Goal: Information Seeking & Learning: Learn about a topic

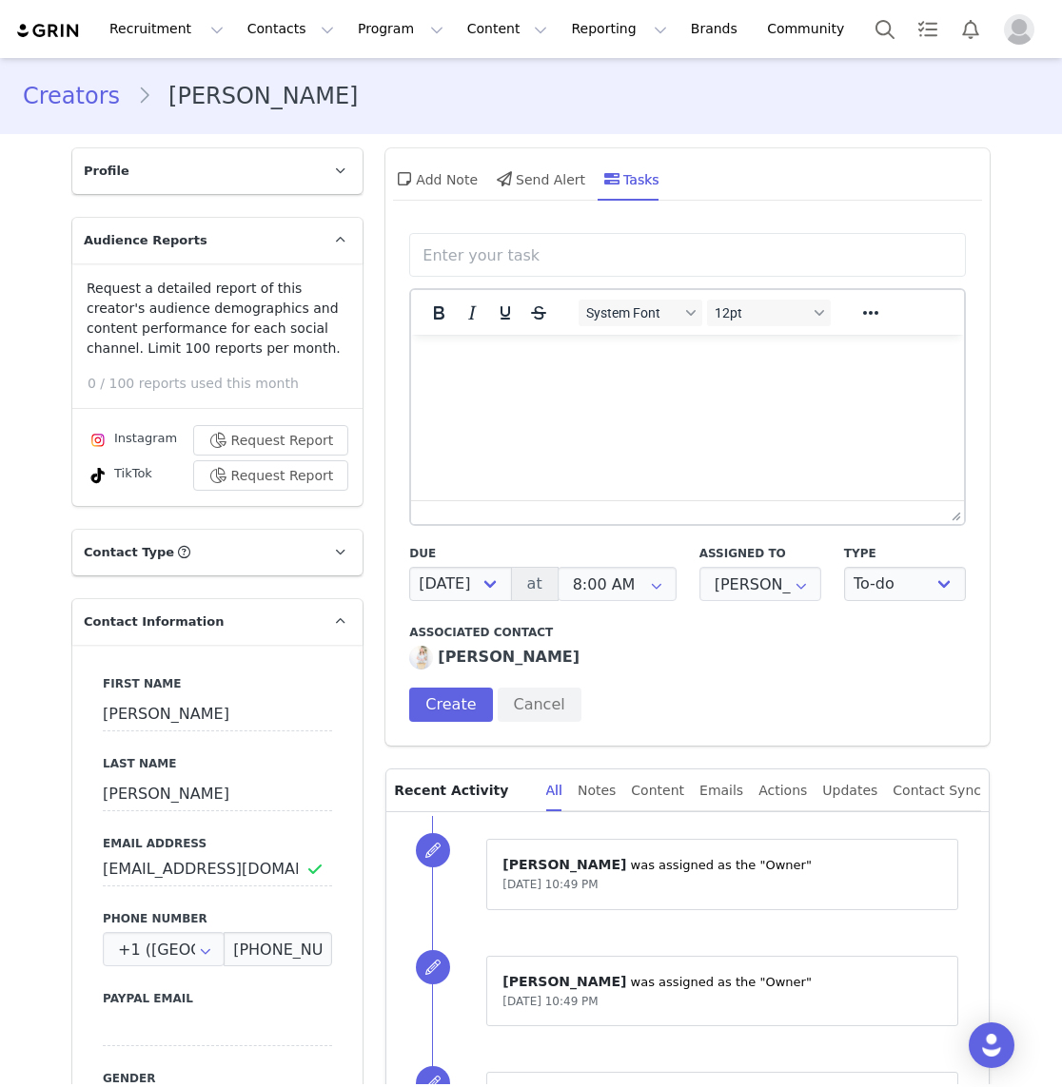
select select "[DATE]"
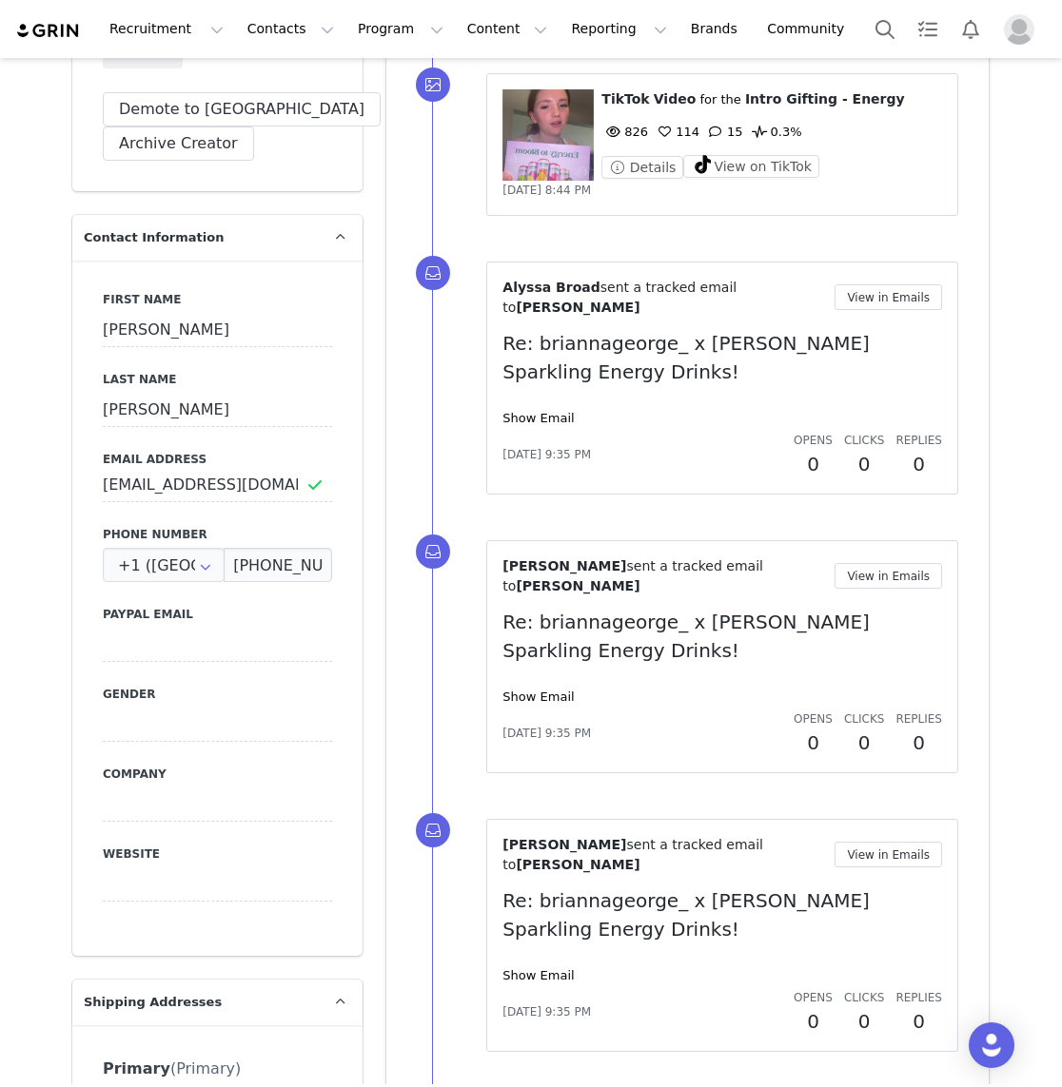
scroll to position [605, 0]
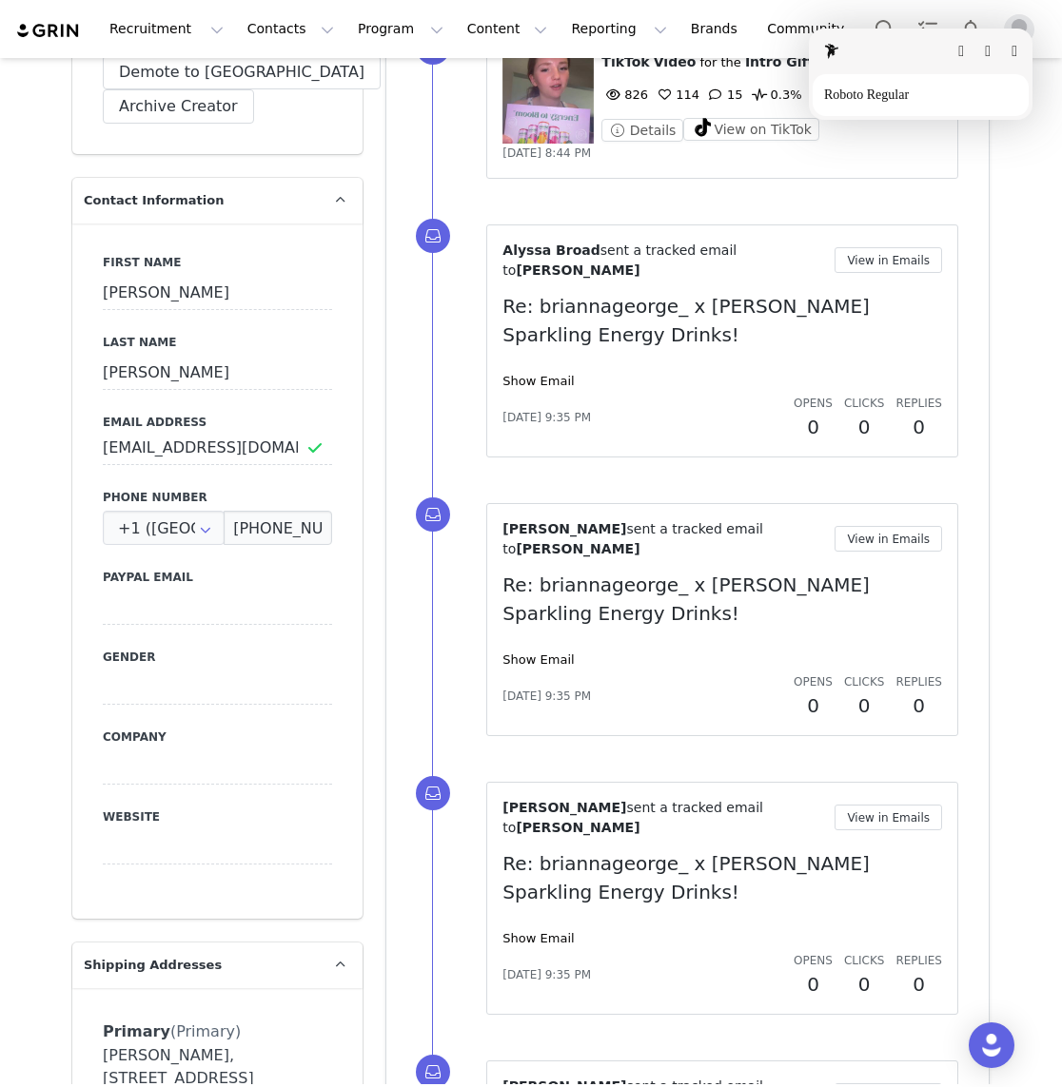
click at [249, 949] on html "Recruitment Recruitment Curated Lists Landing Pages Web Extension AI Creator Se…" at bounding box center [531, 543] width 1062 height 1087
click at [1015, 55] on button "button" at bounding box center [1014, 51] width 6 height 15
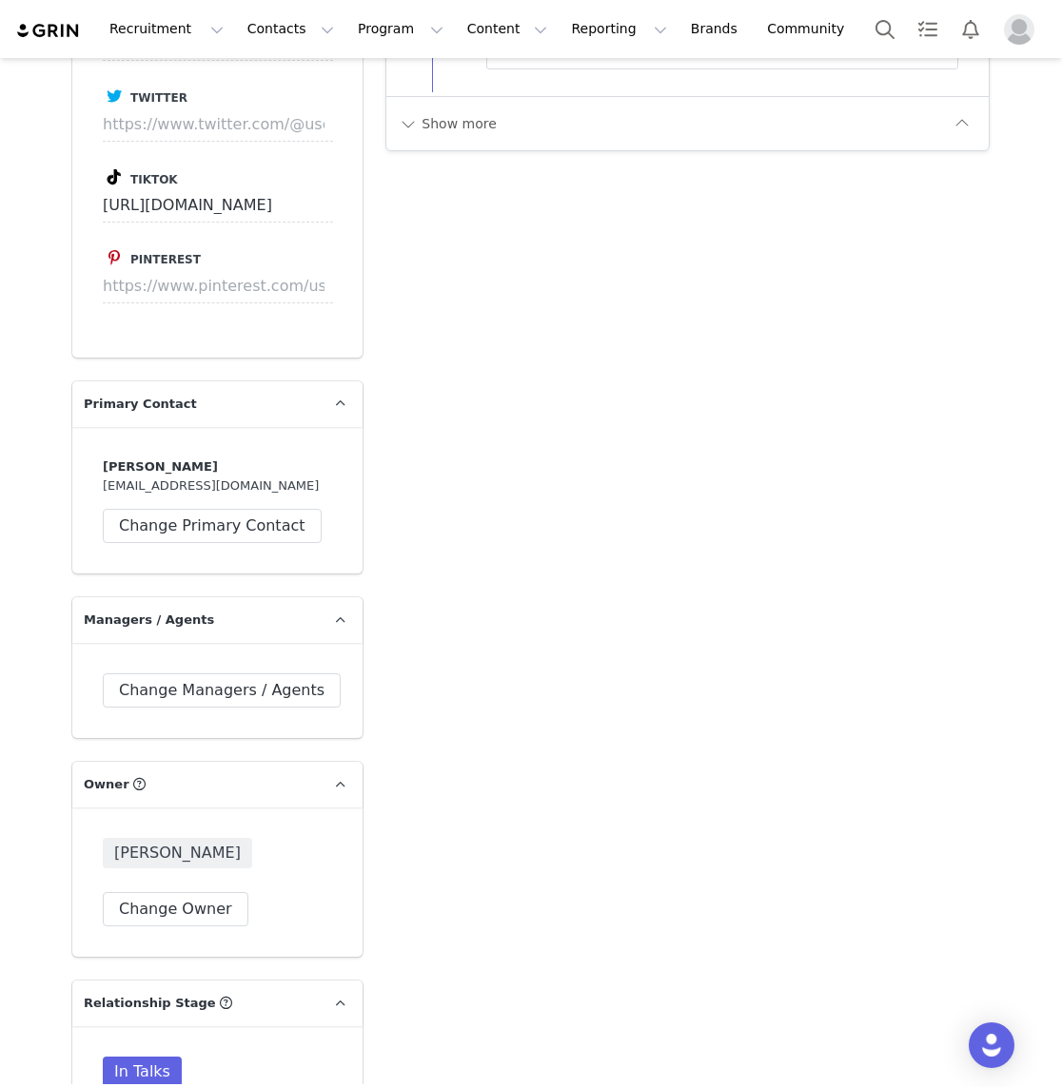
scroll to position [3289, 0]
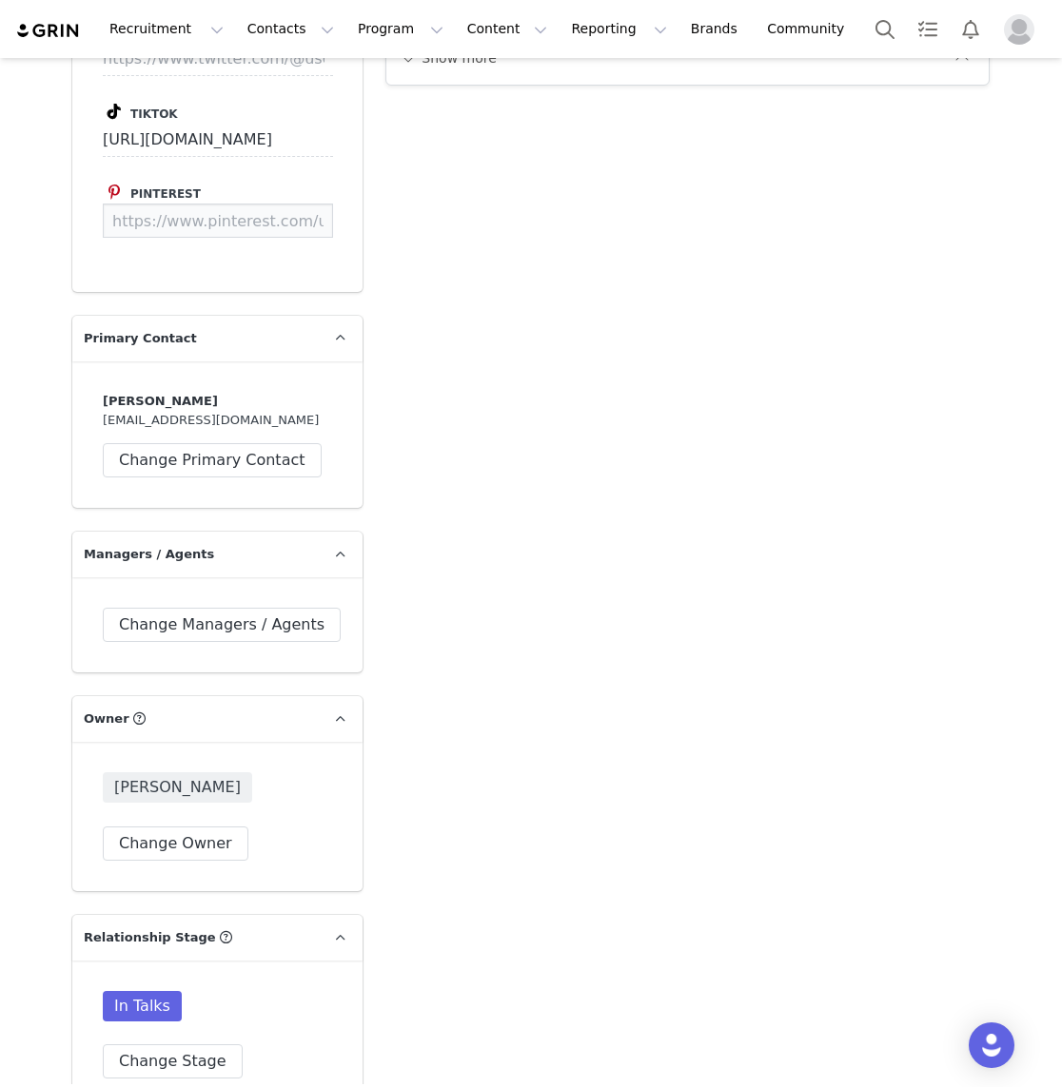
click at [268, 204] on input at bounding box center [218, 221] width 230 height 34
click at [154, 204] on input at bounding box center [218, 221] width 230 height 34
type input "d"
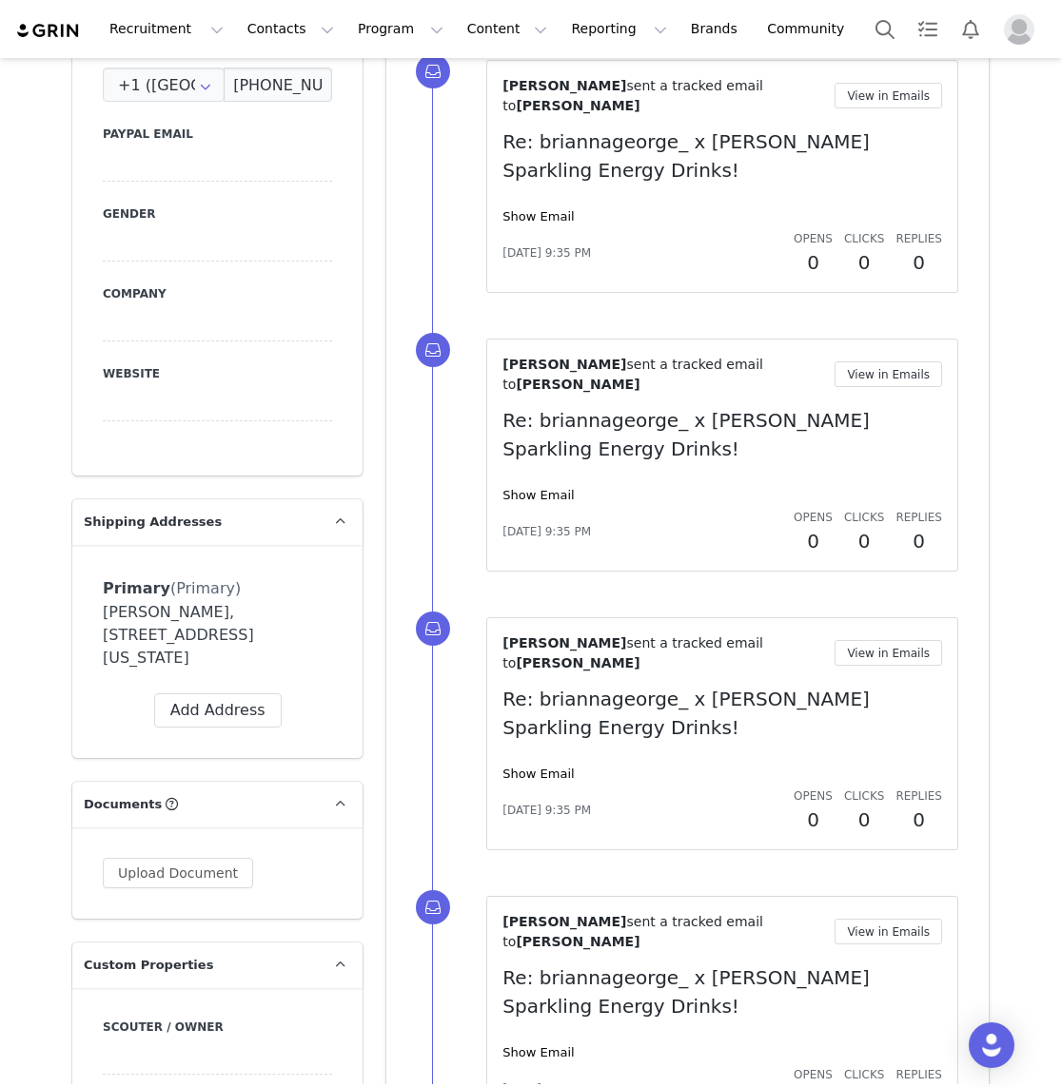
scroll to position [1079, 0]
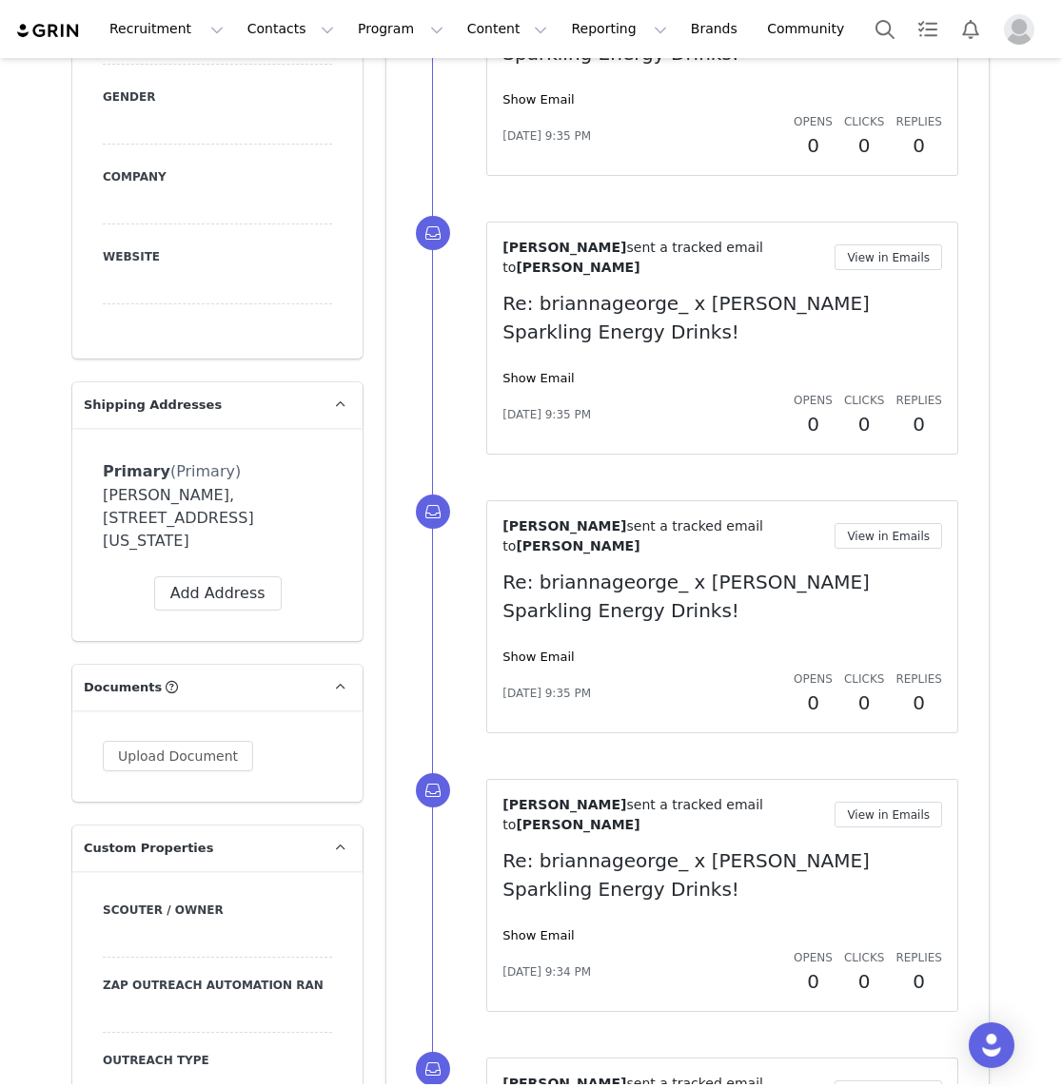
scroll to position [1172, 0]
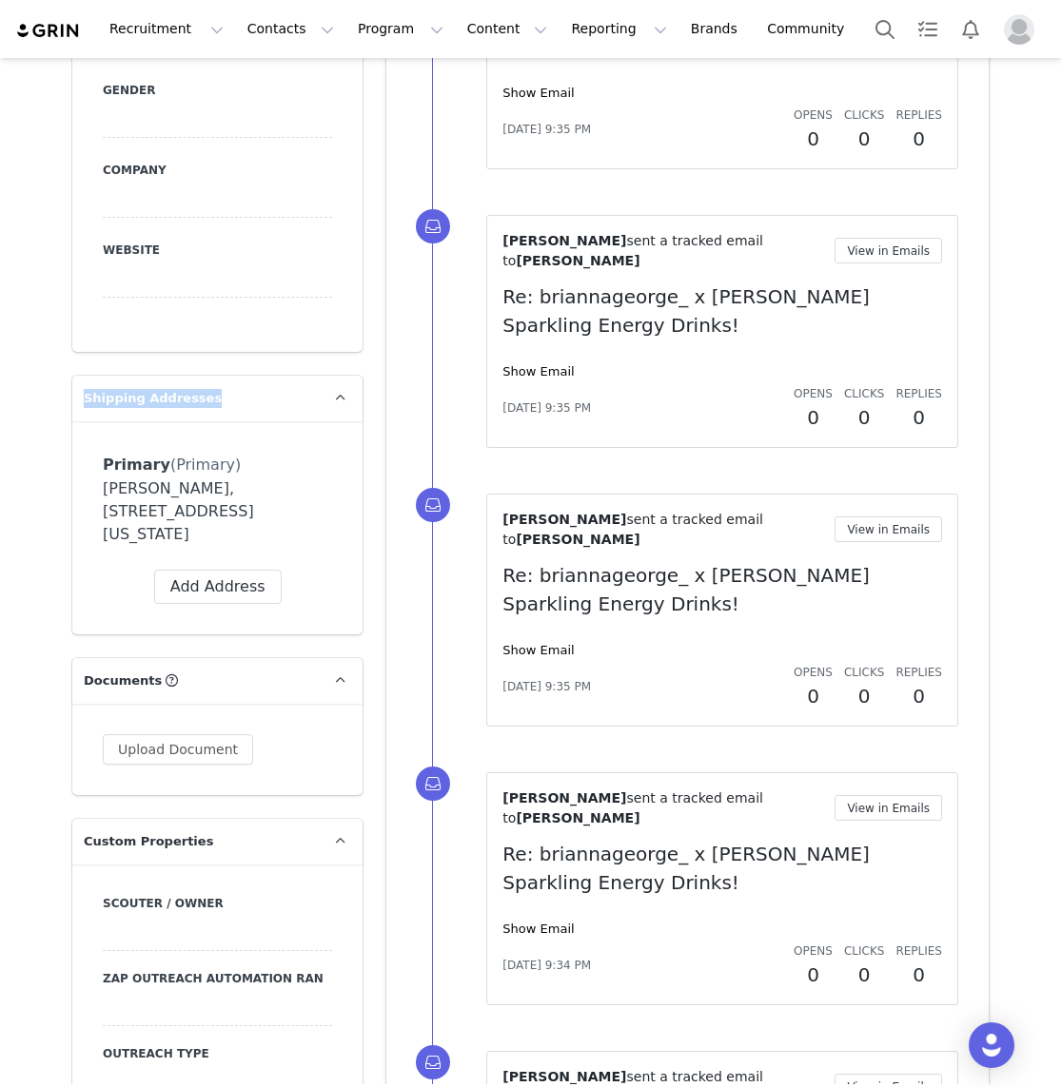
drag, startPoint x: 224, startPoint y: 399, endPoint x: 85, endPoint y: 403, distance: 139.0
click at [85, 403] on p "Shipping Addresses" at bounding box center [194, 399] width 244 height 46
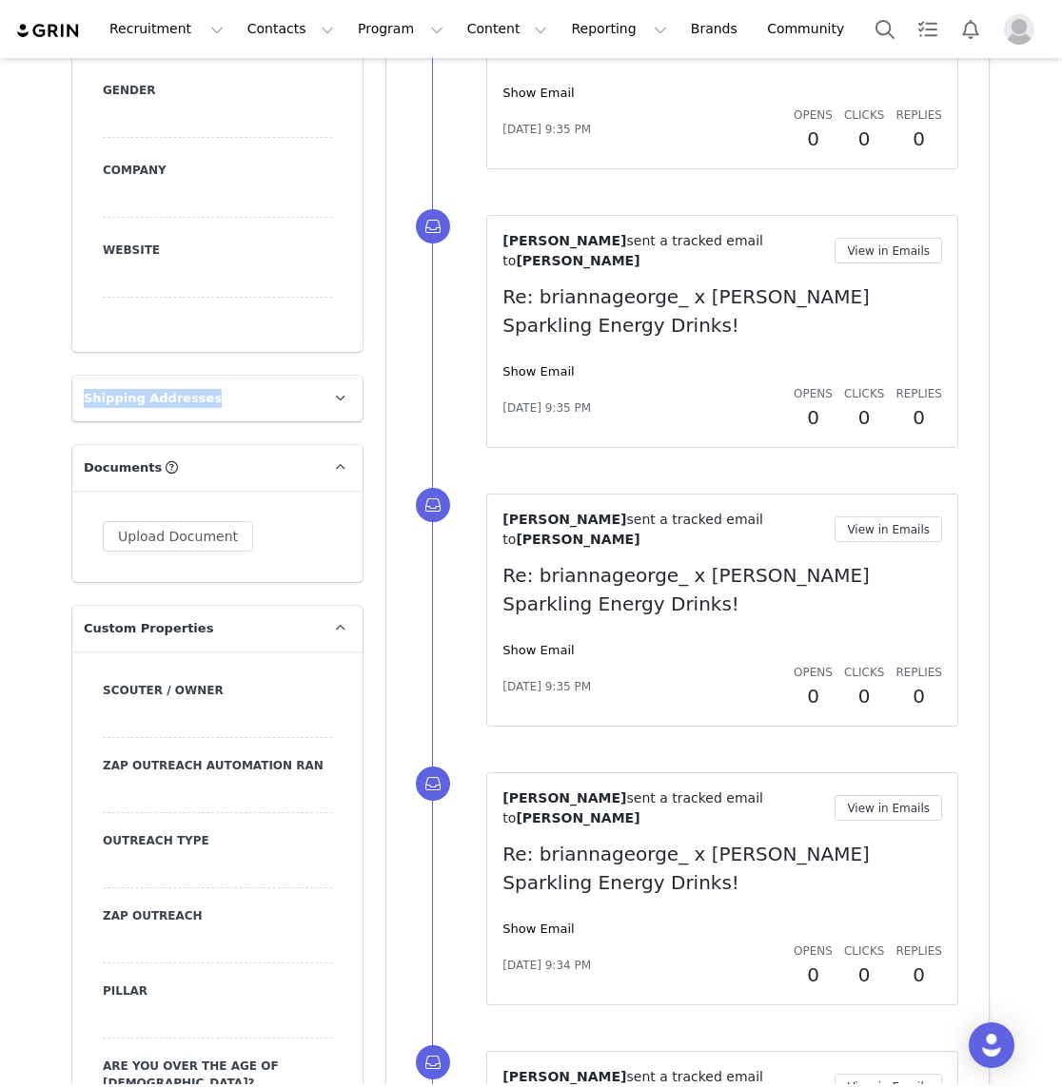
copy span "Shipping Addresses"
click at [323, 409] on link at bounding box center [340, 399] width 46 height 46
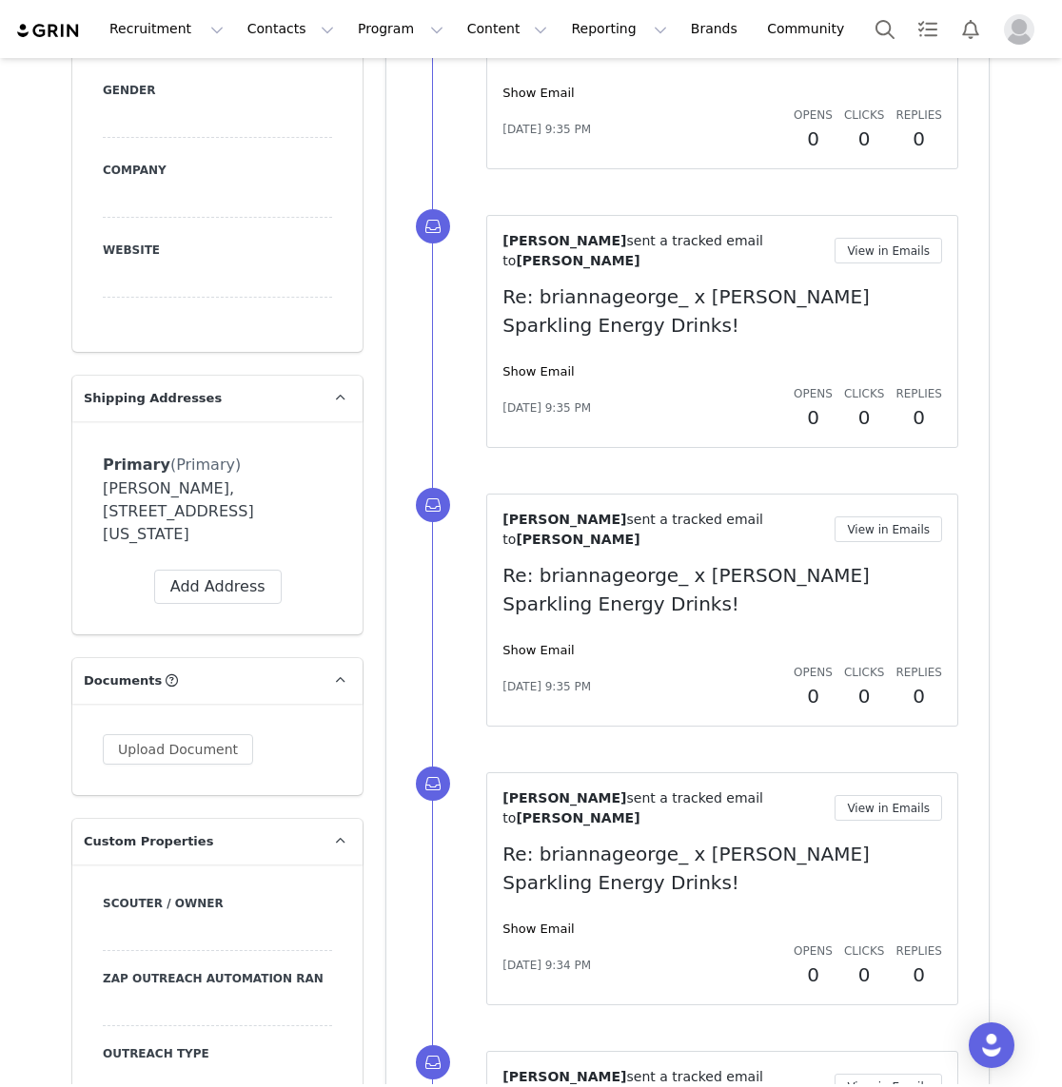
drag, startPoint x: 255, startPoint y: 537, endPoint x: 68, endPoint y: 456, distance: 204.1
copy div "Primary (Primary) Label First Name Last Name Email Phone +93 (Afghanistan) +358…"
click at [240, 463] on div "Primary (Primary) Label Primary First Name Brianna Last Name George Email Brige…" at bounding box center [217, 465] width 229 height 26
drag, startPoint x: 227, startPoint y: 459, endPoint x: 92, endPoint y: 462, distance: 135.1
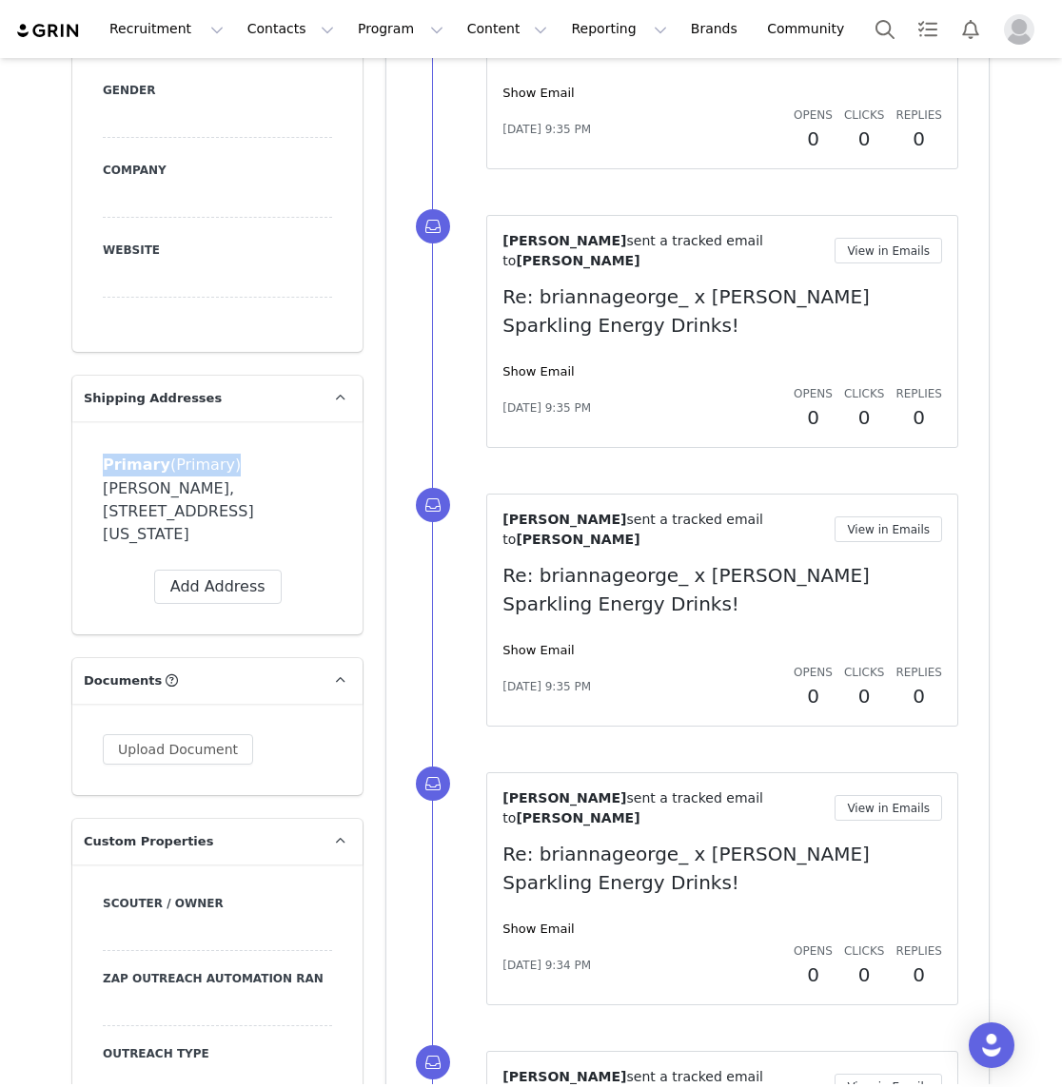
click at [92, 462] on div "Primary (Primary) Label Primary First Name Brianna Last Name George Email Brige…" at bounding box center [217, 527] width 290 height 213
copy div "Primary (Primary)"
drag, startPoint x: 264, startPoint y: 529, endPoint x: 76, endPoint y: 481, distance: 193.4
click at [76, 481] on div "Primary (Primary) Label Primary First Name Brianna Last Name George Email Brige…" at bounding box center [217, 527] width 290 height 213
copy div "Brianna George, 1409 1/2 E Chicago St. 4 Valparaiso, Indiana 46383 United States"
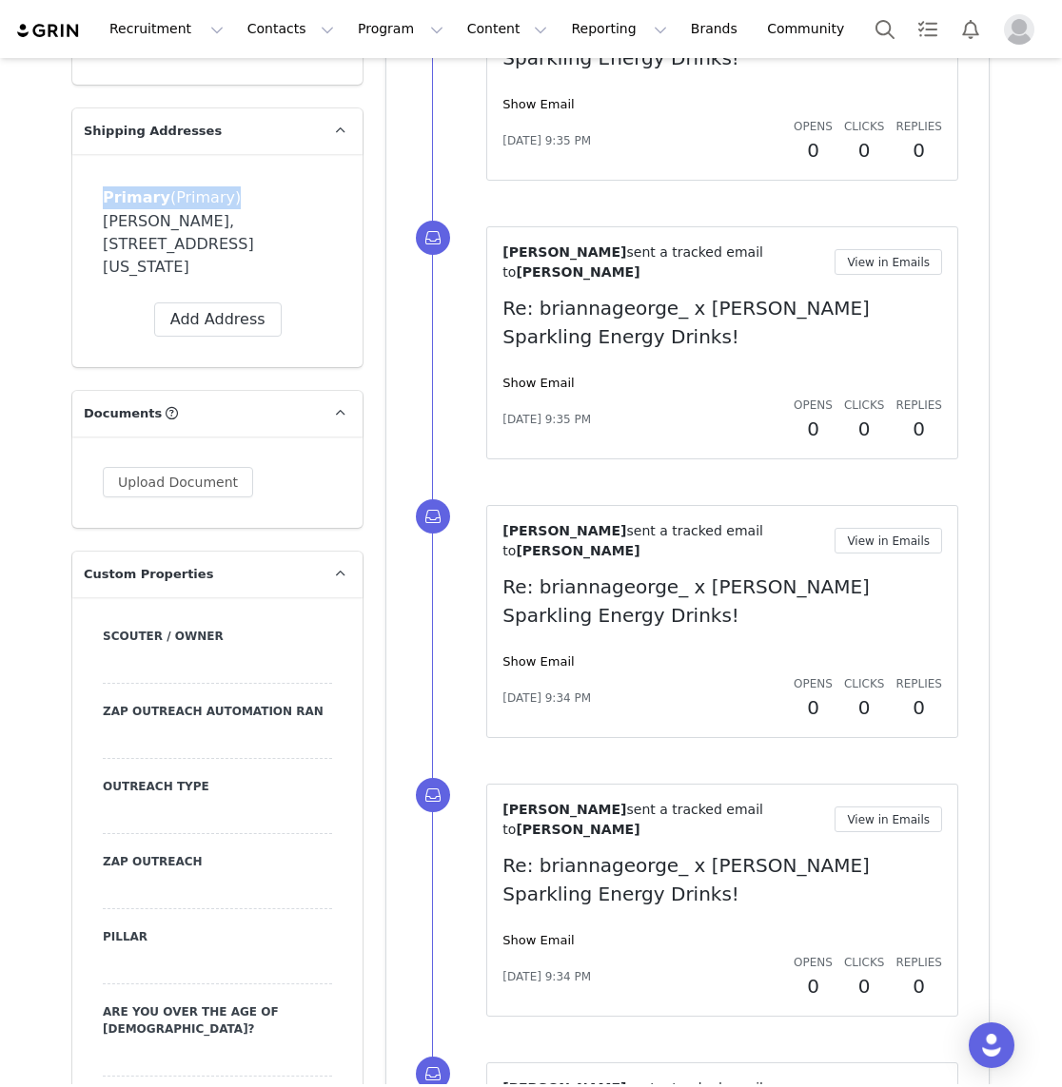
scroll to position [1448, 0]
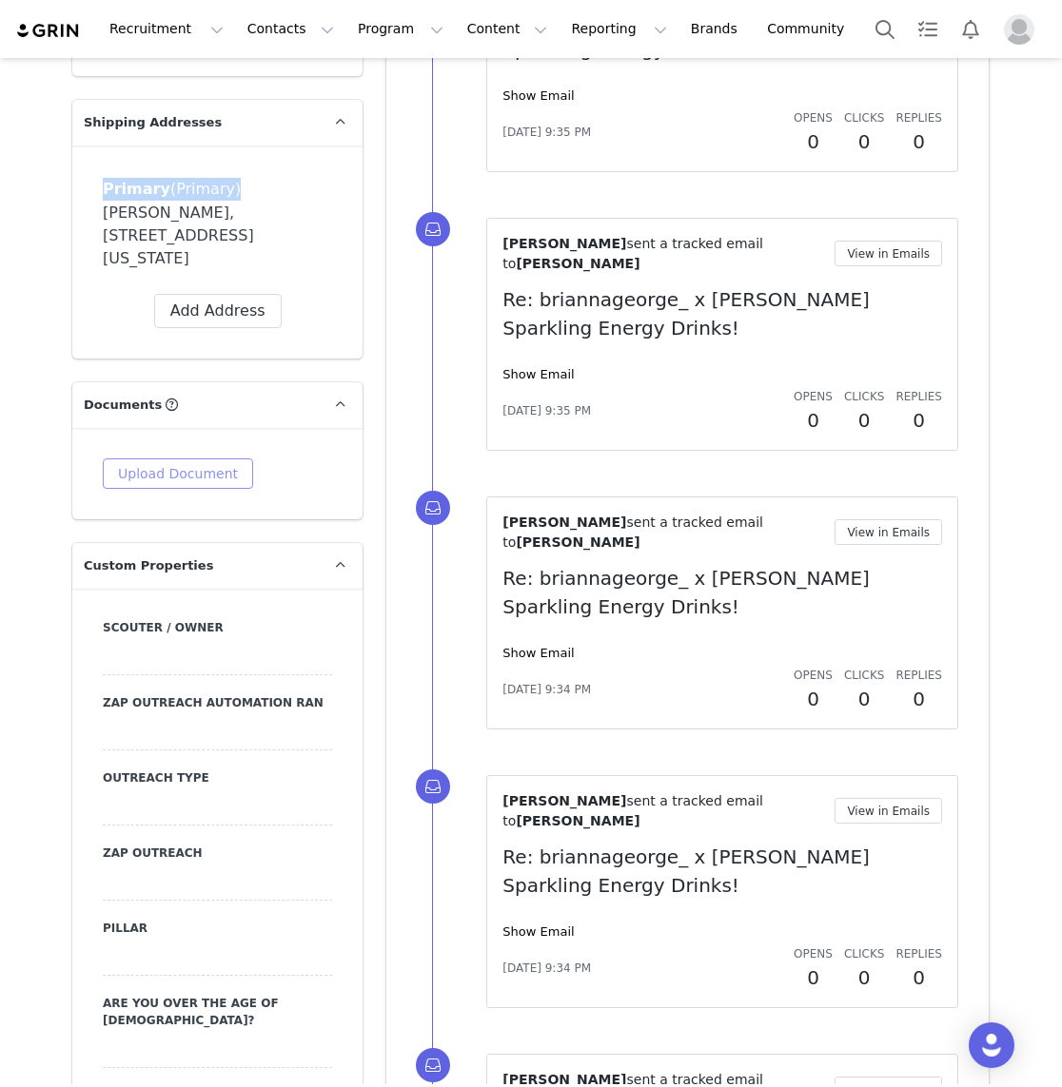
click at [176, 473] on button "Upload Document" at bounding box center [178, 474] width 150 height 30
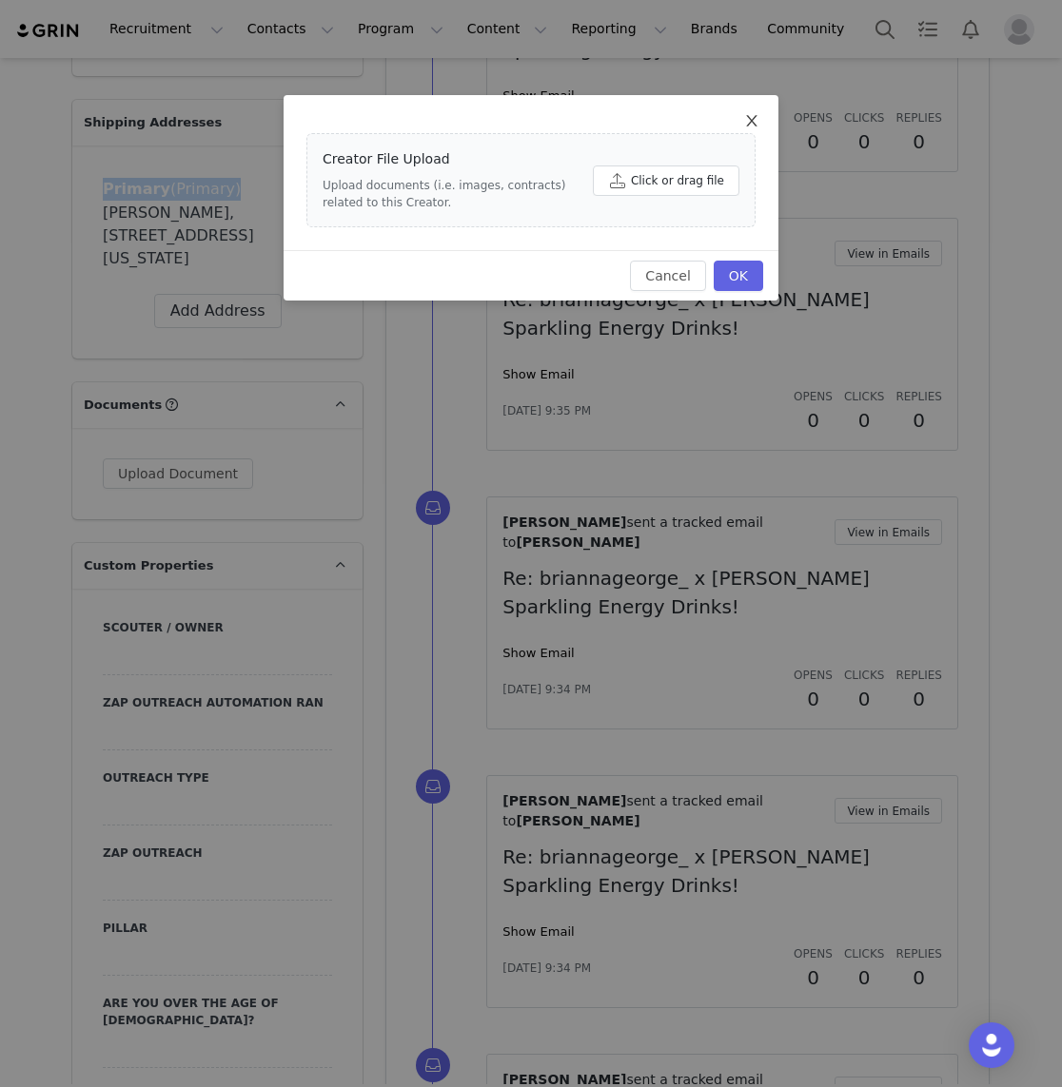
click at [751, 118] on icon "icon: close" at bounding box center [751, 120] width 15 height 15
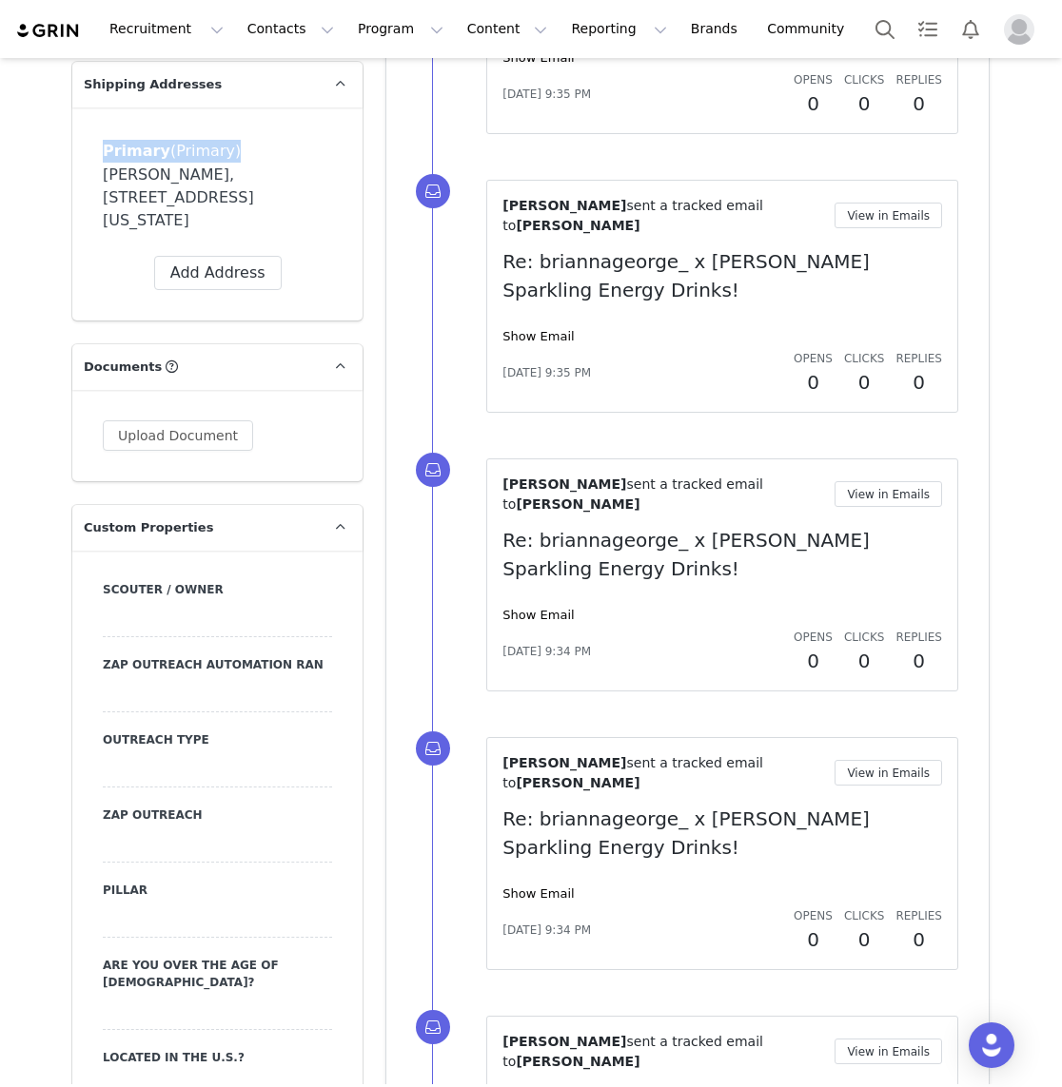
click at [314, 366] on p "Documents" at bounding box center [194, 367] width 244 height 46
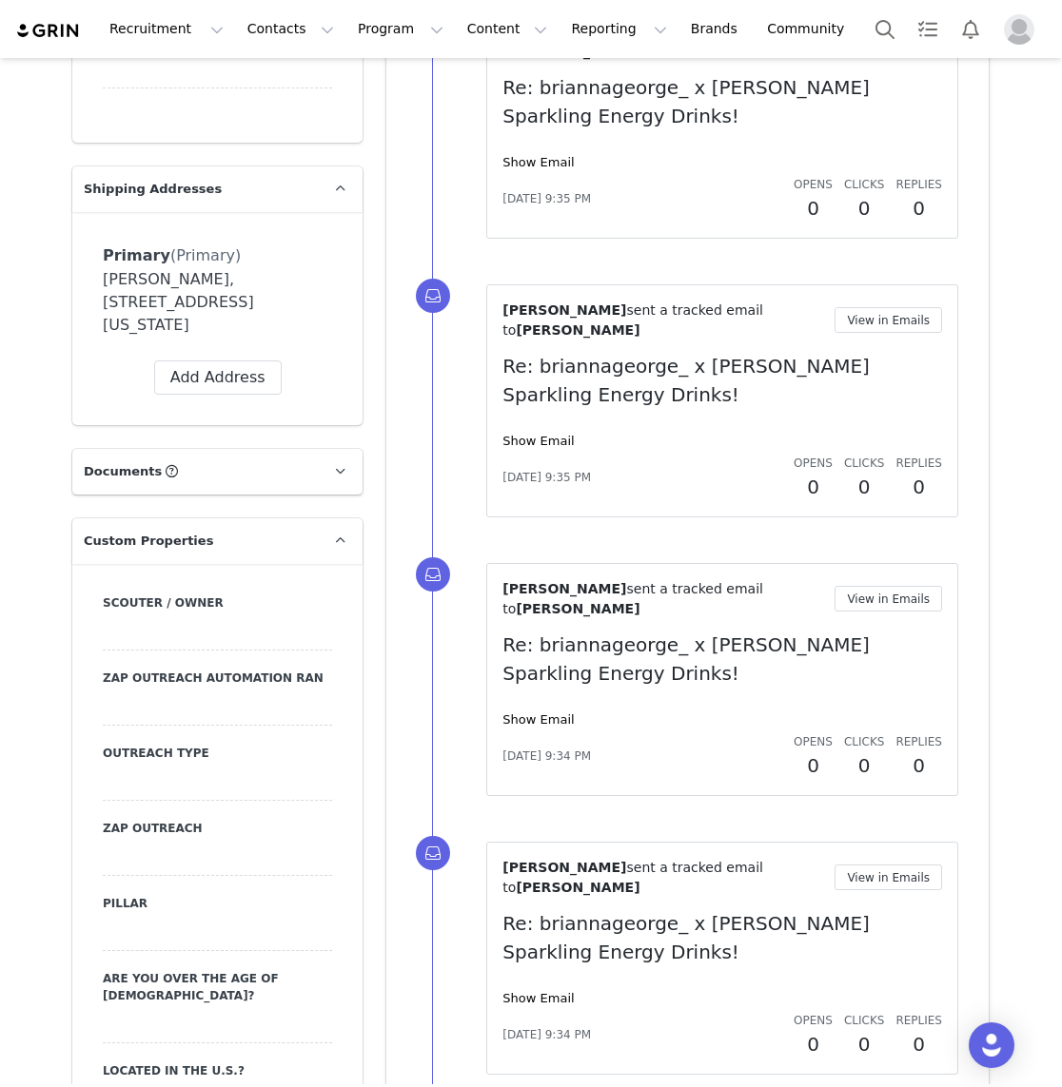
scroll to position [1378, 0]
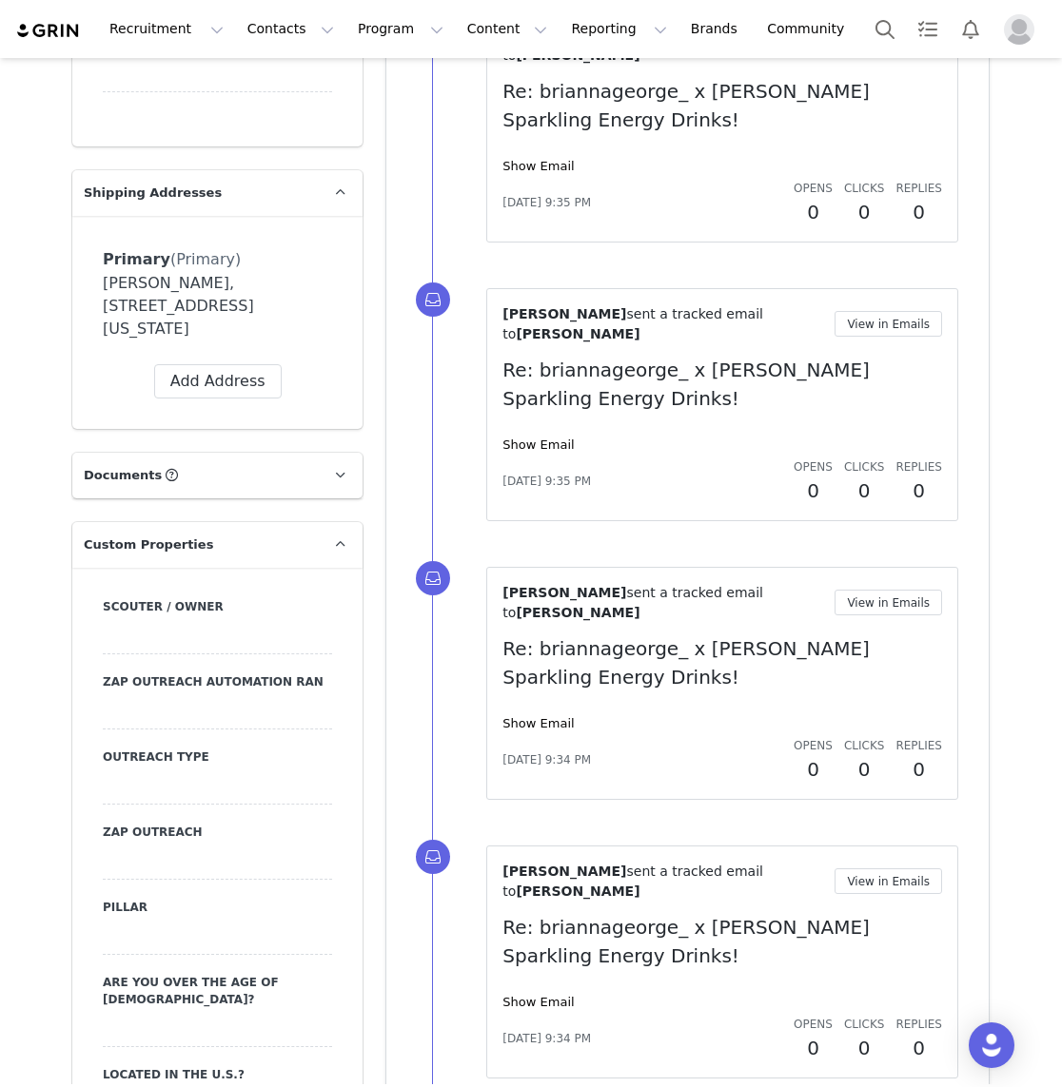
click at [303, 198] on p "Shipping Addresses" at bounding box center [194, 193] width 244 height 46
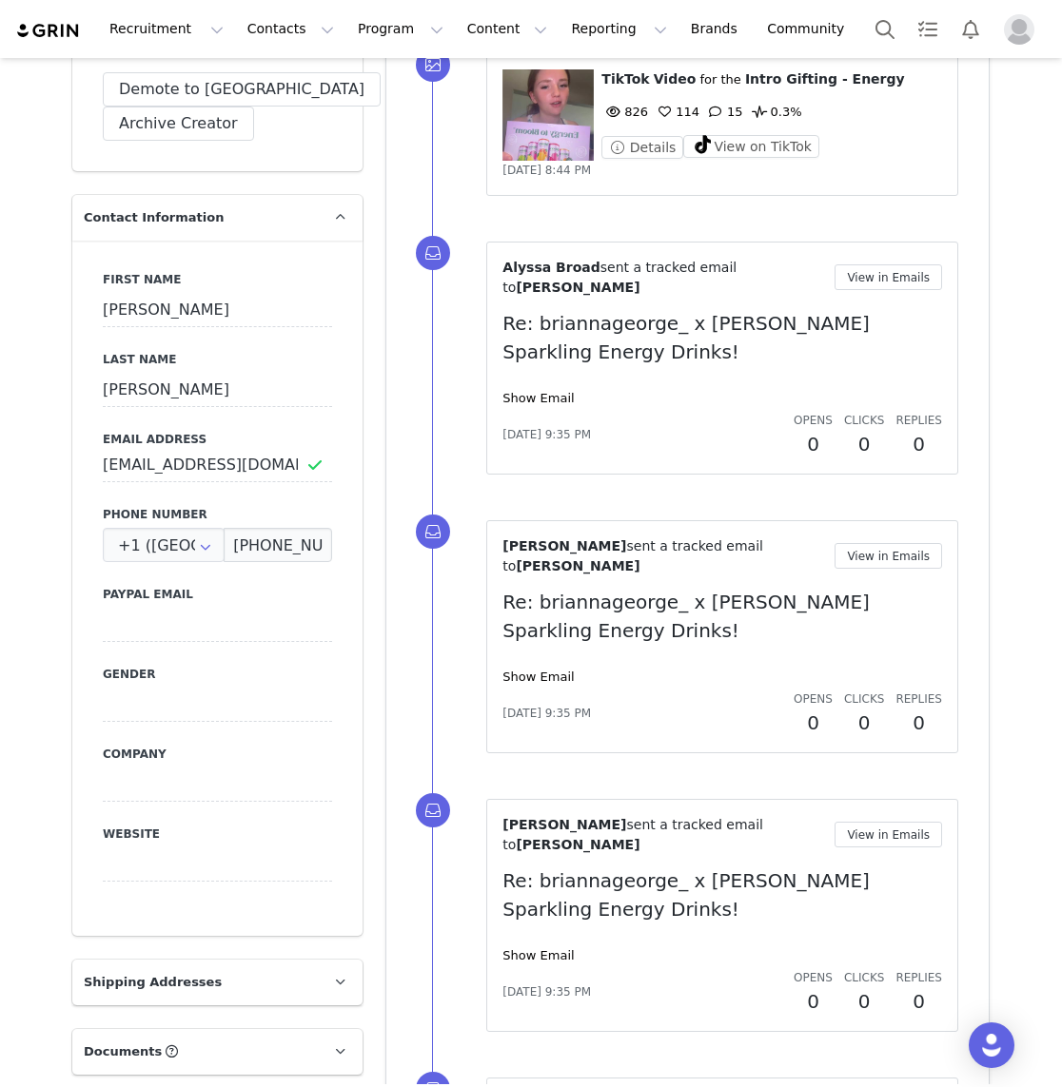
click at [258, 213] on p "Contact Information" at bounding box center [194, 218] width 244 height 46
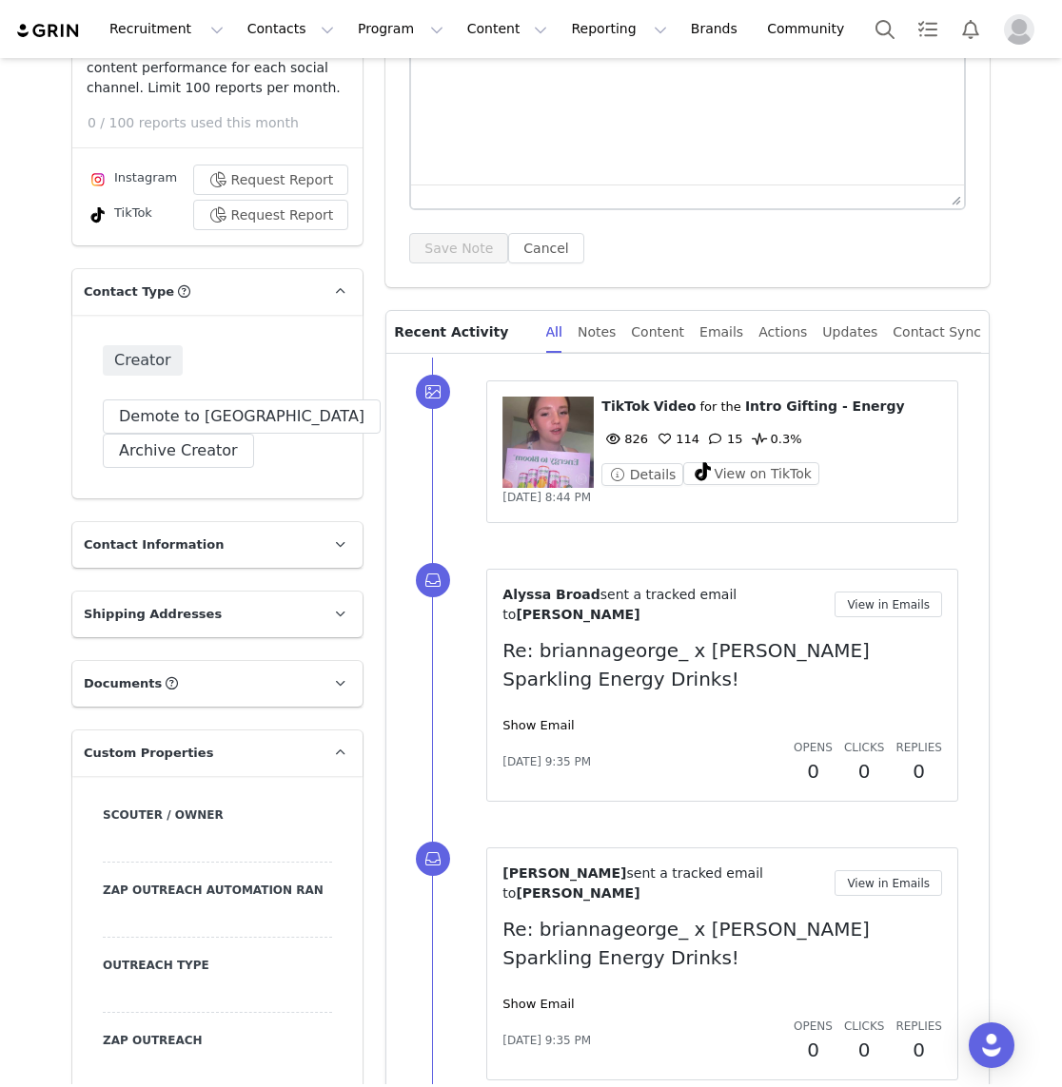
scroll to position [223, 0]
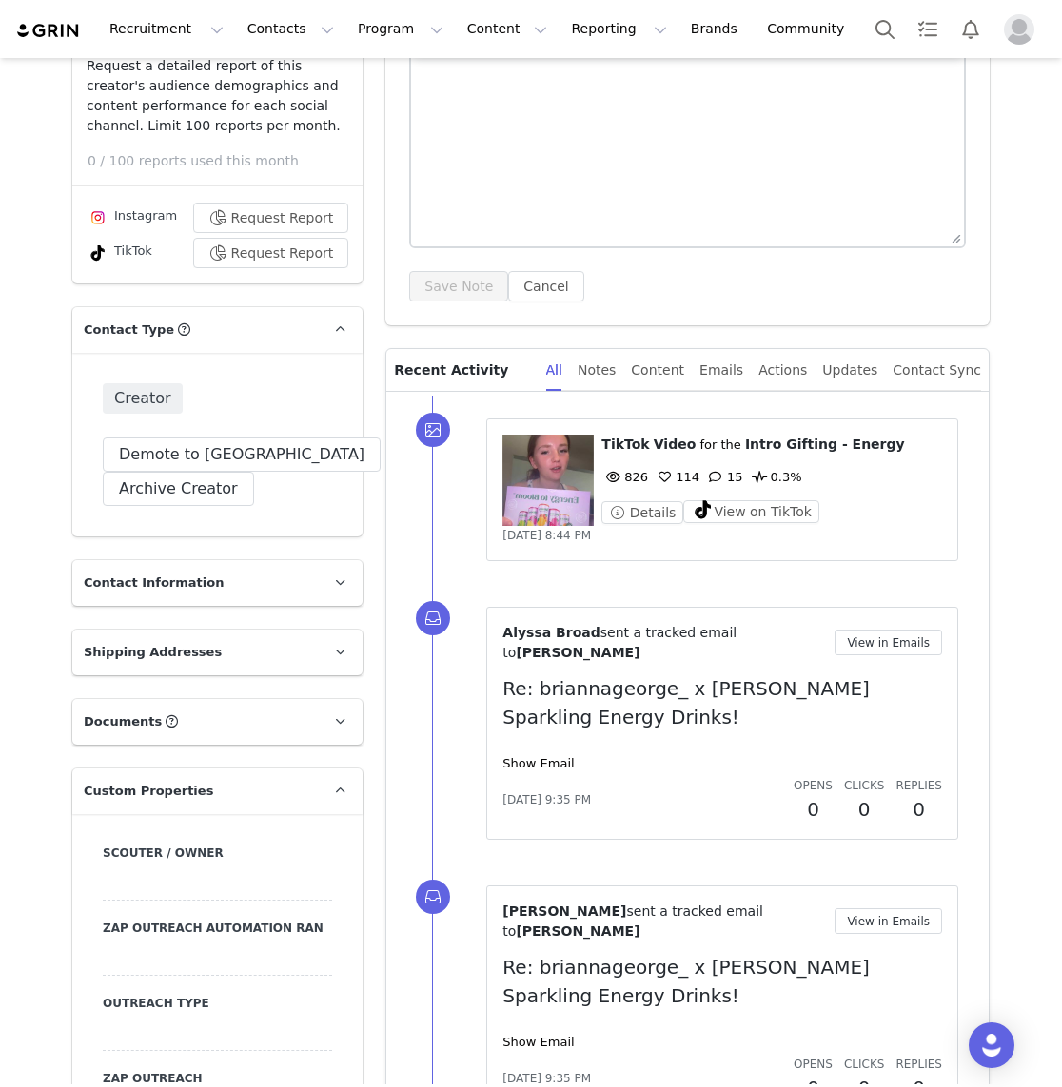
click at [274, 328] on p "Contact Type" at bounding box center [194, 330] width 244 height 46
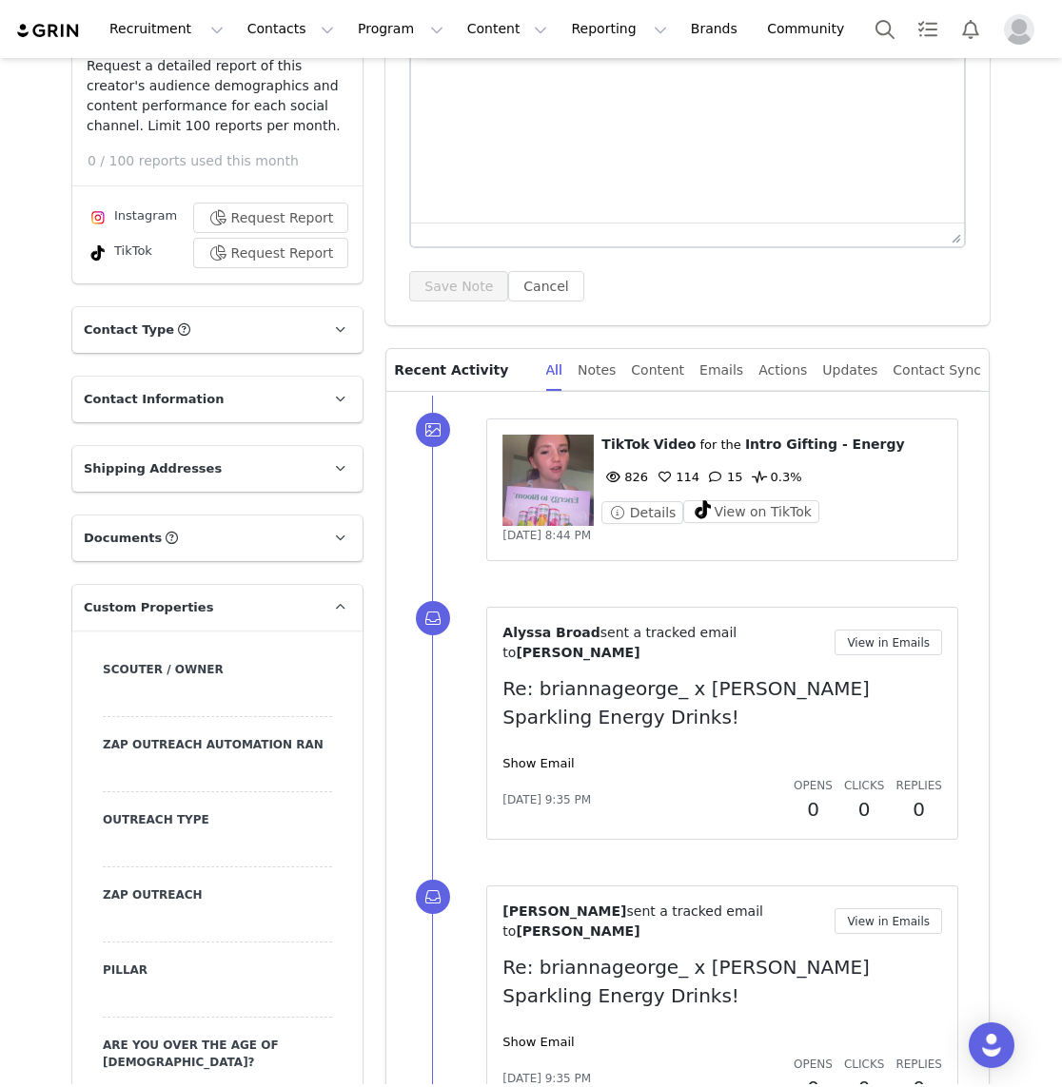
scroll to position [0, 0]
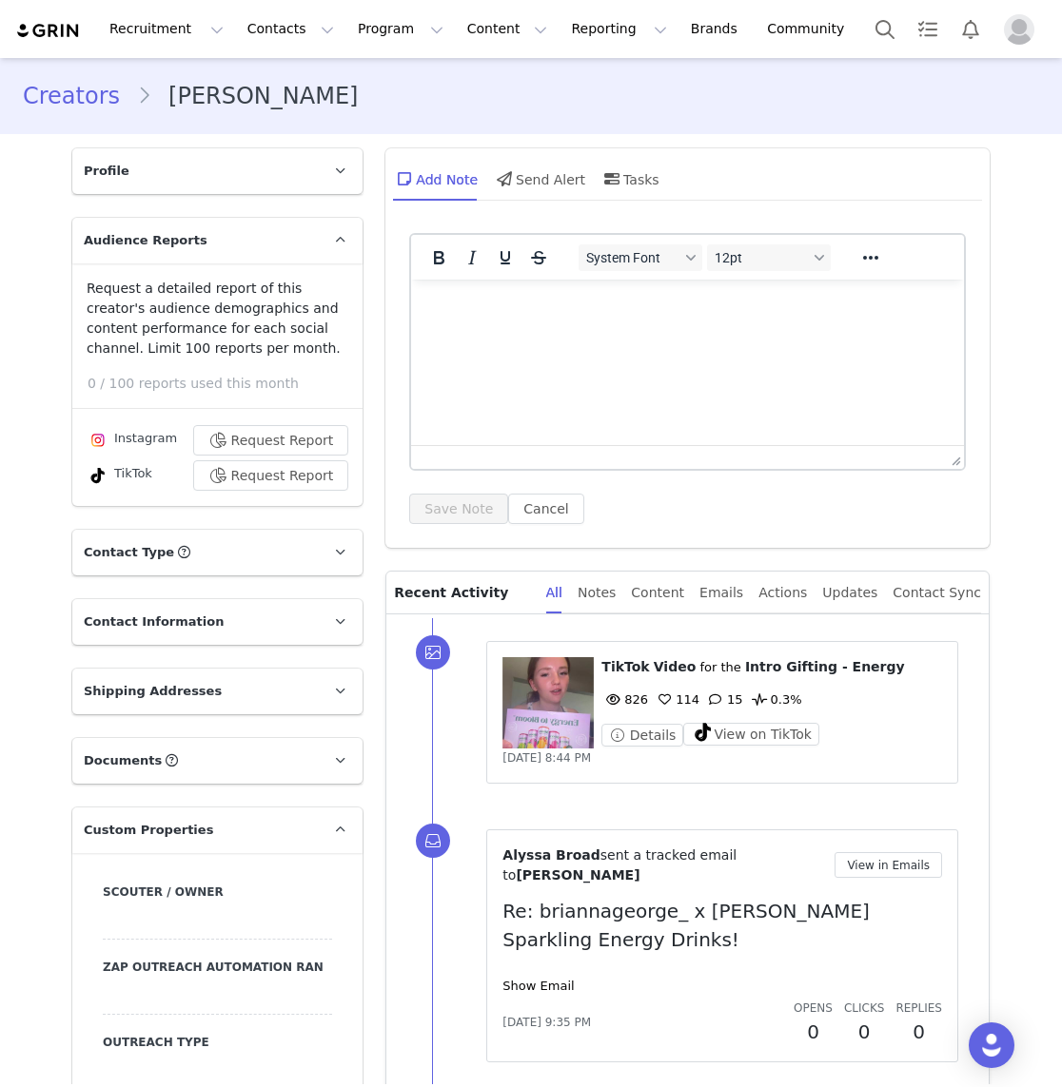
click at [270, 241] on p "Audience Reports" at bounding box center [194, 241] width 244 height 46
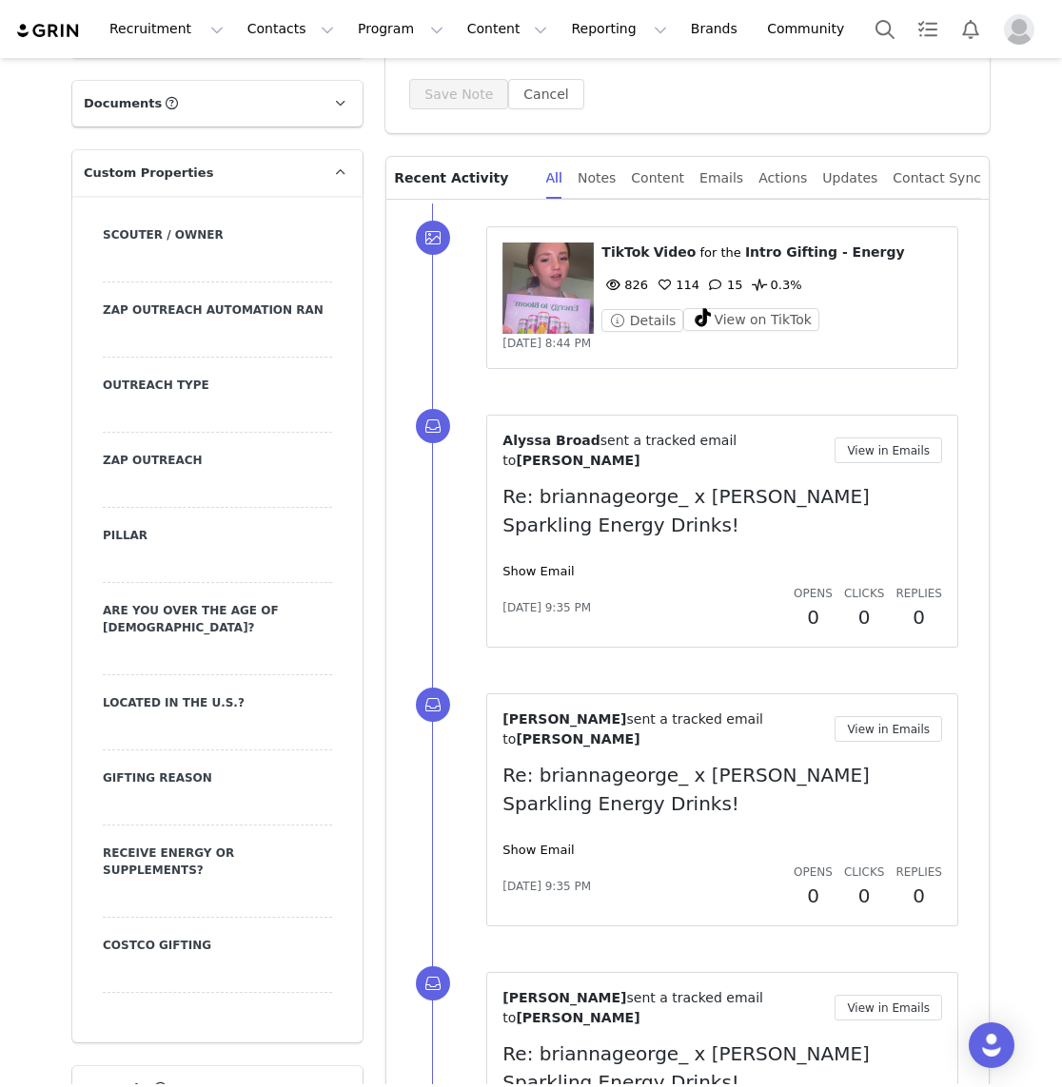
scroll to position [416, 0]
drag, startPoint x: 229, startPoint y: 229, endPoint x: 69, endPoint y: 228, distance: 159.8
copy label "Scouter / Owner"
drag, startPoint x: 327, startPoint y: 307, endPoint x: 89, endPoint y: 307, distance: 237.8
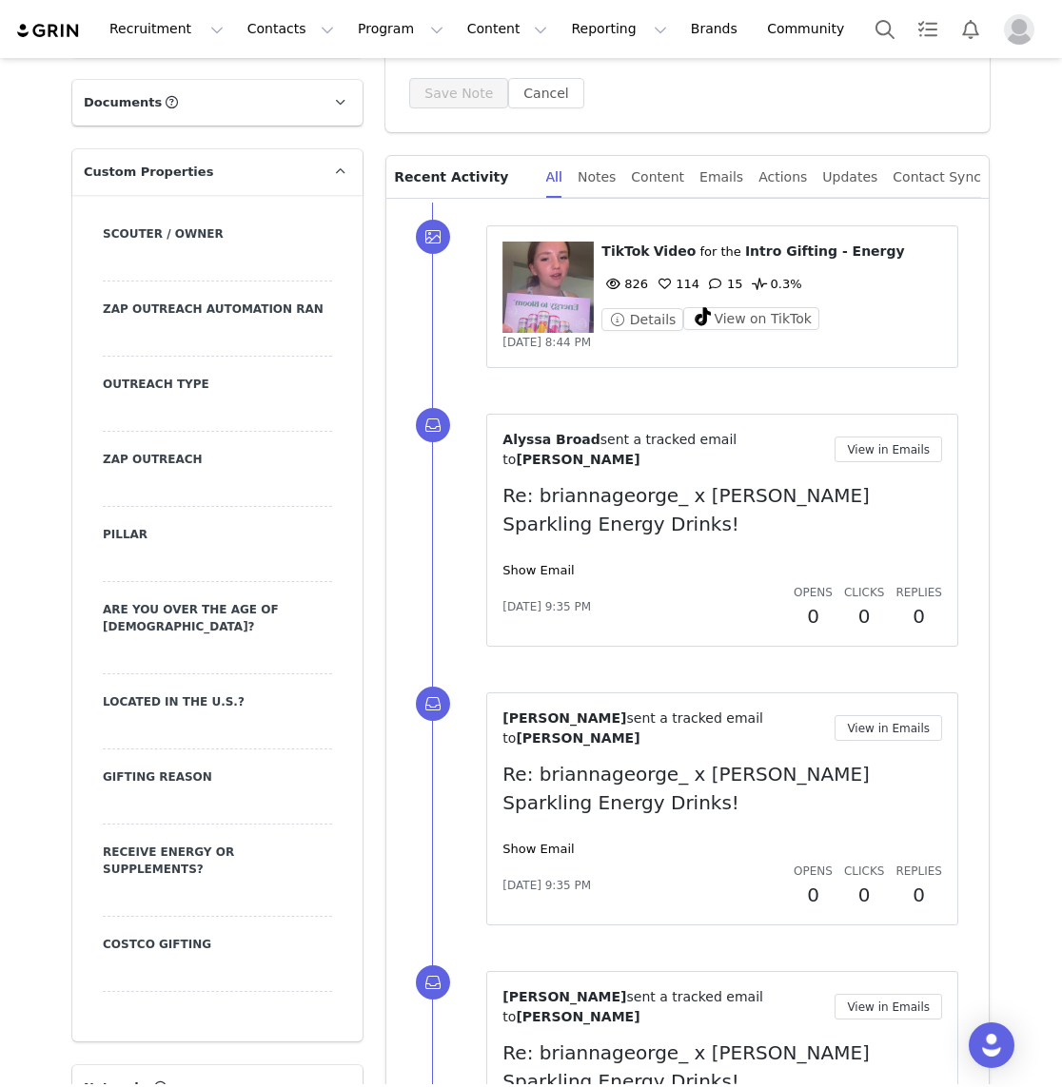
click at [90, 308] on div "Scouter / Owner Zap Outreach Automation Ran Outreach Type Zap Outreach Pillar A…" at bounding box center [217, 618] width 290 height 847
copy label "Zap Outreach Automation Ran"
drag, startPoint x: 225, startPoint y: 377, endPoint x: 75, endPoint y: 373, distance: 149.4
click at [75, 373] on div "Scouter / Owner Zap Outreach Automation Ran Outreach Type Zap Outreach Pillar A…" at bounding box center [217, 618] width 290 height 847
copy label "Outreach Type"
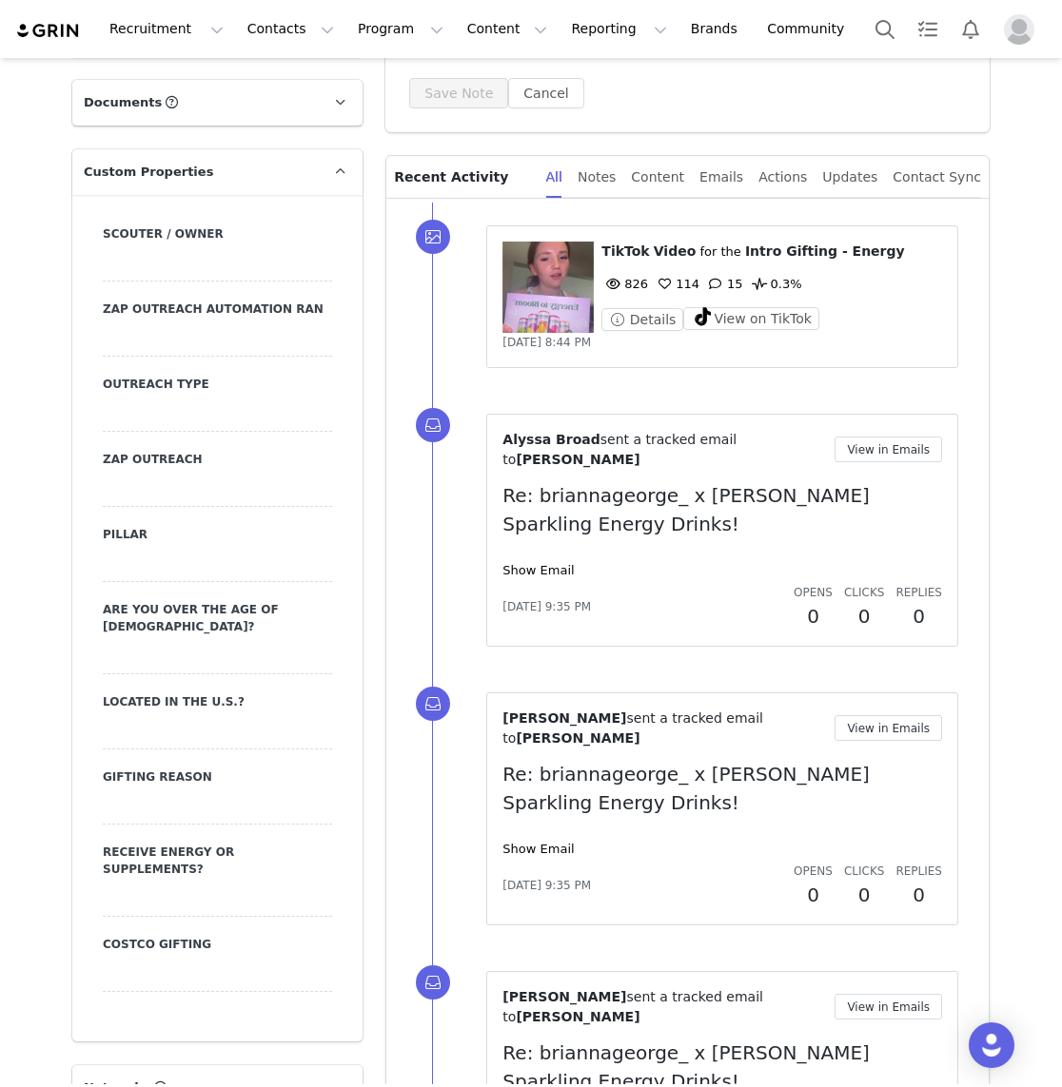
drag, startPoint x: 212, startPoint y: 462, endPoint x: 92, endPoint y: 460, distance: 119.9
click at [92, 460] on div "Scouter / Owner Zap Outreach Automation Ran Outreach Type Zap Outreach Pillar A…" at bounding box center [217, 618] width 290 height 847
copy label "Zap Outreach"
drag, startPoint x: 160, startPoint y: 525, endPoint x: 87, endPoint y: 521, distance: 73.4
click at [87, 522] on div "Scouter / Owner Zap Outreach Automation Ran Outreach Type Zap Outreach Pillar A…" at bounding box center [217, 618] width 290 height 847
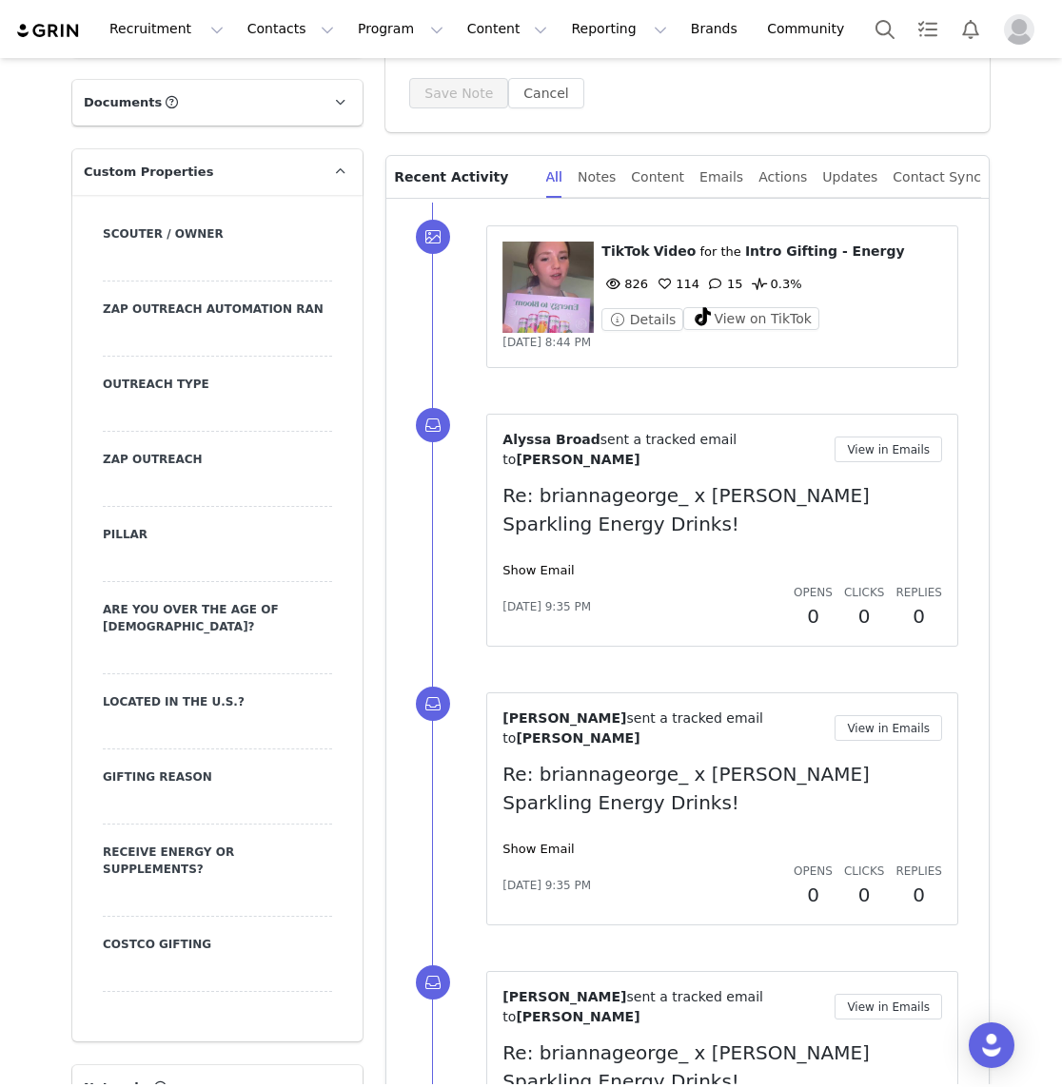
copy label "Pillar"
drag, startPoint x: 295, startPoint y: 602, endPoint x: 91, endPoint y: 602, distance: 203.6
click at [92, 602] on div "Scouter / Owner Zap Outreach Automation Ran Outreach Type Zap Outreach Pillar A…" at bounding box center [217, 618] width 290 height 847
copy label "Are you over the age of [DEMOGRAPHIC_DATA]?"
drag, startPoint x: 263, startPoint y: 679, endPoint x: 75, endPoint y: 676, distance: 187.4
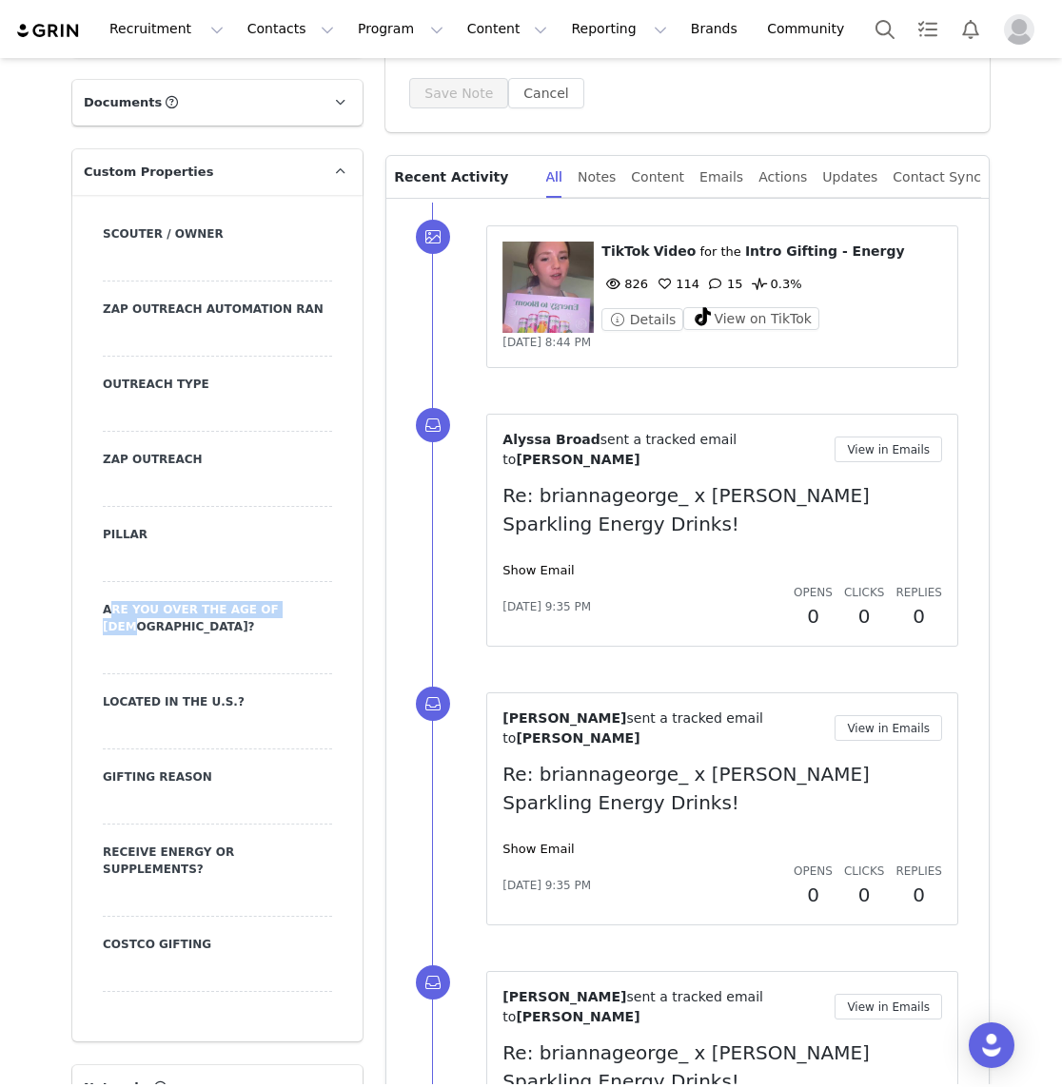
click at [75, 676] on div "Scouter / Owner Zap Outreach Automation Ran Outreach Type Zap Outreach Pillar A…" at bounding box center [217, 618] width 290 height 847
drag, startPoint x: 221, startPoint y: 751, endPoint x: 55, endPoint y: 750, distance: 165.5
drag, startPoint x: 101, startPoint y: 756, endPoint x: 286, endPoint y: 753, distance: 185.5
click at [286, 753] on div "Scouter / Owner Zap Outreach Automation Ran Outreach Type Zap Outreach Pillar A…" at bounding box center [217, 618] width 290 height 847
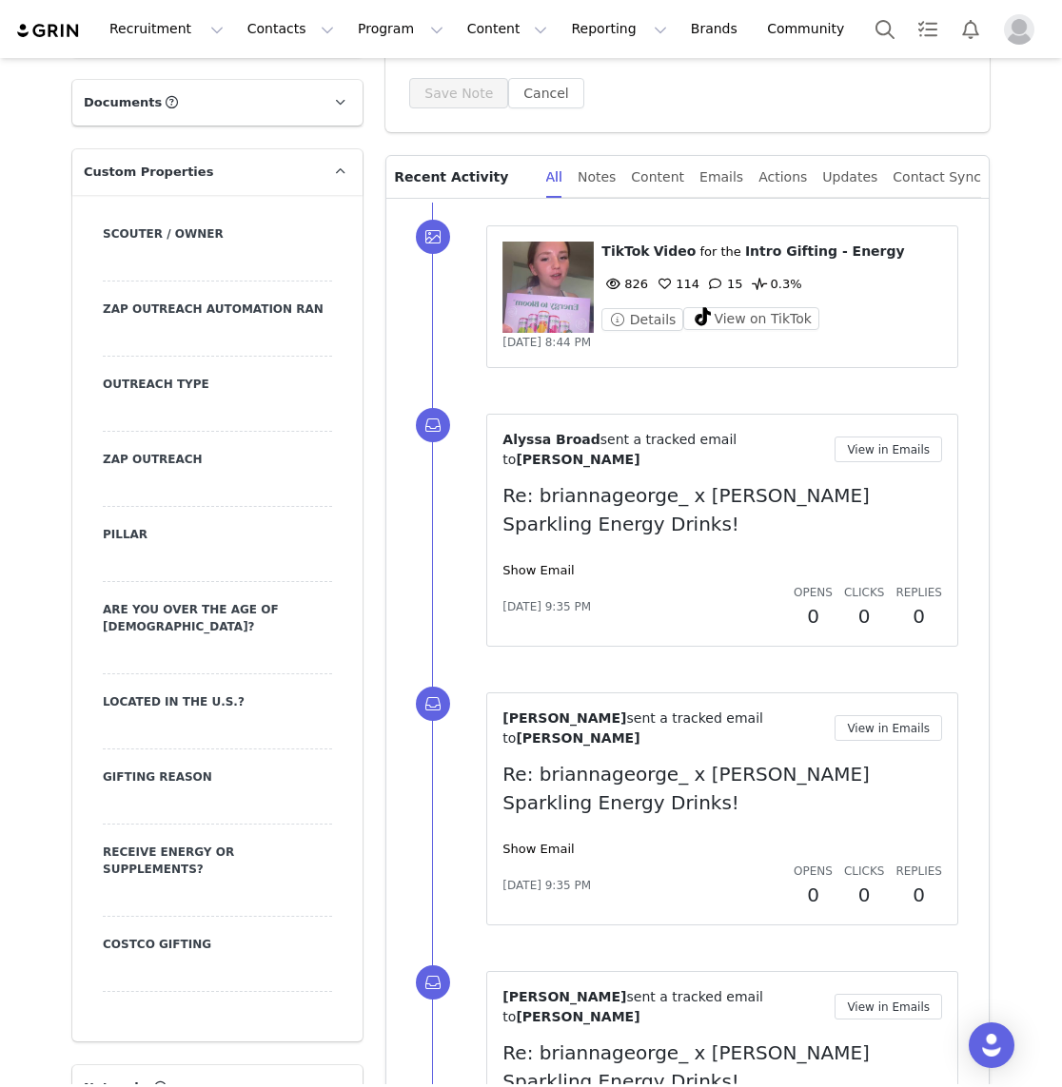
drag, startPoint x: 335, startPoint y: 836, endPoint x: 88, endPoint y: 836, distance: 246.4
click at [88, 836] on div "Scouter / Owner Zap Outreach Automation Ran Outreach Type Zap Outreach Pillar A…" at bounding box center [217, 618] width 290 height 847
drag, startPoint x: 226, startPoint y: 911, endPoint x: 65, endPoint y: 908, distance: 161.8
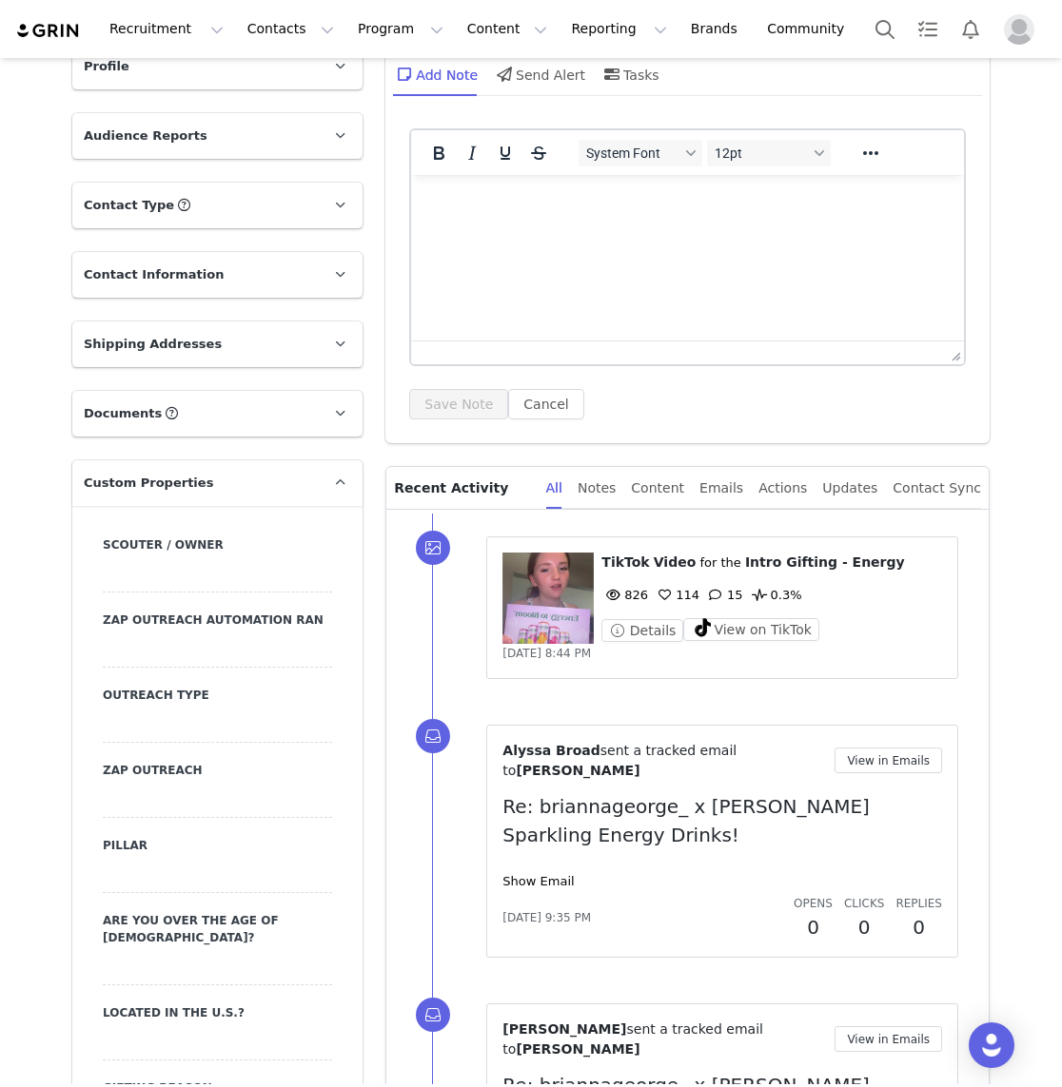
scroll to position [79, 0]
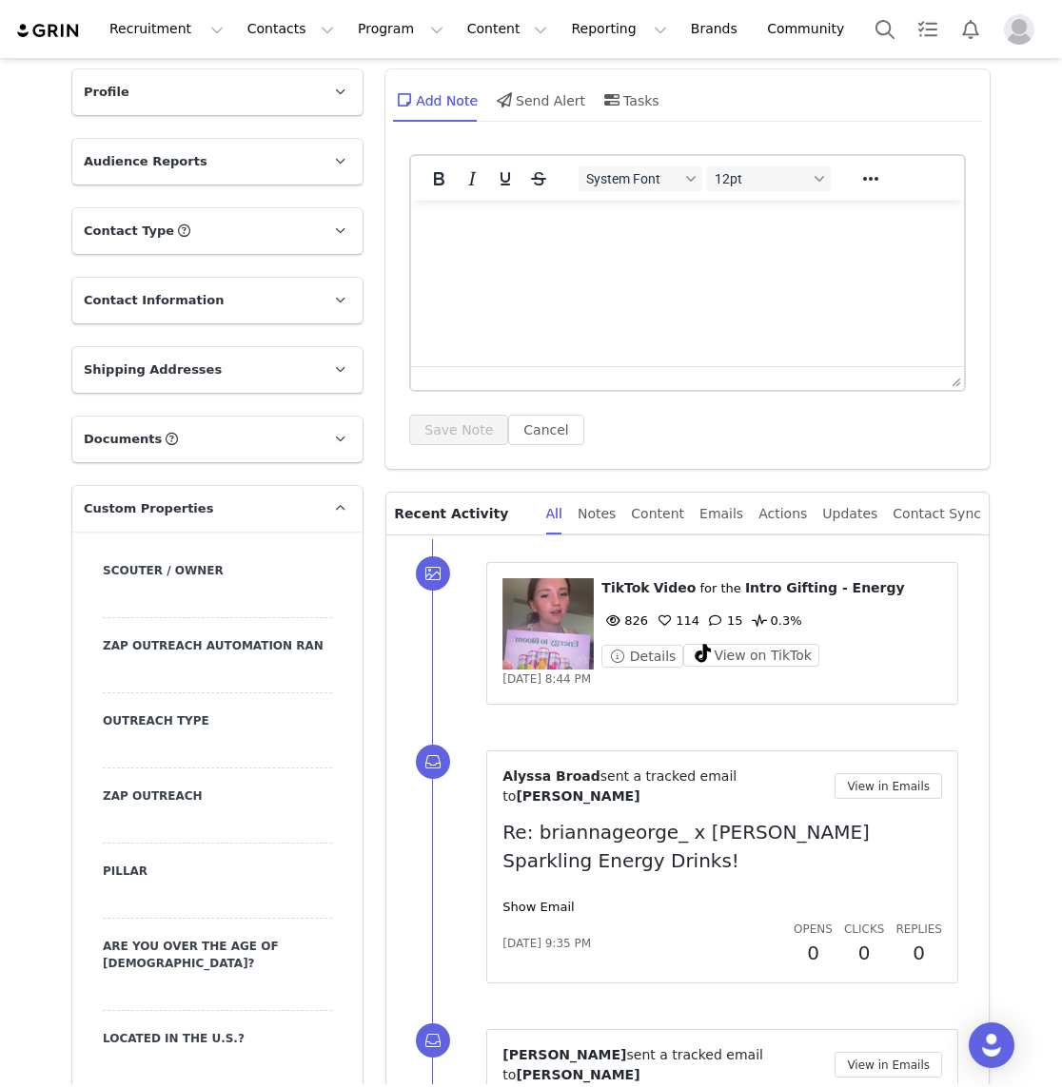
click at [302, 521] on p "Custom Properties" at bounding box center [194, 509] width 244 height 46
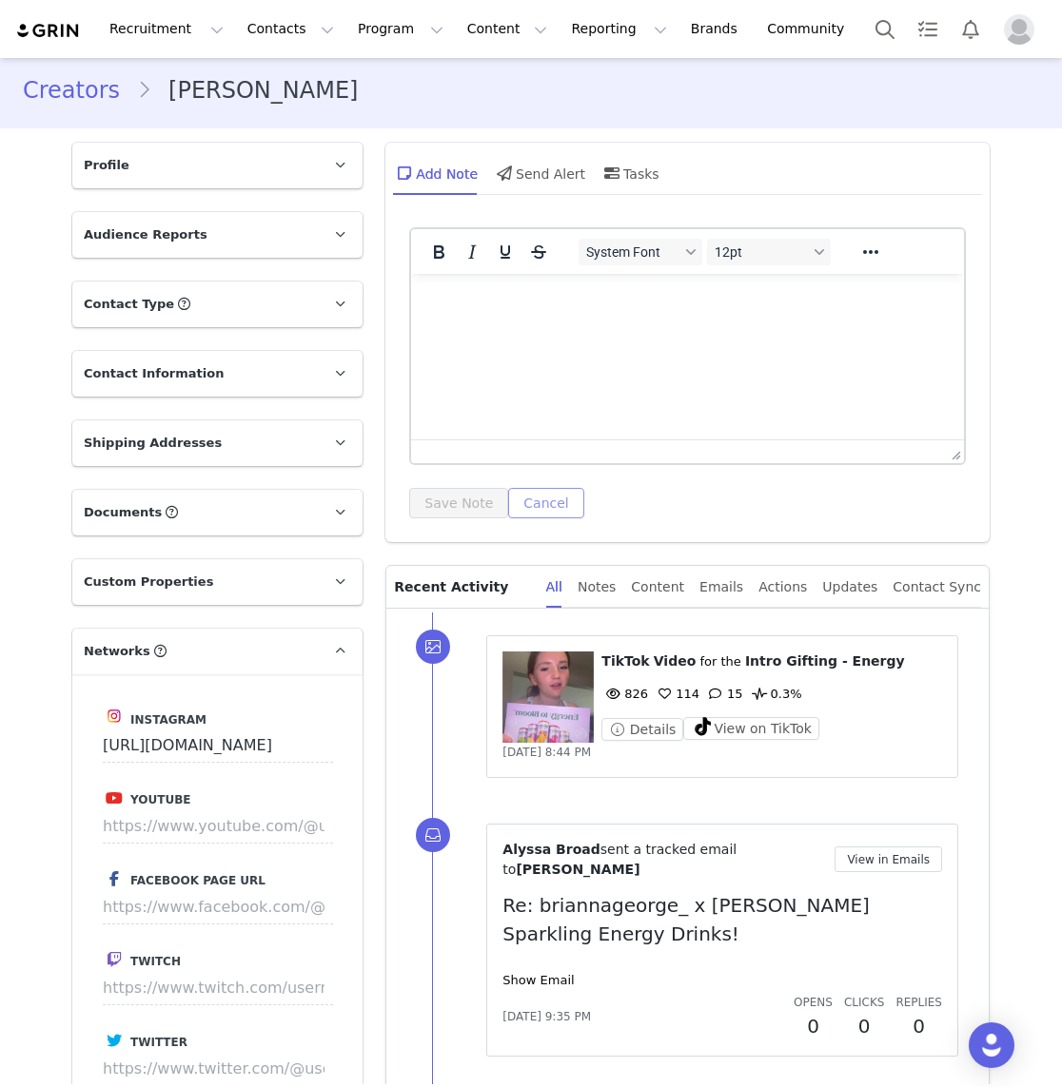
scroll to position [0, 0]
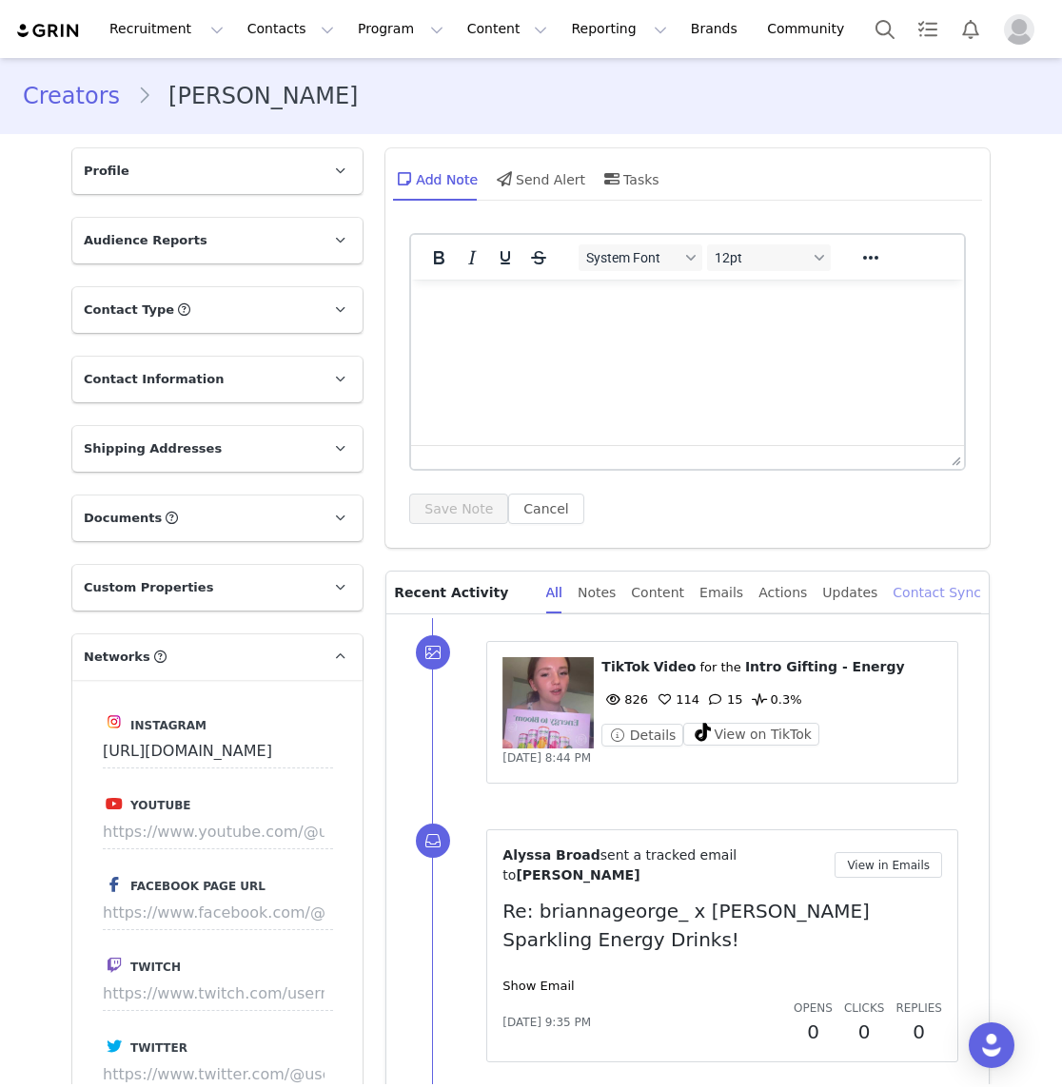
click at [945, 577] on div "Contact Sync" at bounding box center [936, 593] width 88 height 43
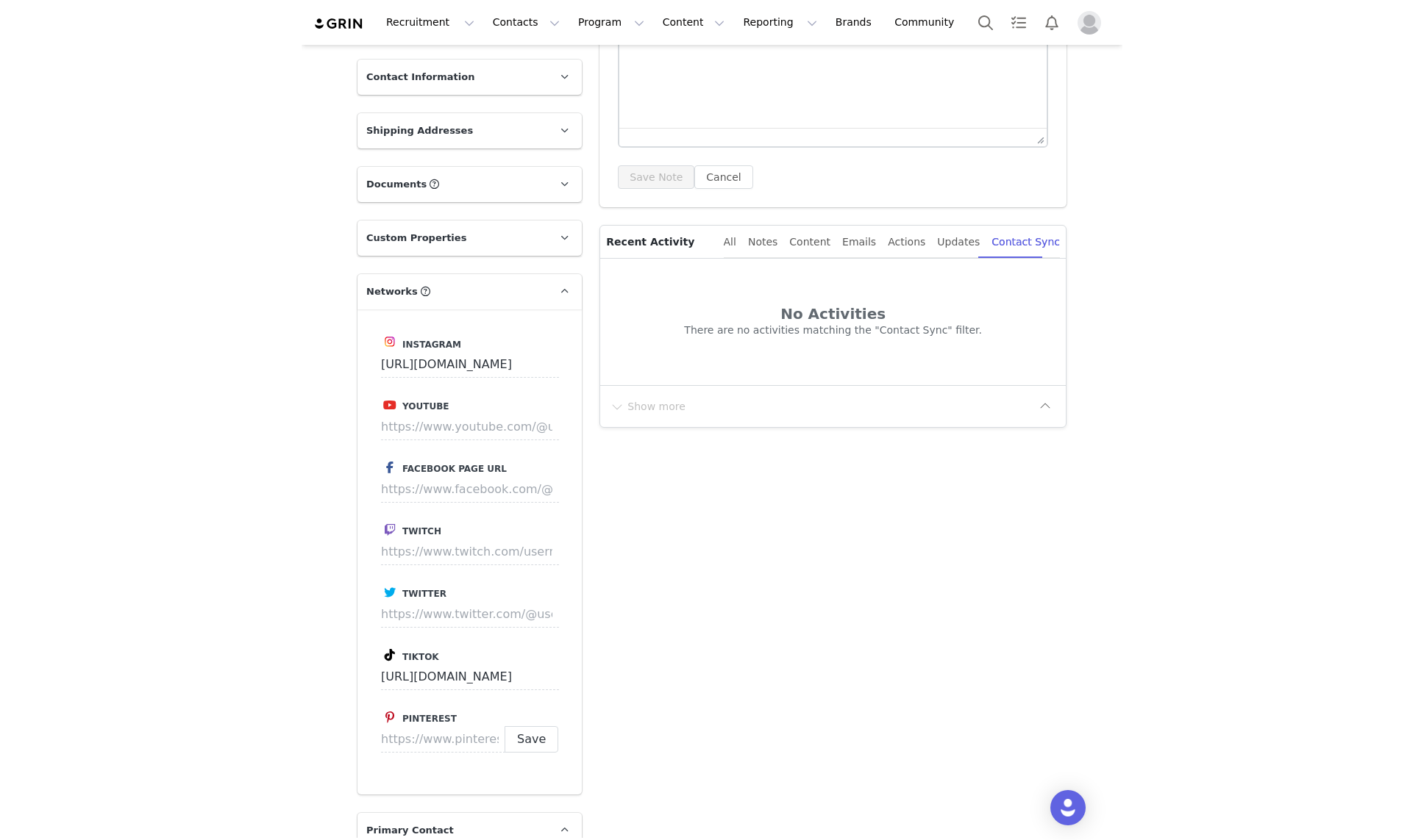
scroll to position [233, 0]
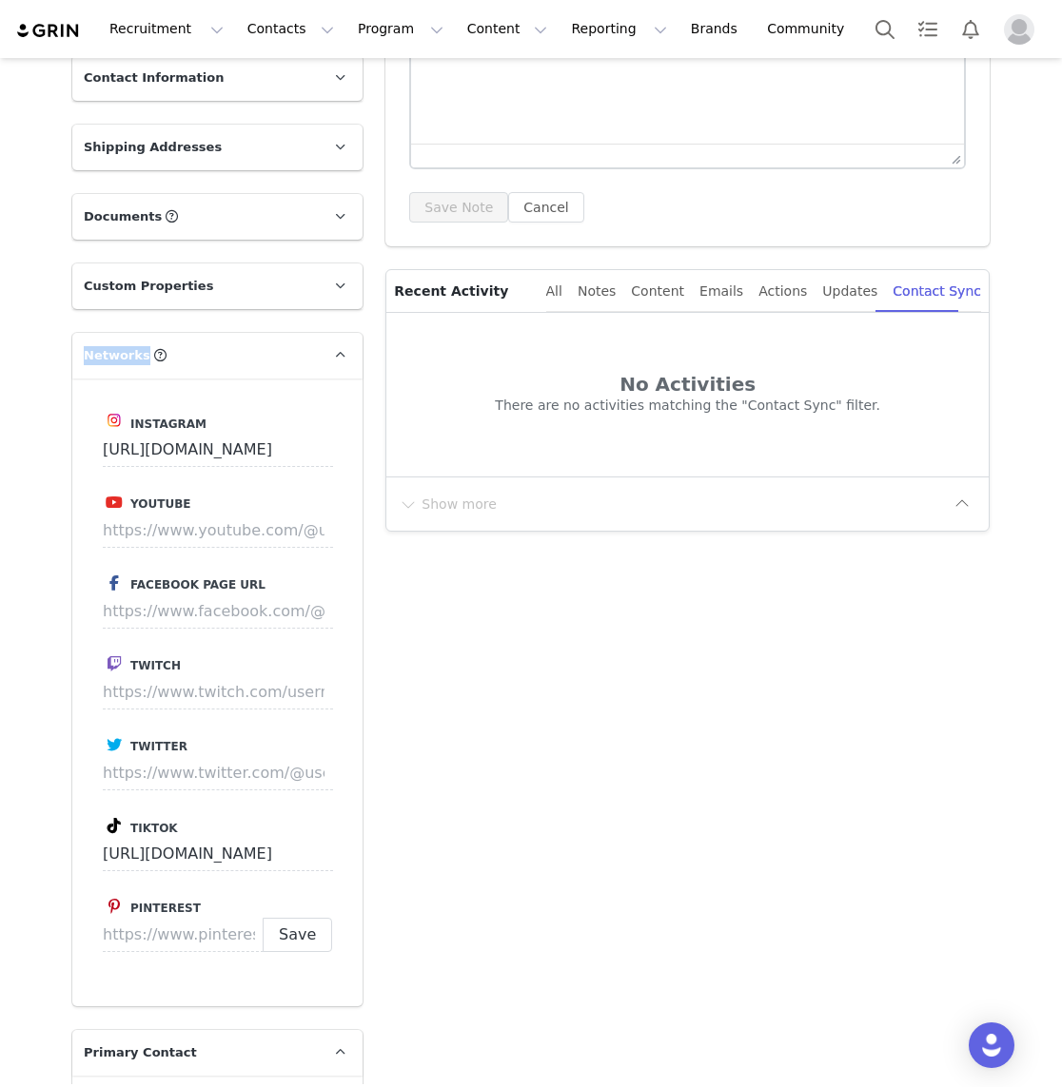
drag, startPoint x: 49, startPoint y: 360, endPoint x: 140, endPoint y: 358, distance: 90.4
drag, startPoint x: 219, startPoint y: 418, endPoint x: 127, endPoint y: 427, distance: 92.8
click at [127, 427] on label "Instagram" at bounding box center [217, 421] width 229 height 24
drag, startPoint x: 297, startPoint y: 451, endPoint x: 106, endPoint y: 442, distance: 191.4
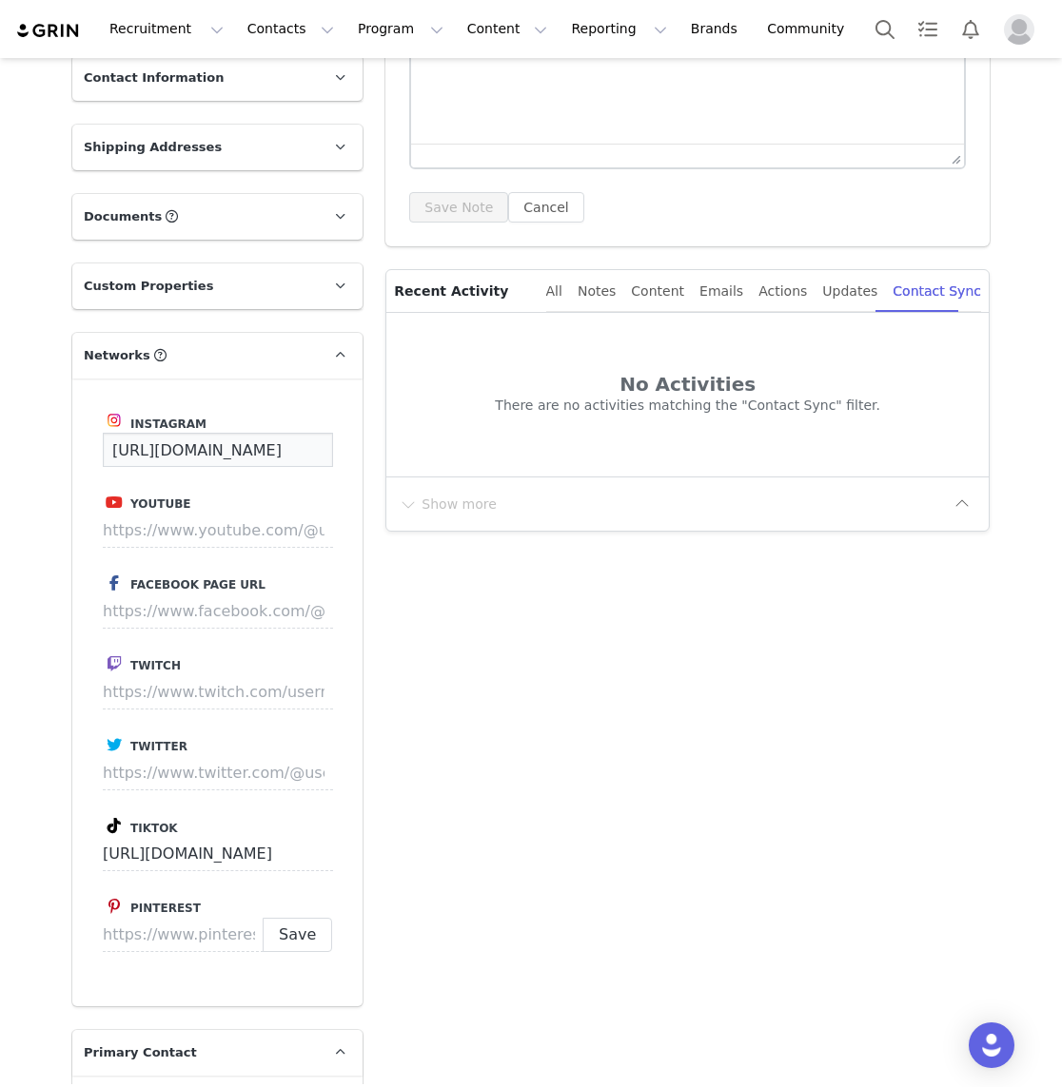
click at [106, 442] on input "https://www.instagram.com/briannageorge__" at bounding box center [218, 450] width 230 height 34
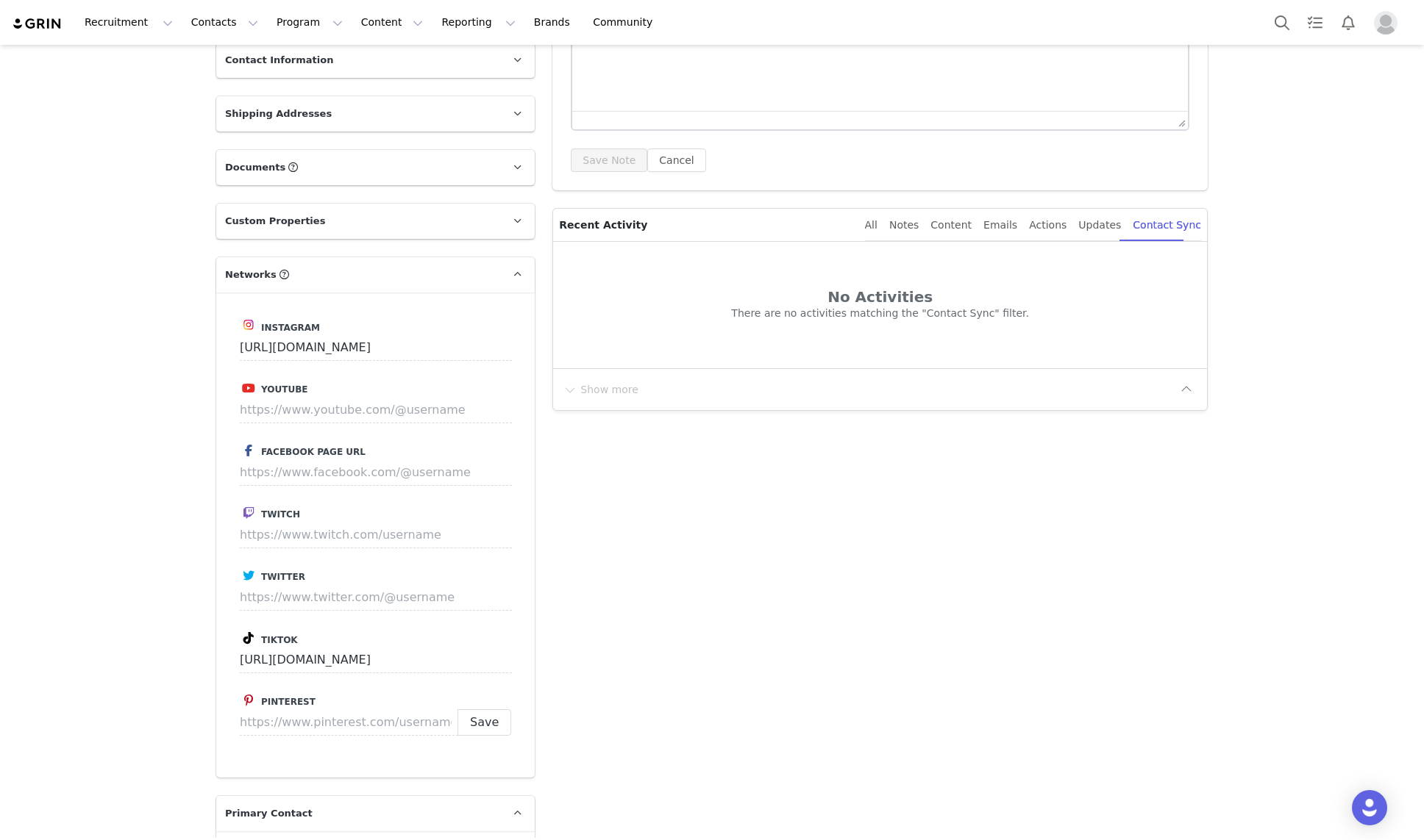
click at [349, 273] on p "Networks" at bounding box center [358, 275] width 283 height 36
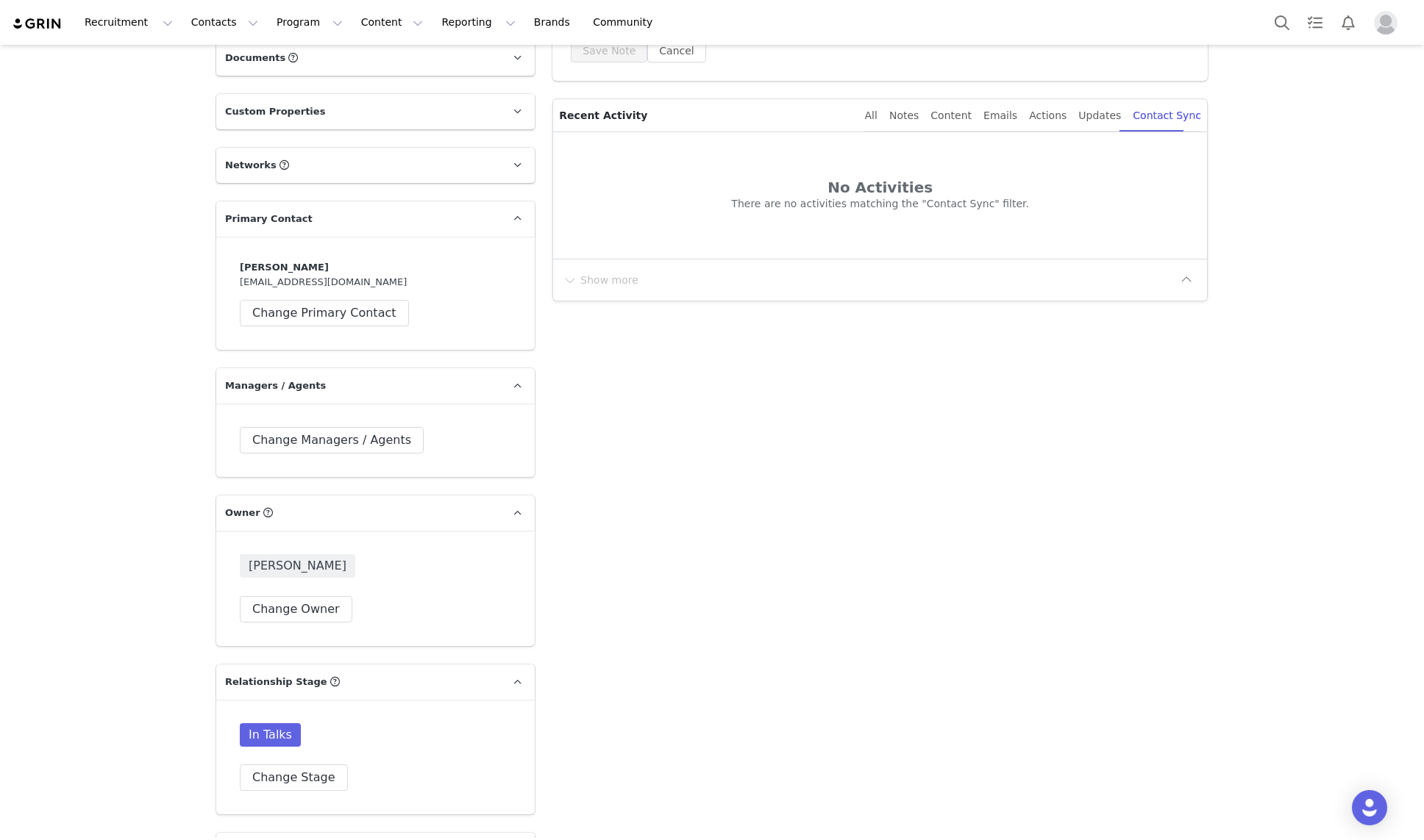
scroll to position [345, 0]
drag, startPoint x: 319, startPoint y: 217, endPoint x: 204, endPoint y: 215, distance: 115.0
click at [205, 215] on section "Profile Brianna George 47.1K followers TikTok ( @briannageorge_ ) — Personal/Cr…" at bounding box center [711, 805] width 1013 height 2093
drag, startPoint x: 327, startPoint y: 262, endPoint x: 232, endPoint y: 261, distance: 95.0
click at [232, 261] on div "Brianna George brigeorge28@gmail.com Change Primary Contact" at bounding box center [376, 291] width 319 height 114
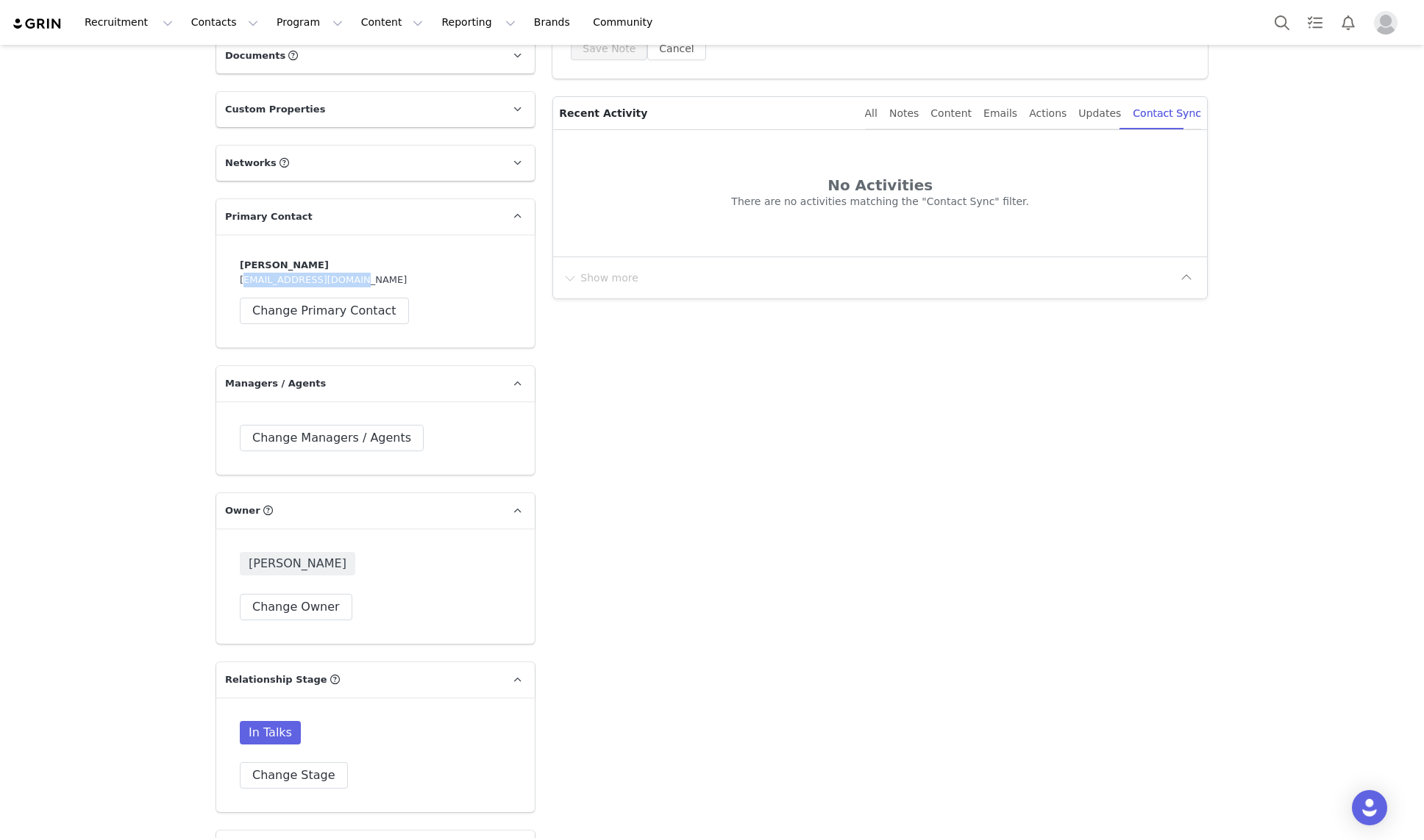
drag, startPoint x: 364, startPoint y: 284, endPoint x: 228, endPoint y: 284, distance: 136.0
click at [228, 284] on div "Brianna George brigeorge28@gmail.com Change Primary Contact" at bounding box center [376, 291] width 319 height 114
drag, startPoint x: 415, startPoint y: 315, endPoint x: 236, endPoint y: 312, distance: 179.0
click at [236, 312] on div "Brianna George brigeorge28@gmail.com Change Primary Contact" at bounding box center [376, 291] width 319 height 114
drag, startPoint x: 220, startPoint y: 308, endPoint x: 440, endPoint y: 304, distance: 220.0
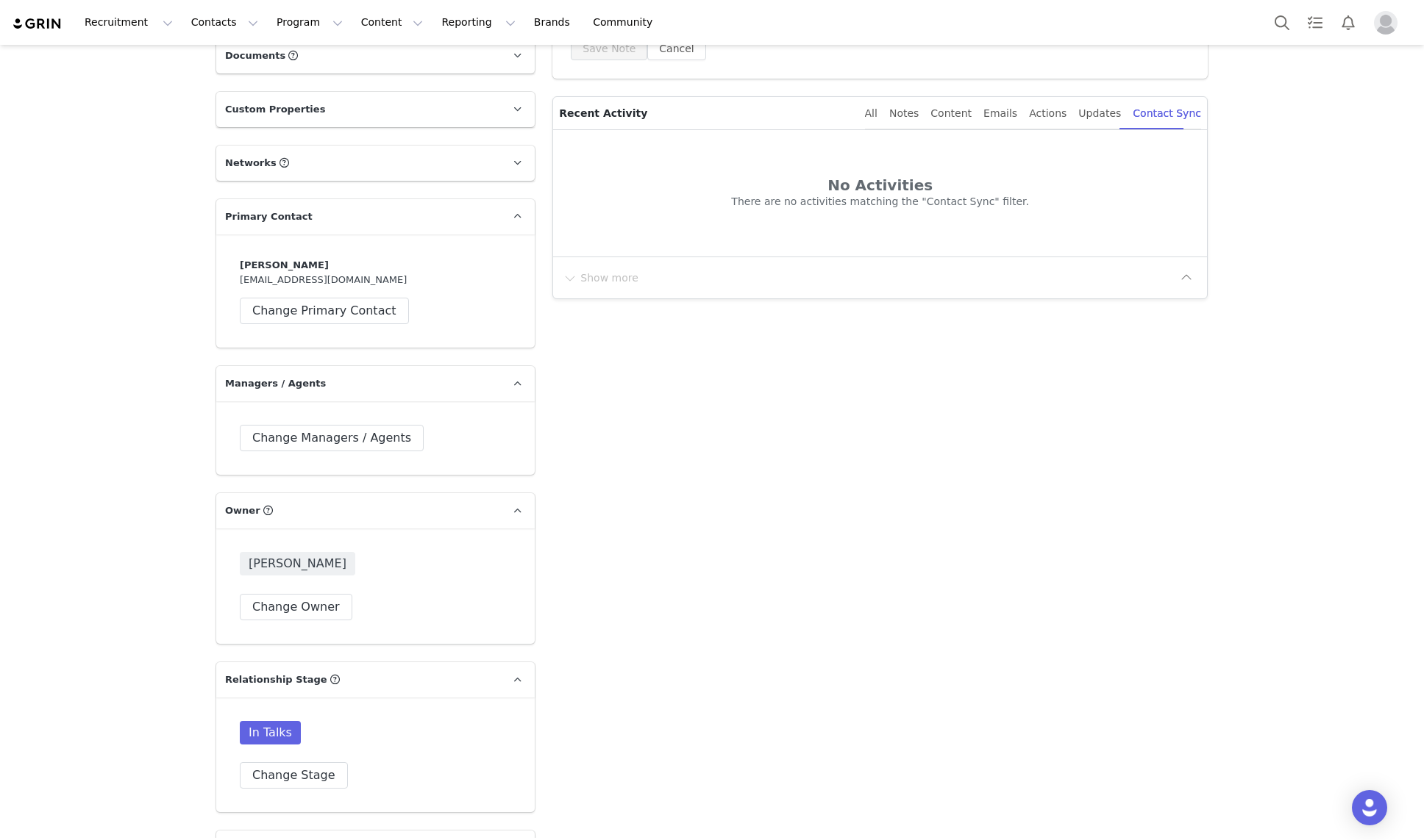
click at [440, 304] on div "Brianna George brigeorge28@gmail.com Change Primary Contact" at bounding box center [376, 291] width 319 height 114
click at [480, 209] on p "Primary Contact" at bounding box center [358, 217] width 283 height 36
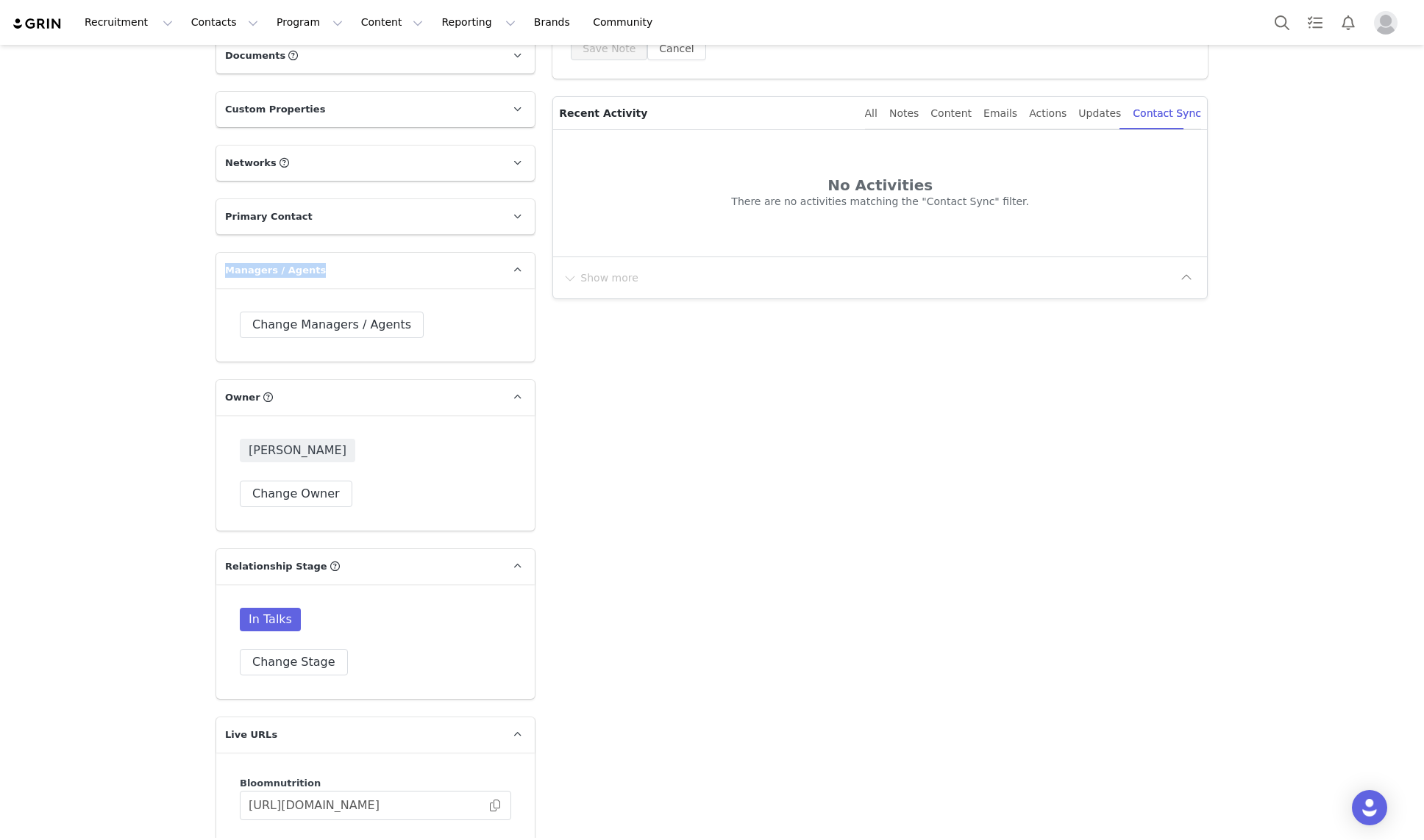
drag, startPoint x: 336, startPoint y: 265, endPoint x: 209, endPoint y: 264, distance: 127.0
click at [209, 264] on div "Profile Brianna George 47.1K followers TikTok ( @briannageorge_ ) — Personal/Cr…" at bounding box center [375, 749] width 336 height 1976
click at [467, 274] on p "Managers / Agents" at bounding box center [358, 270] width 283 height 36
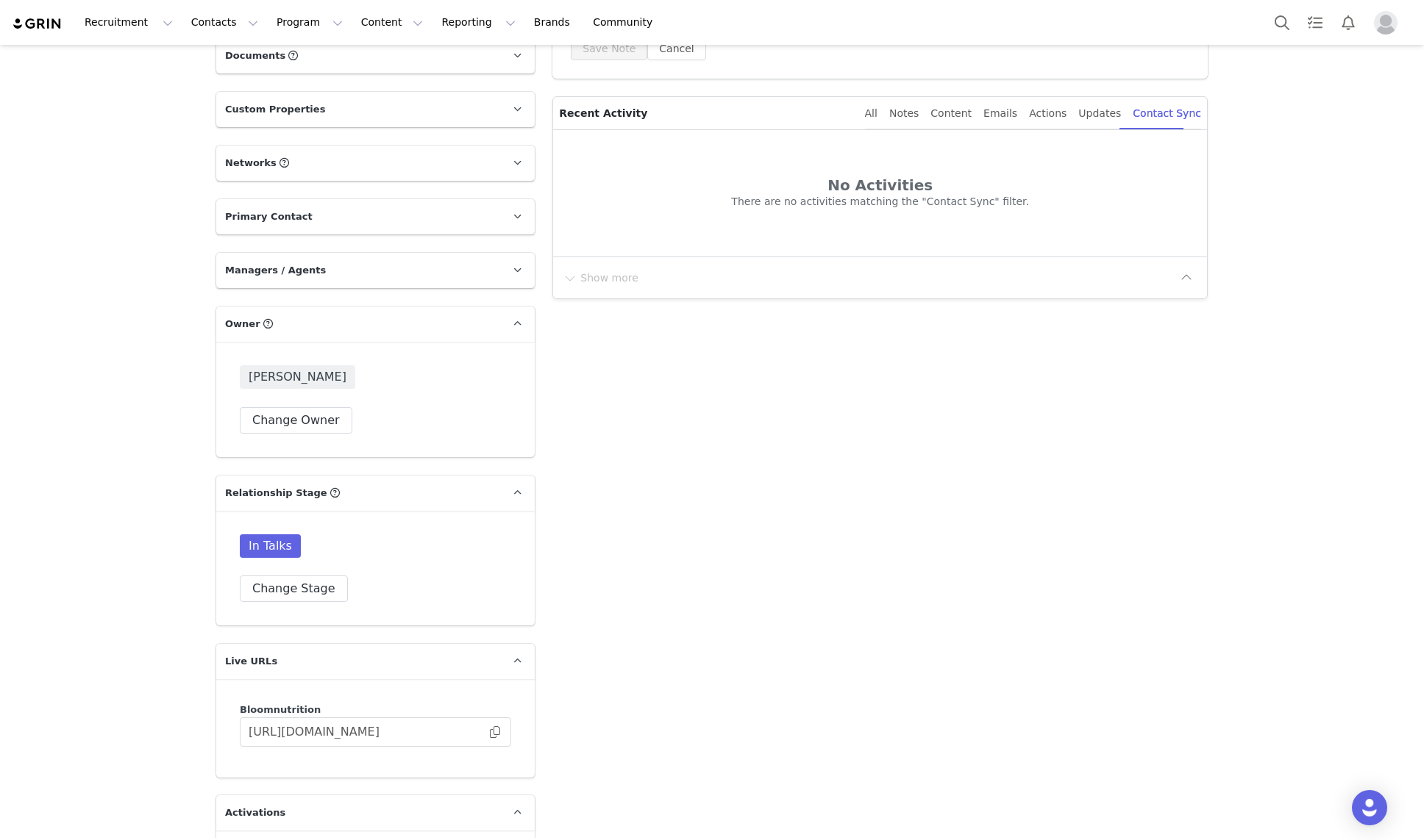
click at [287, 379] on span "[PERSON_NAME]" at bounding box center [297, 377] width 115 height 23
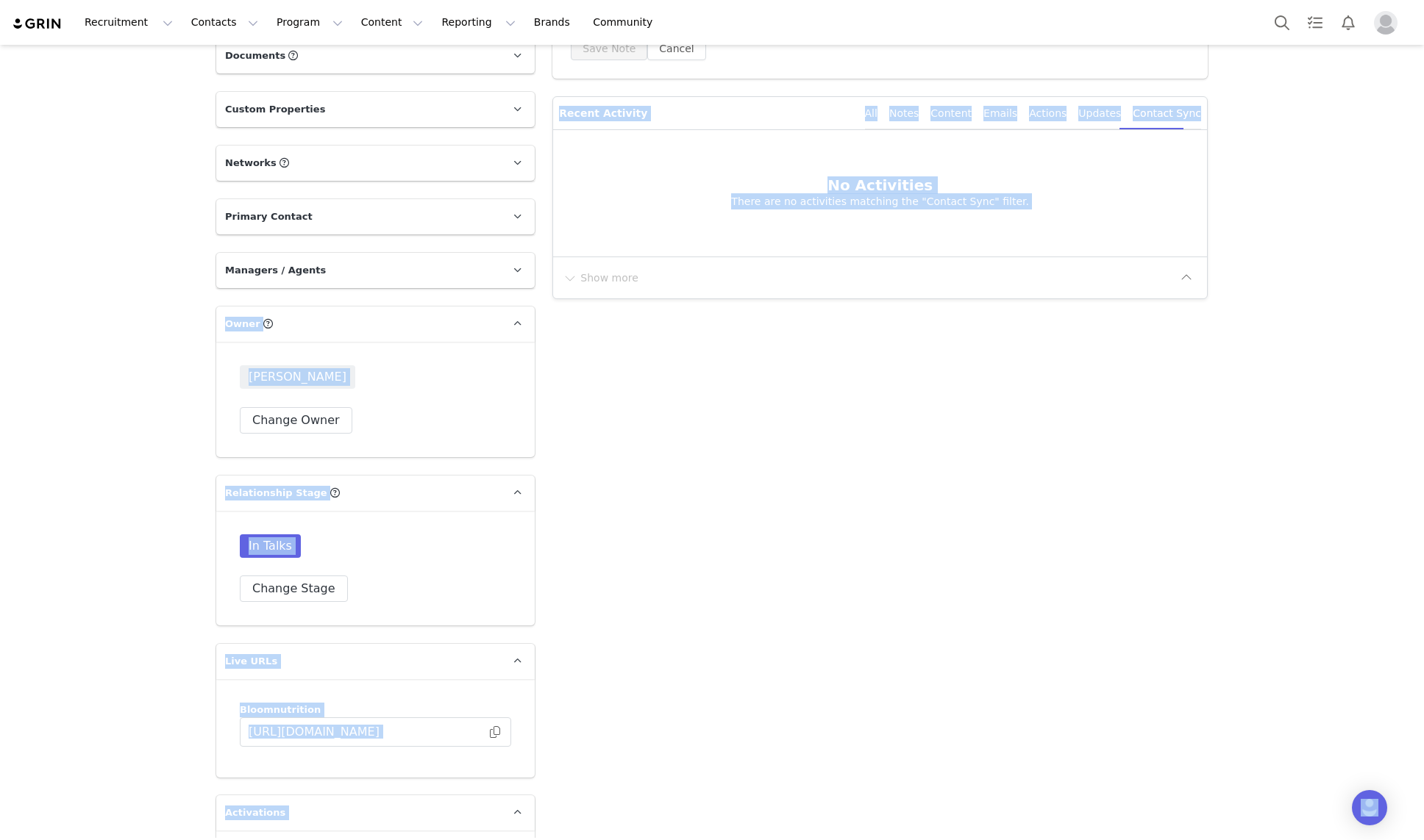
drag, startPoint x: 295, startPoint y: 325, endPoint x: 210, endPoint y: 324, distance: 85.0
click at [210, 325] on body "Recruitment Recruitment Curated Lists Landing Pages Web Extension AI Creator Se…" at bounding box center [712, 420] width 1424 height 840
click at [192, 326] on div "Creators Brianna George Profile Brianna George 47.1K followers TikTok ( @briann…" at bounding box center [712, 683] width 1424 height 1966
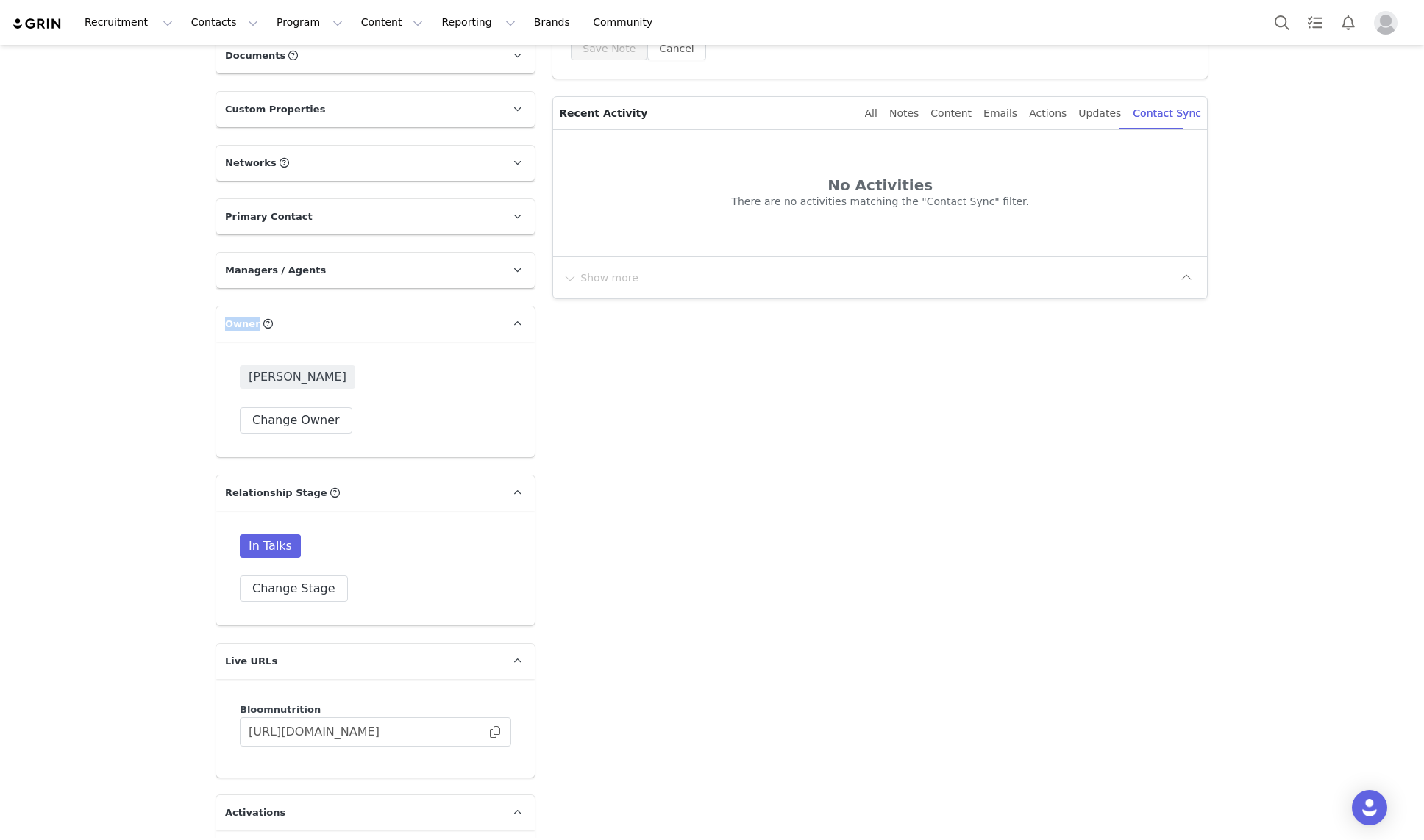
drag, startPoint x: 204, startPoint y: 322, endPoint x: 255, endPoint y: 323, distance: 51.0
click at [255, 323] on section "Profile Brianna George 47.1K followers TikTok ( @briannageorge_ ) — Personal/Cr…" at bounding box center [711, 712] width 1013 height 1907
drag, startPoint x: 386, startPoint y: 372, endPoint x: 238, endPoint y: 372, distance: 148.0
click at [238, 372] on div "Charlotte Marsoun Change Owner" at bounding box center [376, 399] width 319 height 115
drag, startPoint x: 373, startPoint y: 424, endPoint x: 74, endPoint y: 435, distance: 299.2
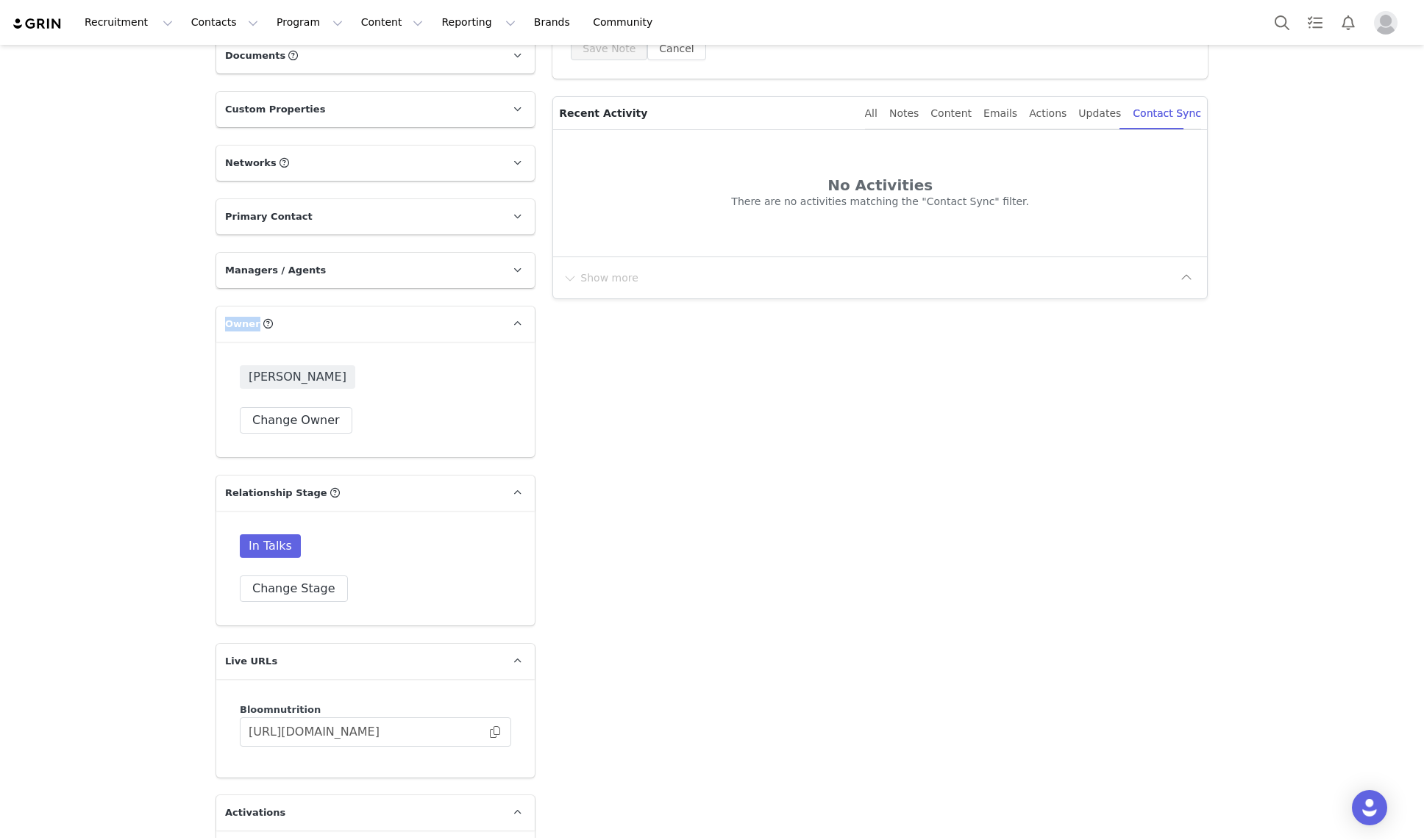
click at [74, 435] on div "Creators Brianna George Profile Brianna George 47.1K followers TikTok ( @briann…" at bounding box center [712, 683] width 1424 height 1966
click at [402, 325] on p "Owner" at bounding box center [358, 325] width 283 height 36
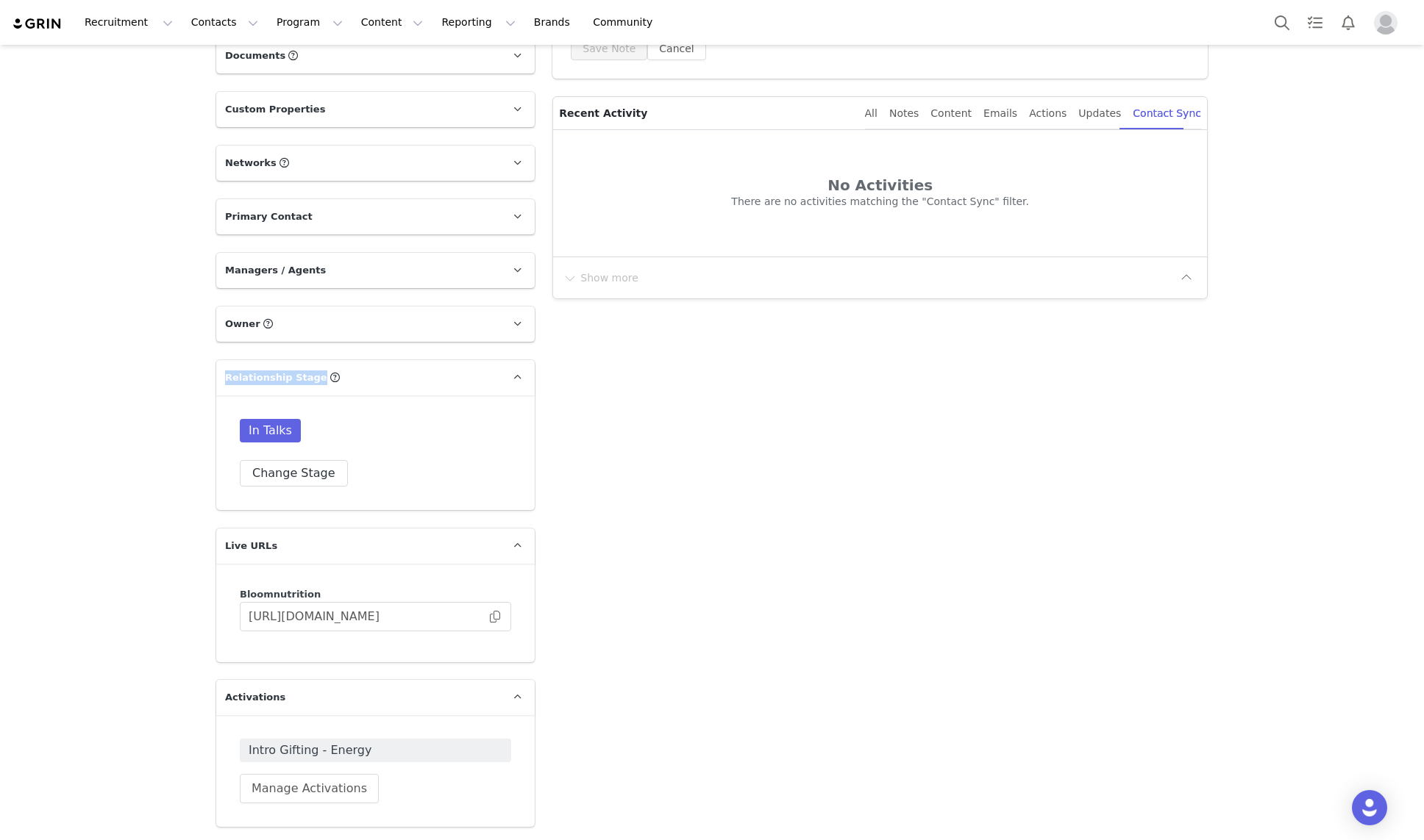
drag, startPoint x: 341, startPoint y: 376, endPoint x: 214, endPoint y: 377, distance: 127.0
click at [214, 377] on div "Profile Brianna George 47.1K followers TikTok ( @briannageorge_ ) — Personal/Cr…" at bounding box center [375, 655] width 336 height 1787
drag, startPoint x: 315, startPoint y: 430, endPoint x: 236, endPoint y: 430, distance: 79.0
click at [236, 430] on div "In Talks Change Stage" at bounding box center [376, 453] width 319 height 114
drag, startPoint x: 236, startPoint y: 430, endPoint x: 314, endPoint y: 428, distance: 78.0
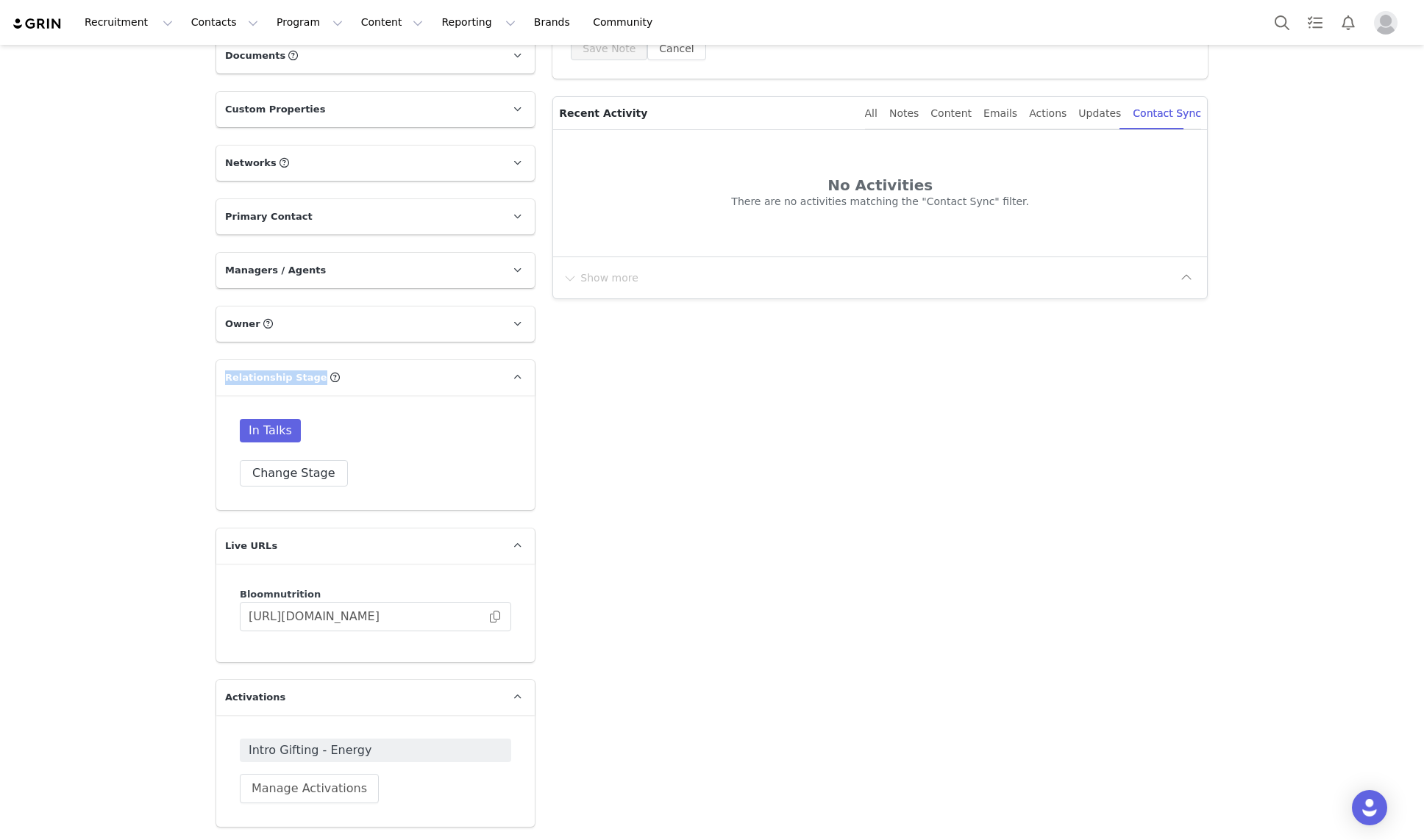
click at [314, 428] on div "In Talks Change Stage" at bounding box center [376, 453] width 319 height 114
click at [820, 38] on button "button" at bounding box center [1387, 39] width 5 height 12
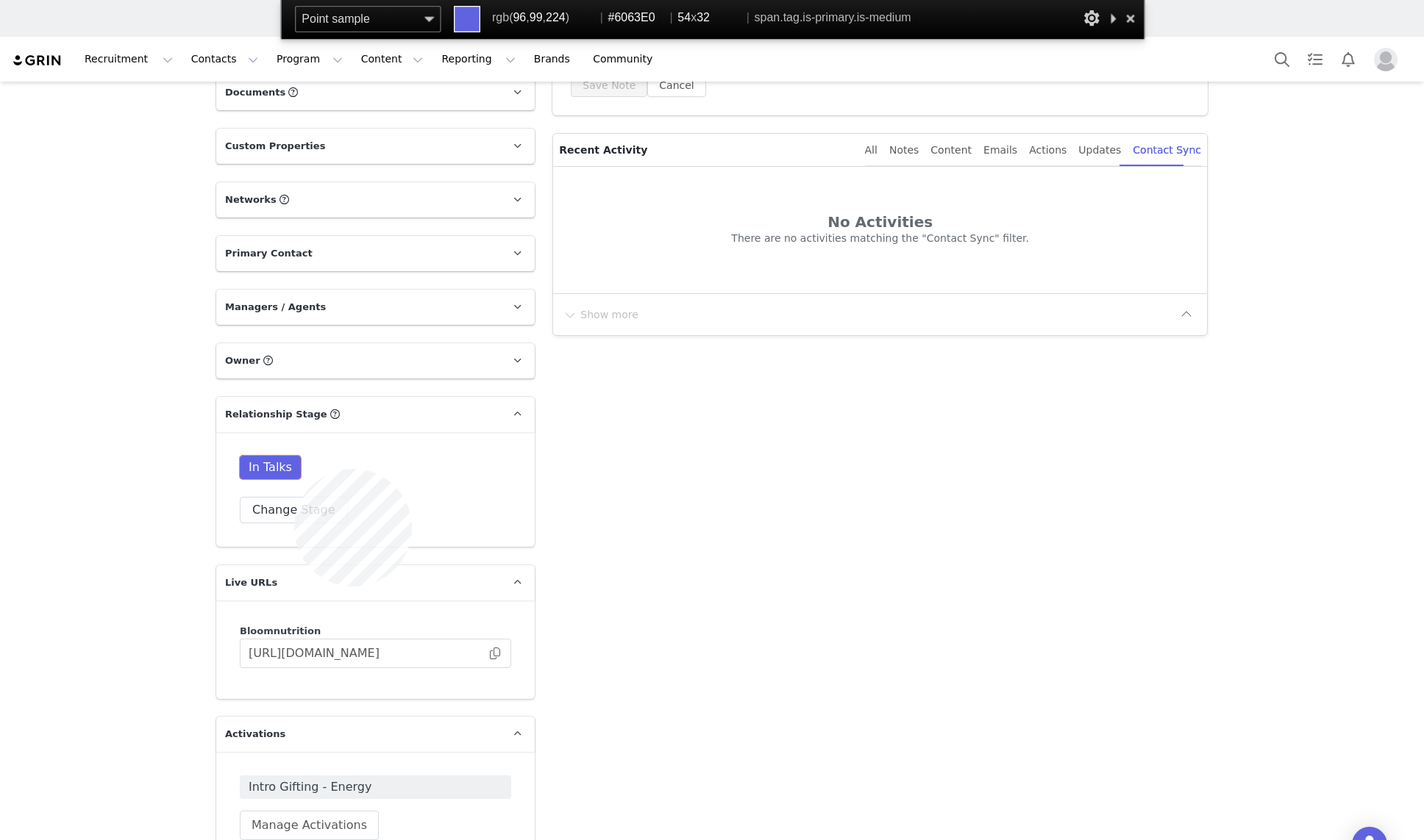
click at [295, 469] on span "In Talks" at bounding box center [270, 468] width 61 height 23
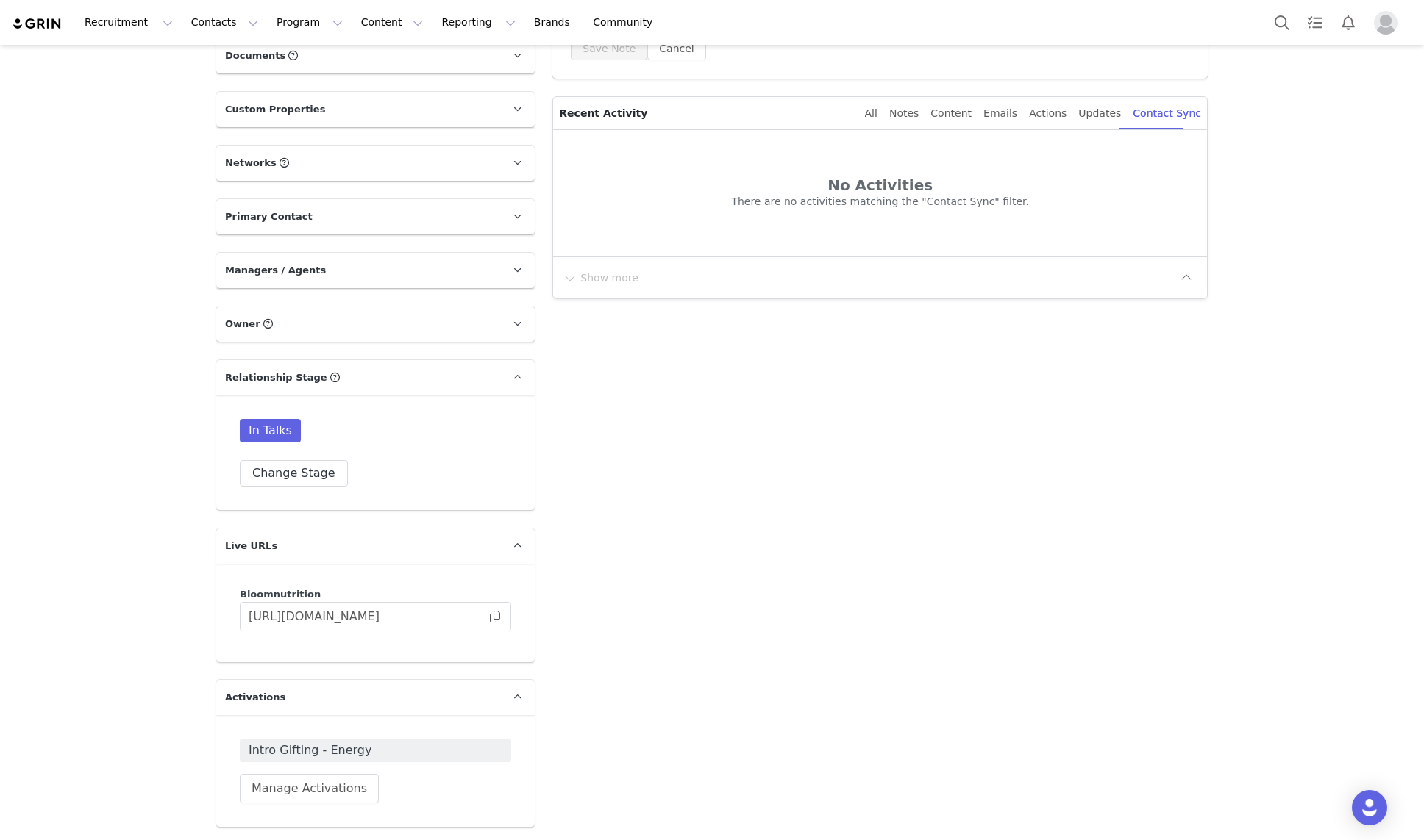
click at [383, 372] on p "Relationship Stage" at bounding box center [358, 378] width 283 height 36
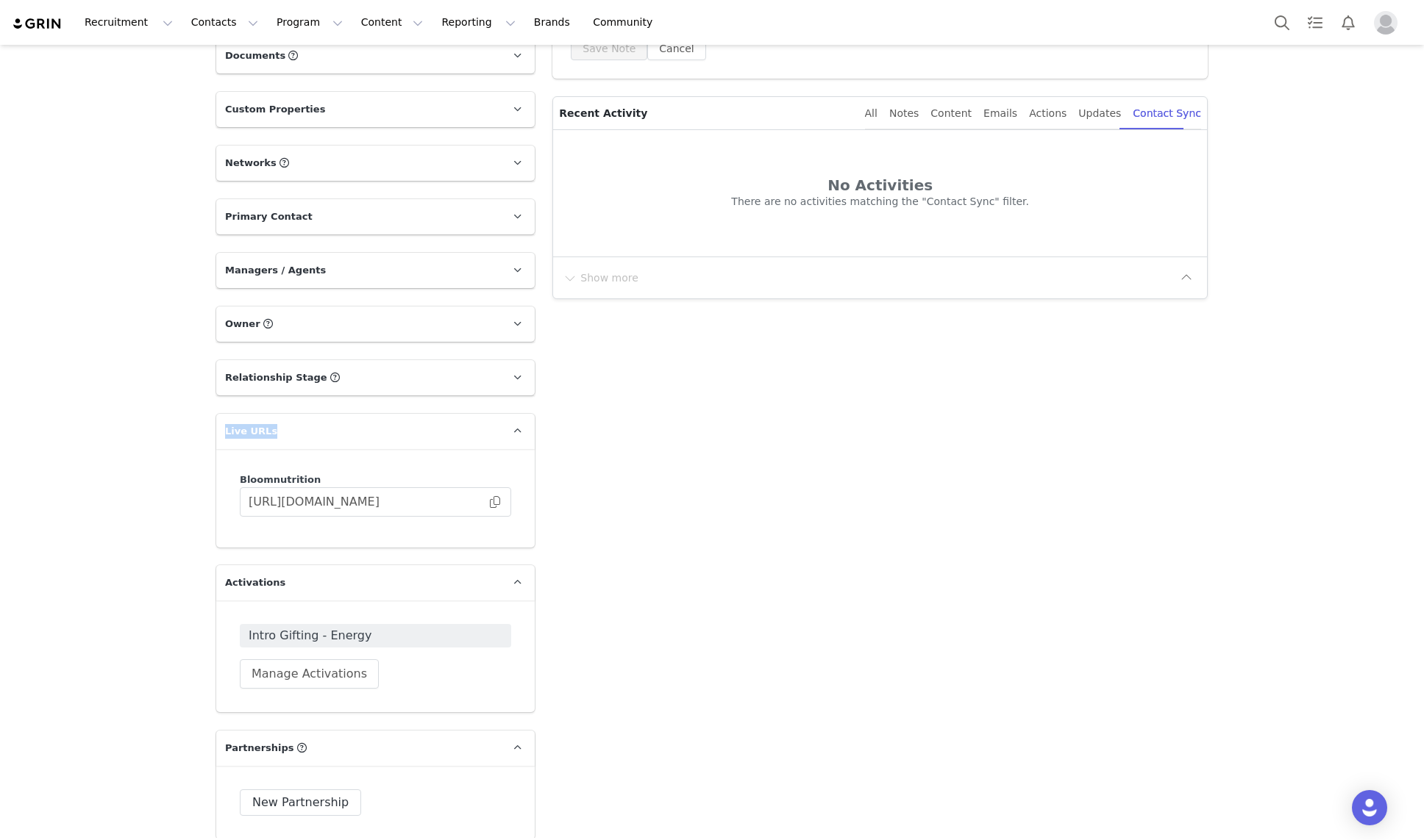
drag, startPoint x: 297, startPoint y: 431, endPoint x: 219, endPoint y: 431, distance: 78.0
click at [220, 432] on p "Live URLs" at bounding box center [358, 432] width 283 height 36
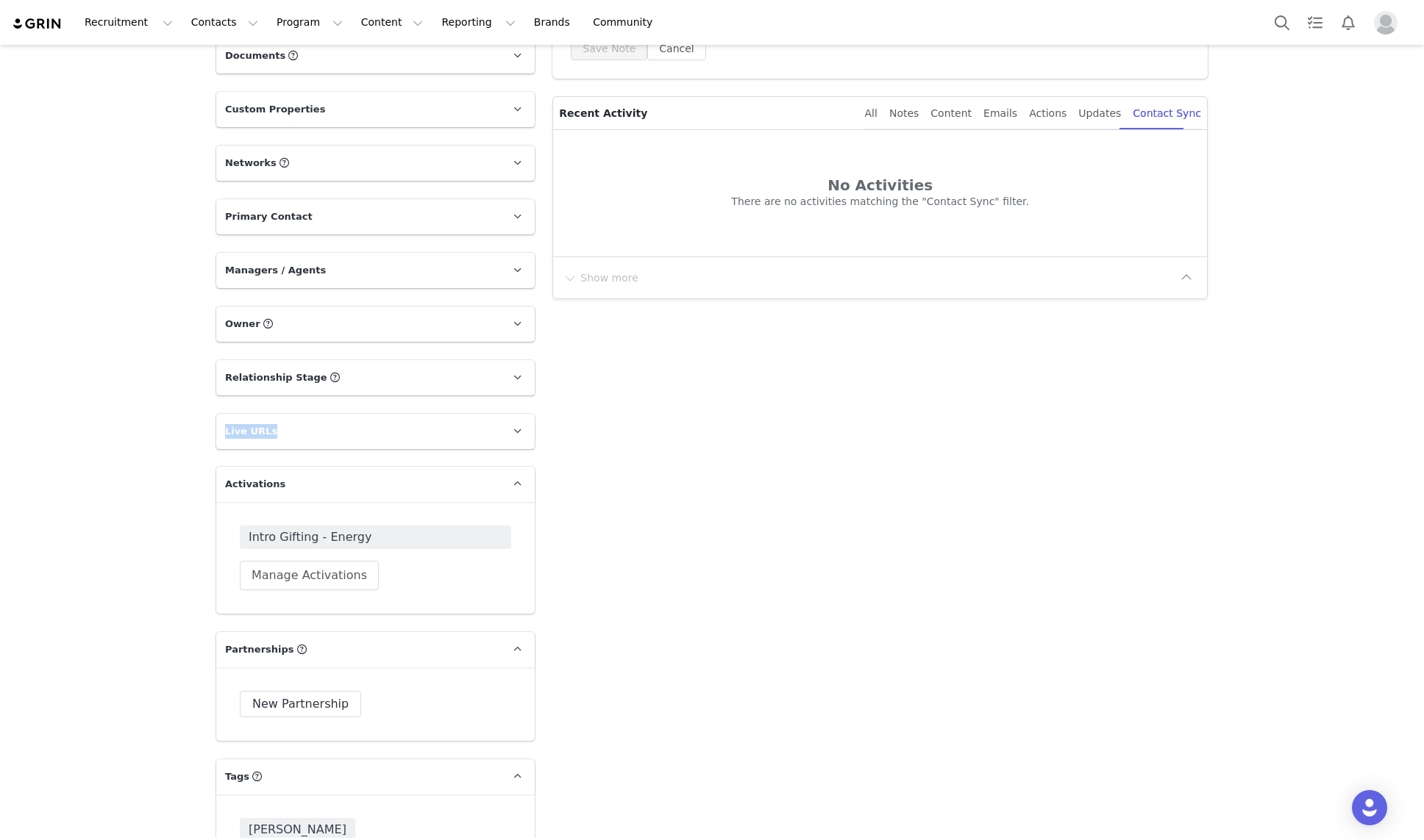
click at [312, 430] on p "Live URLs" at bounding box center [358, 432] width 283 height 36
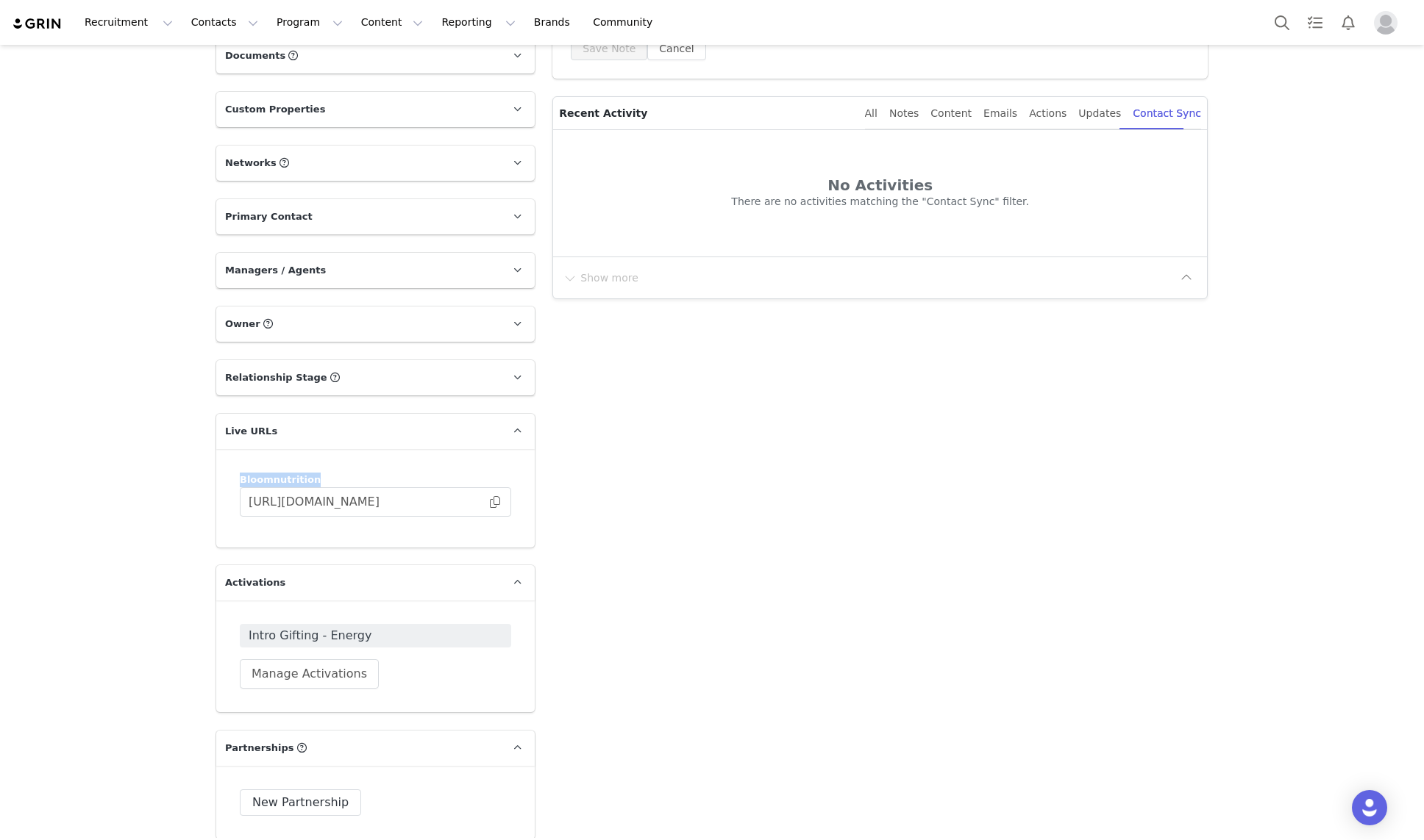
drag, startPoint x: 319, startPoint y: 485, endPoint x: 239, endPoint y: 480, distance: 80.2
click at [240, 480] on div "Bloomnutrition https://bloomnutrition.grin.live/48ab79c4-01d1-4562-b52e-6f09f69…" at bounding box center [375, 495] width 271 height 44
click at [386, 501] on input "https://bloomnutrition.grin.live/48ab79c4-01d1-4562-b52e-6f09f6930cbd" at bounding box center [375, 502] width 271 height 29
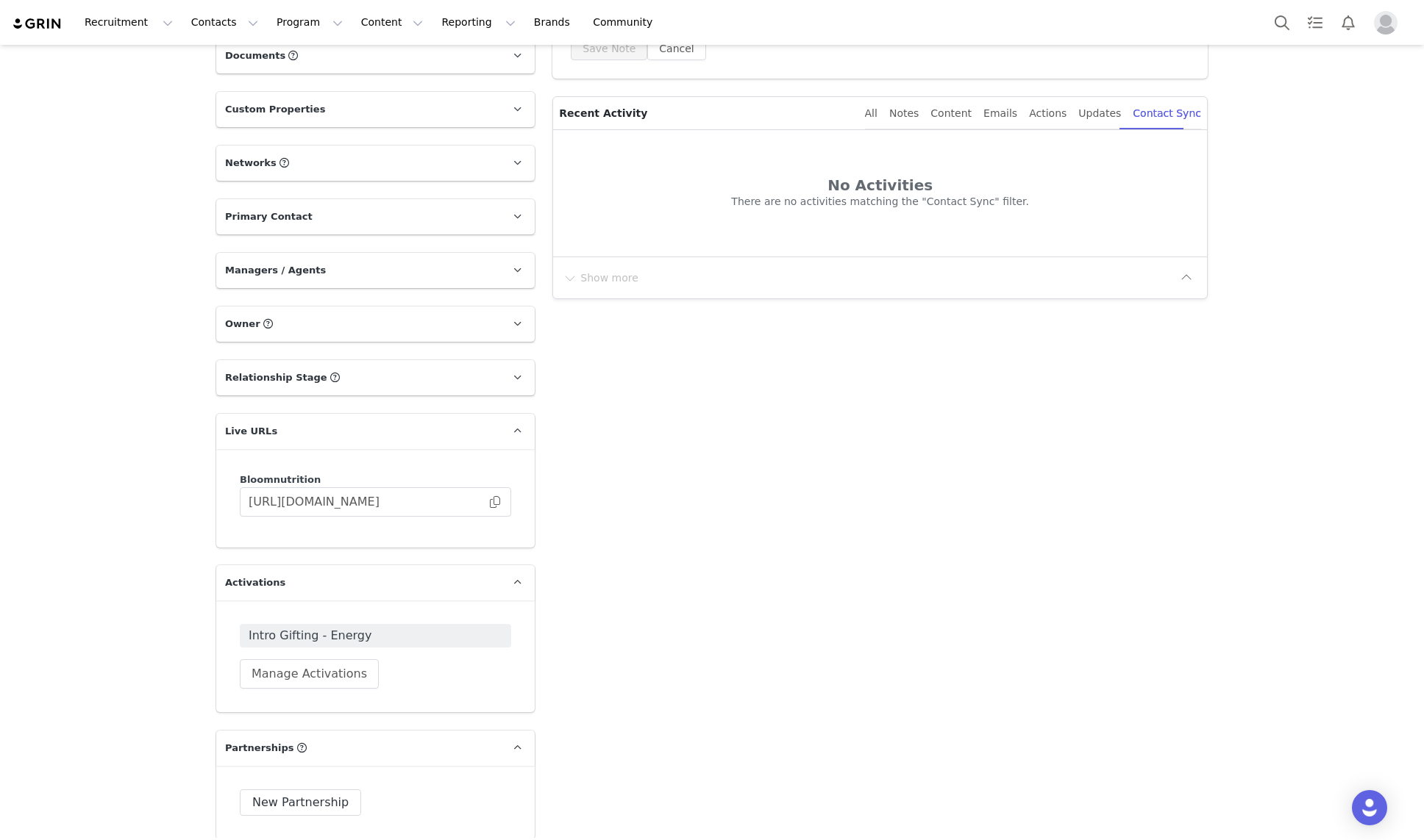
click at [571, 539] on div "Add Note Send Alert Tasks System Font 12pt To open the popup, press Shift+Enter…" at bounding box center [880, 597] width 673 height 1672
drag, startPoint x: 413, startPoint y: 503, endPoint x: 203, endPoint y: 497, distance: 210.1
click at [203, 498] on div "Creators Brianna George Profile Brianna George 47.1K followers TikTok ( @briann…" at bounding box center [712, 568] width 1424 height 1736
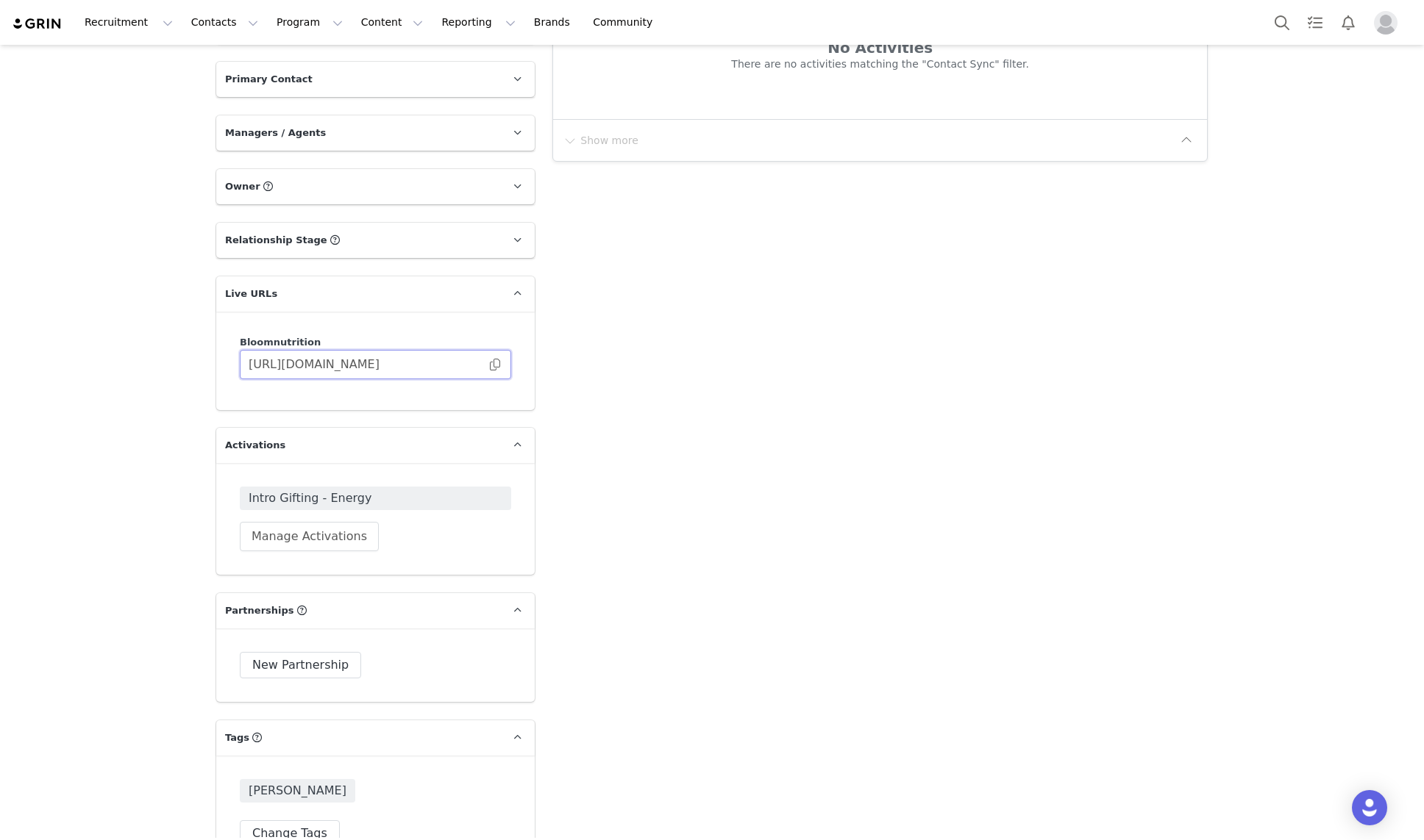
scroll to position [527, 0]
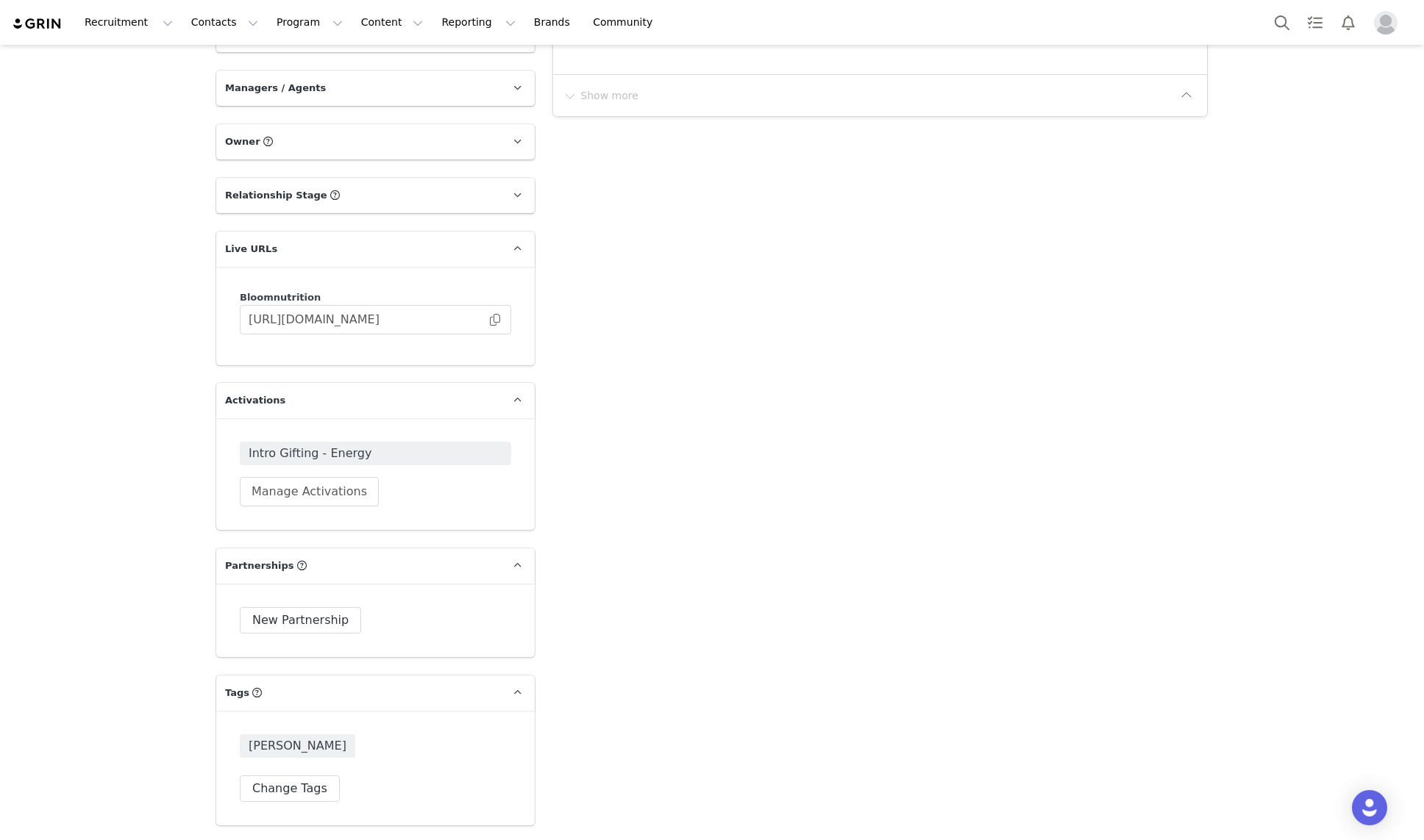
click at [318, 451] on span "Intro Gifting - Energy" at bounding box center [376, 454] width 254 height 18
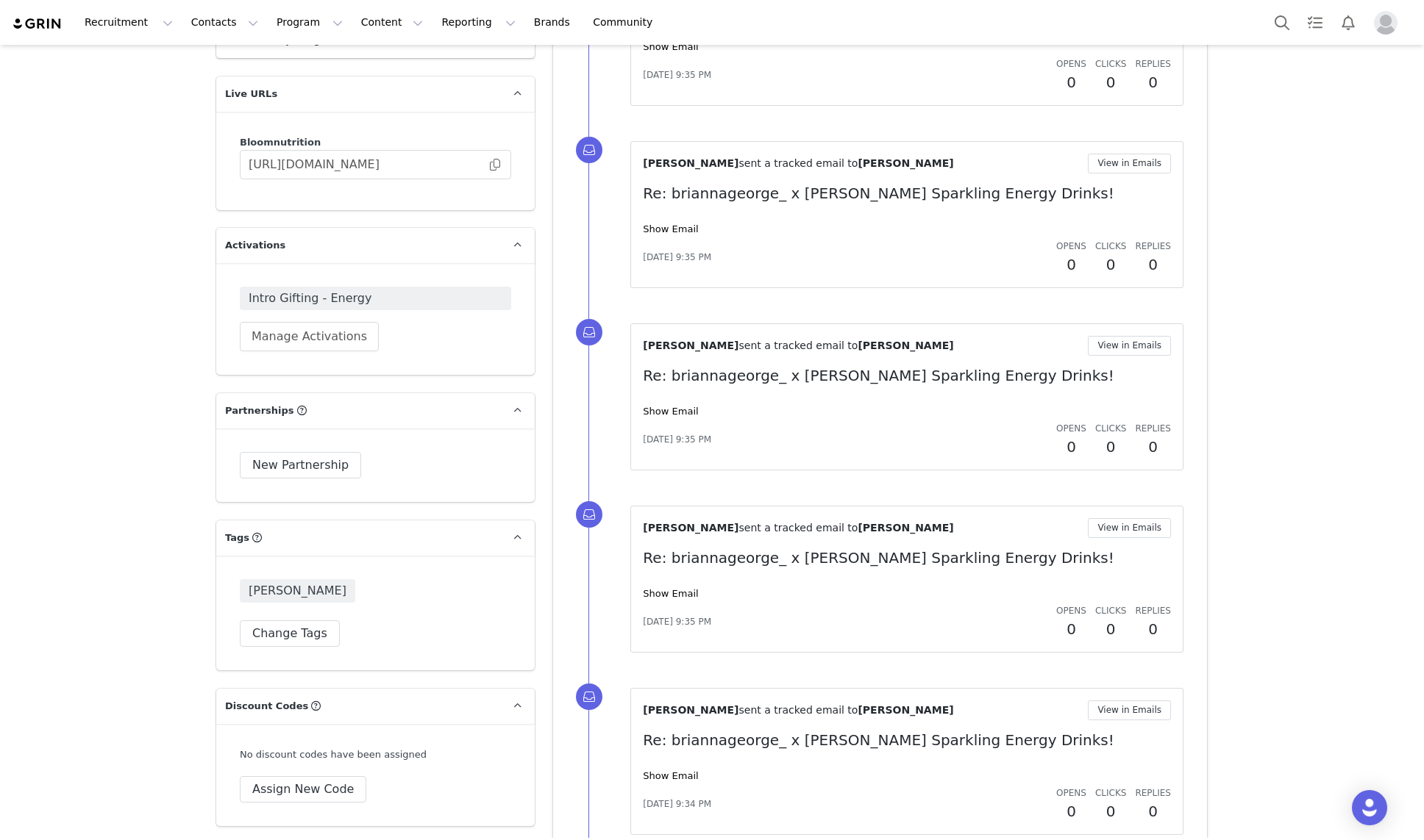
scroll to position [739, 0]
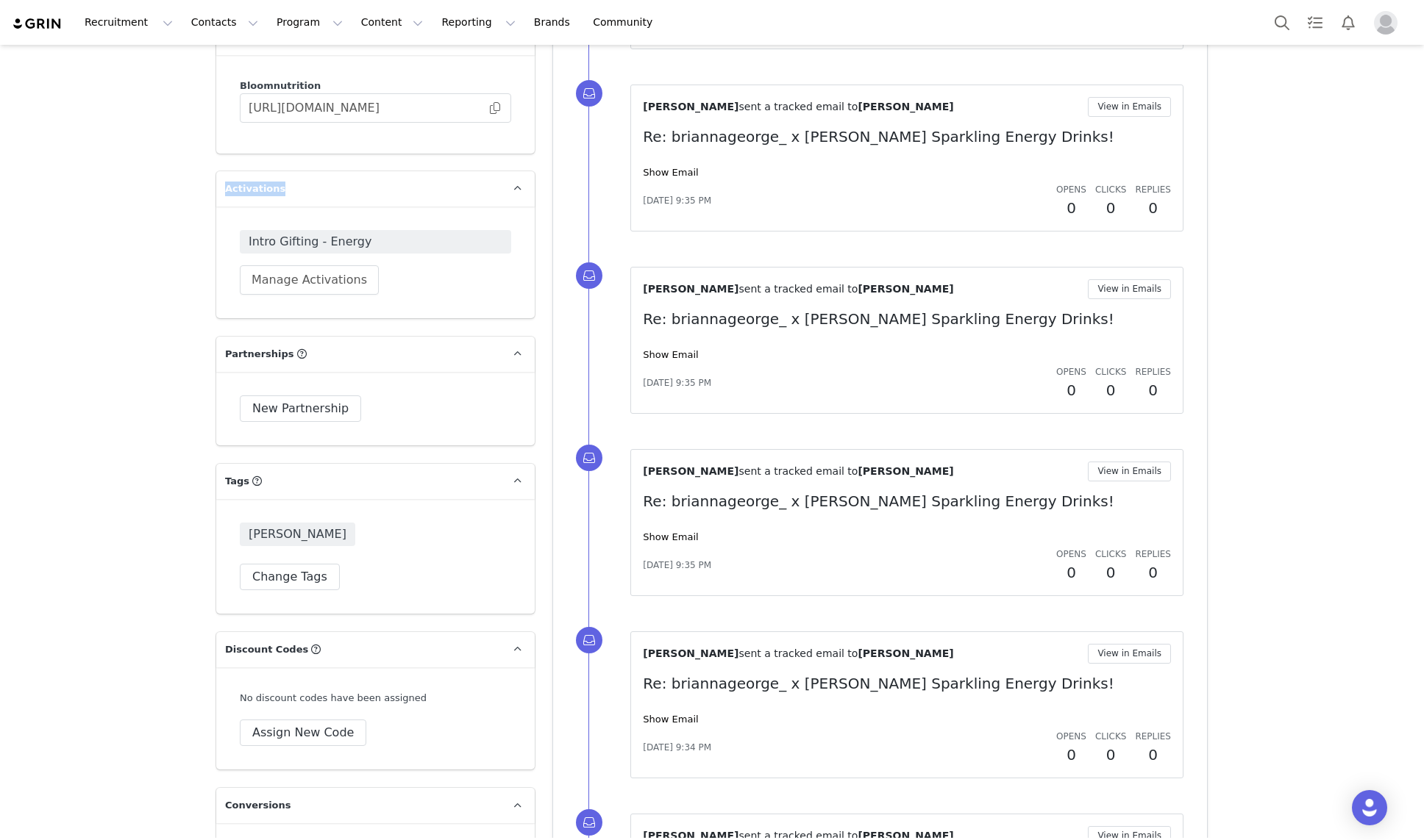
drag, startPoint x: 291, startPoint y: 187, endPoint x: 204, endPoint y: 187, distance: 87.0
click at [205, 187] on section "Profile Brianna George 47.1K followers Audience Reports Request a detailed repo…" at bounding box center [711, 473] width 1013 height 2217
copy span "Activations"
drag, startPoint x: 213, startPoint y: 240, endPoint x: 373, endPoint y: 240, distance: 160.0
click at [373, 240] on div "Profile Brianna George 47.1K followers Audience Reports Request a detailed repo…" at bounding box center [375, 474] width 336 height 2213
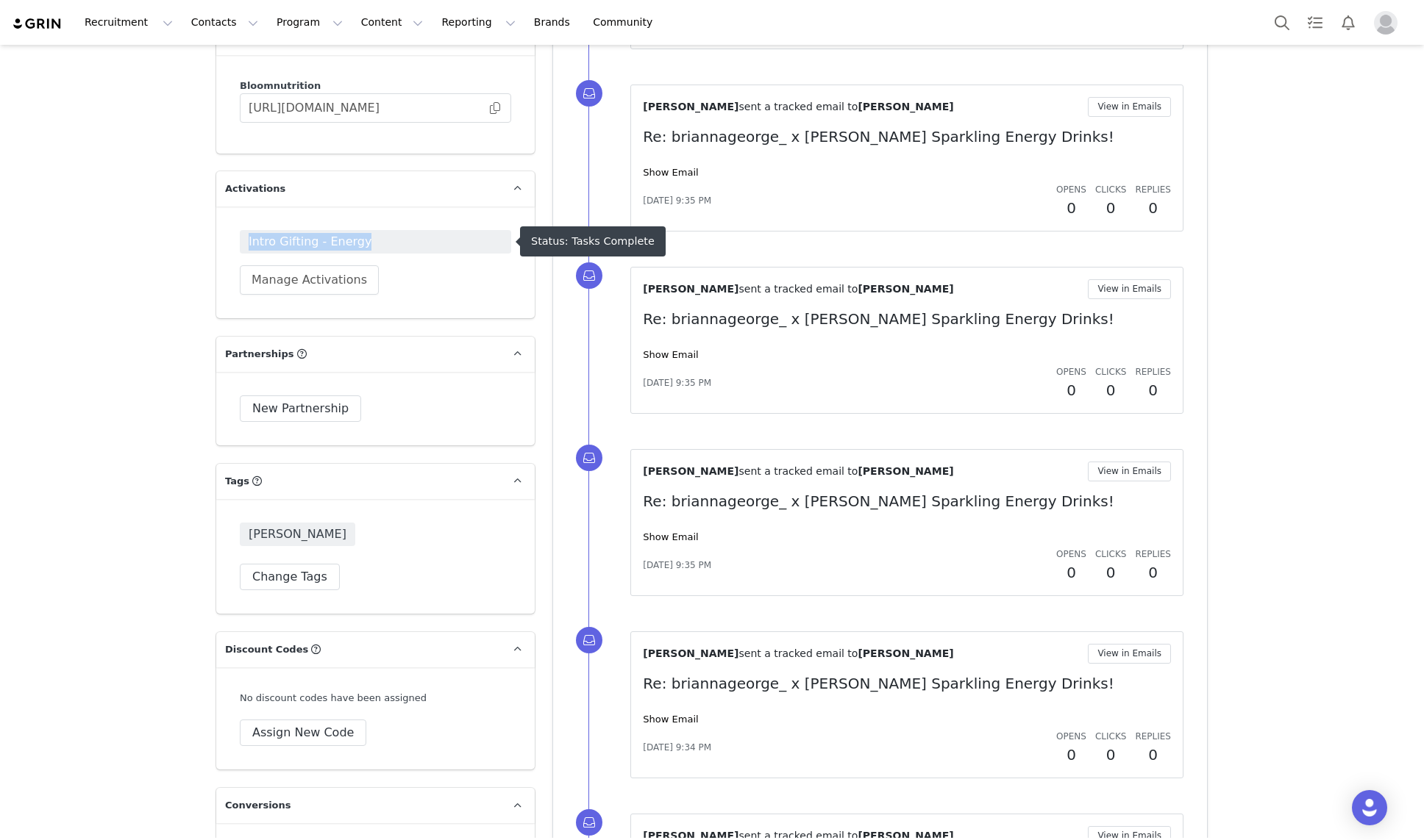
copy span "Intro Gifting - Energy"
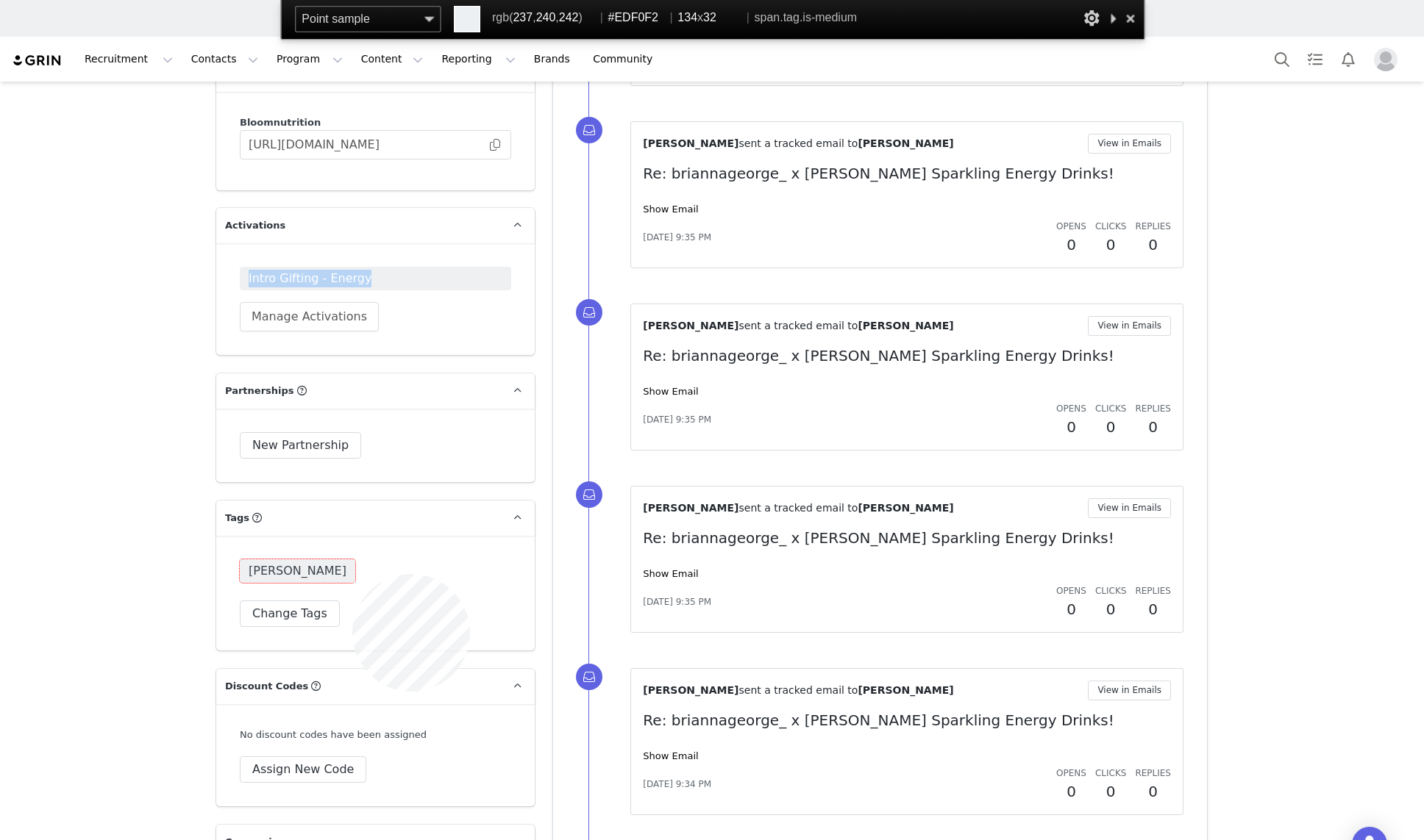
copy span "Intro Gifting - Energy"
click at [353, 574] on span "[PERSON_NAME]" at bounding box center [297, 571] width 115 height 23
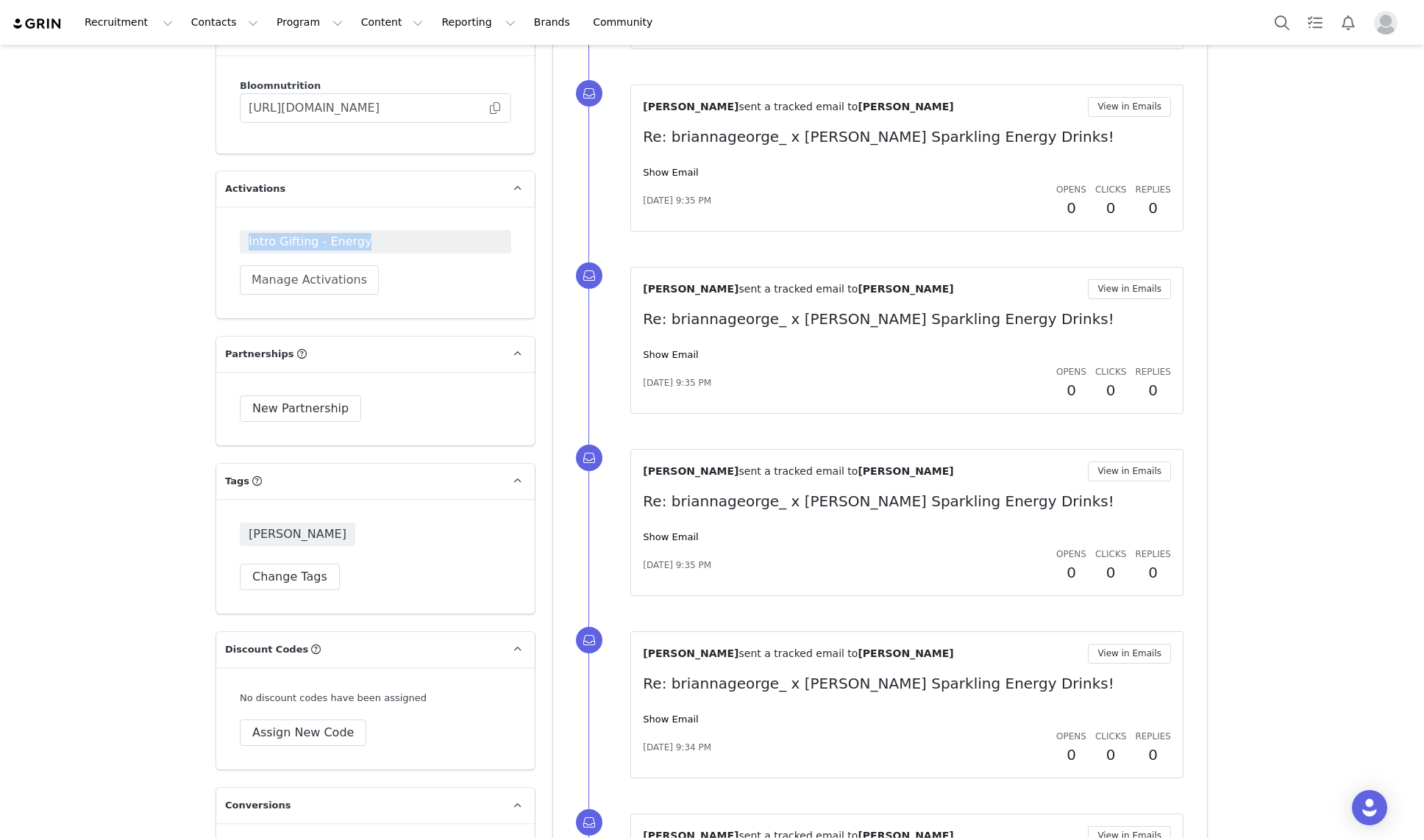
click at [415, 176] on p "Activations" at bounding box center [358, 189] width 283 height 36
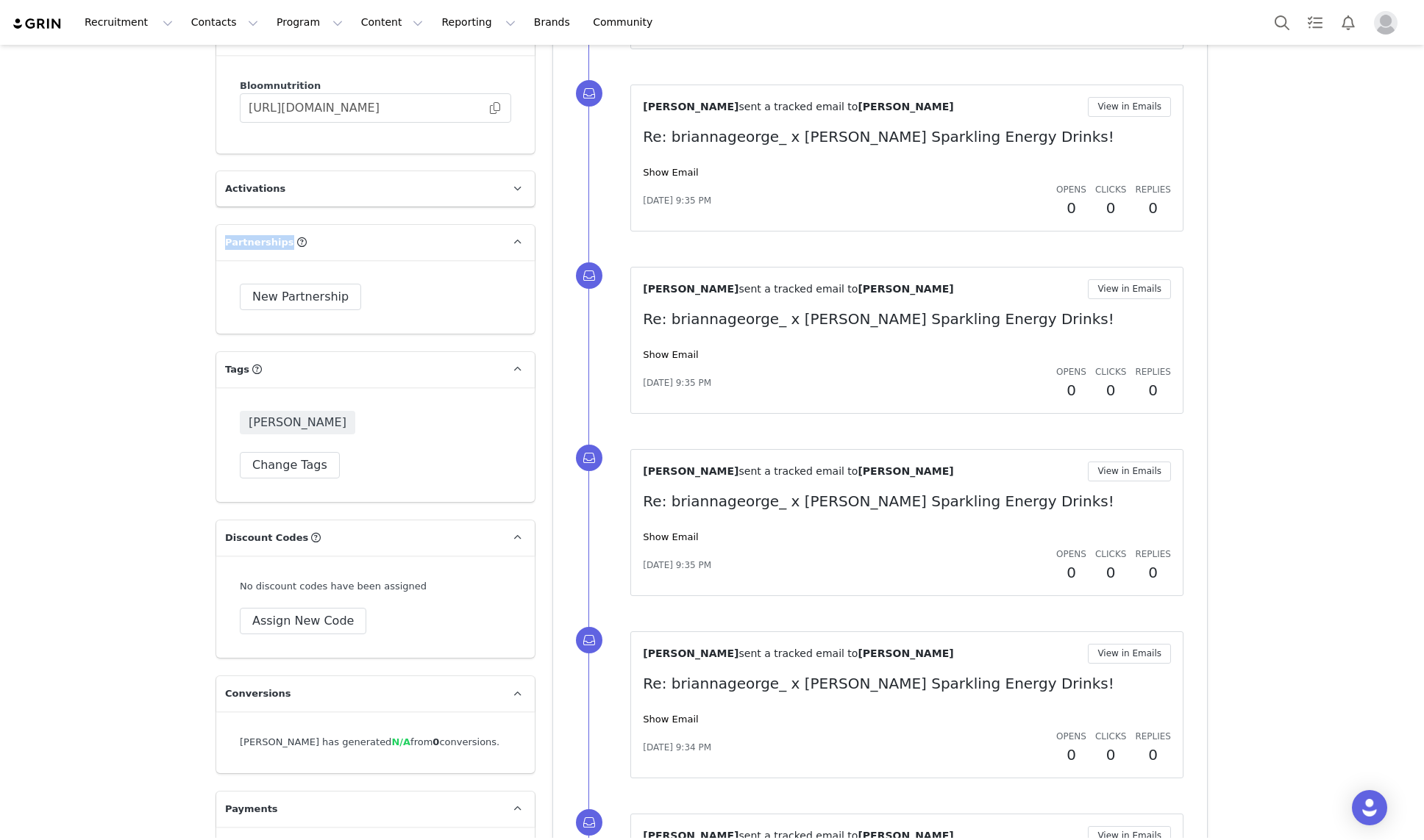
drag, startPoint x: 320, startPoint y: 247, endPoint x: 224, endPoint y: 247, distance: 96.0
click at [224, 247] on p "Partnerships" at bounding box center [358, 243] width 283 height 36
copy span "Partnerships"
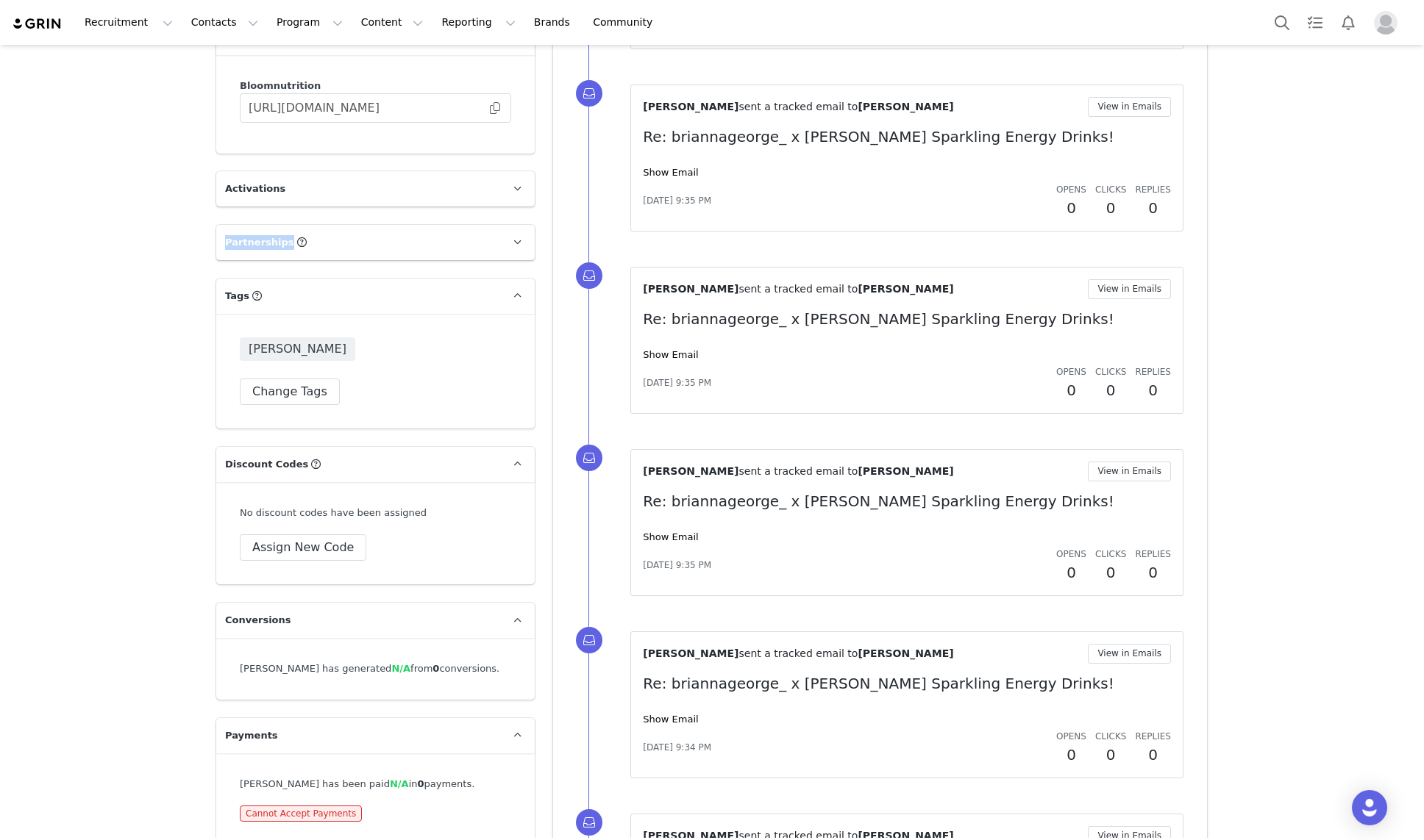
click at [361, 236] on p "Partnerships" at bounding box center [358, 243] width 283 height 36
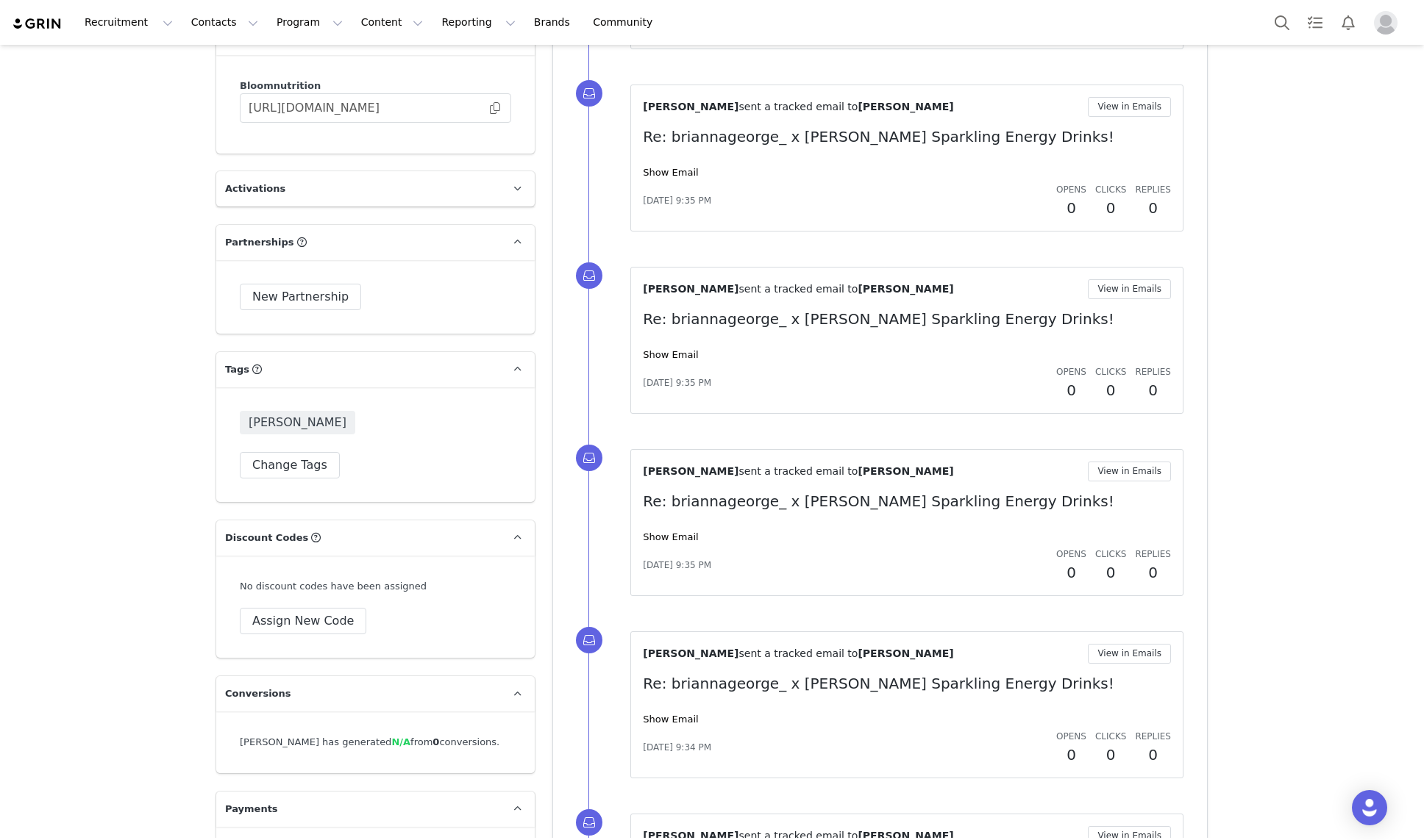
click at [370, 245] on p "Partnerships" at bounding box center [358, 243] width 283 height 36
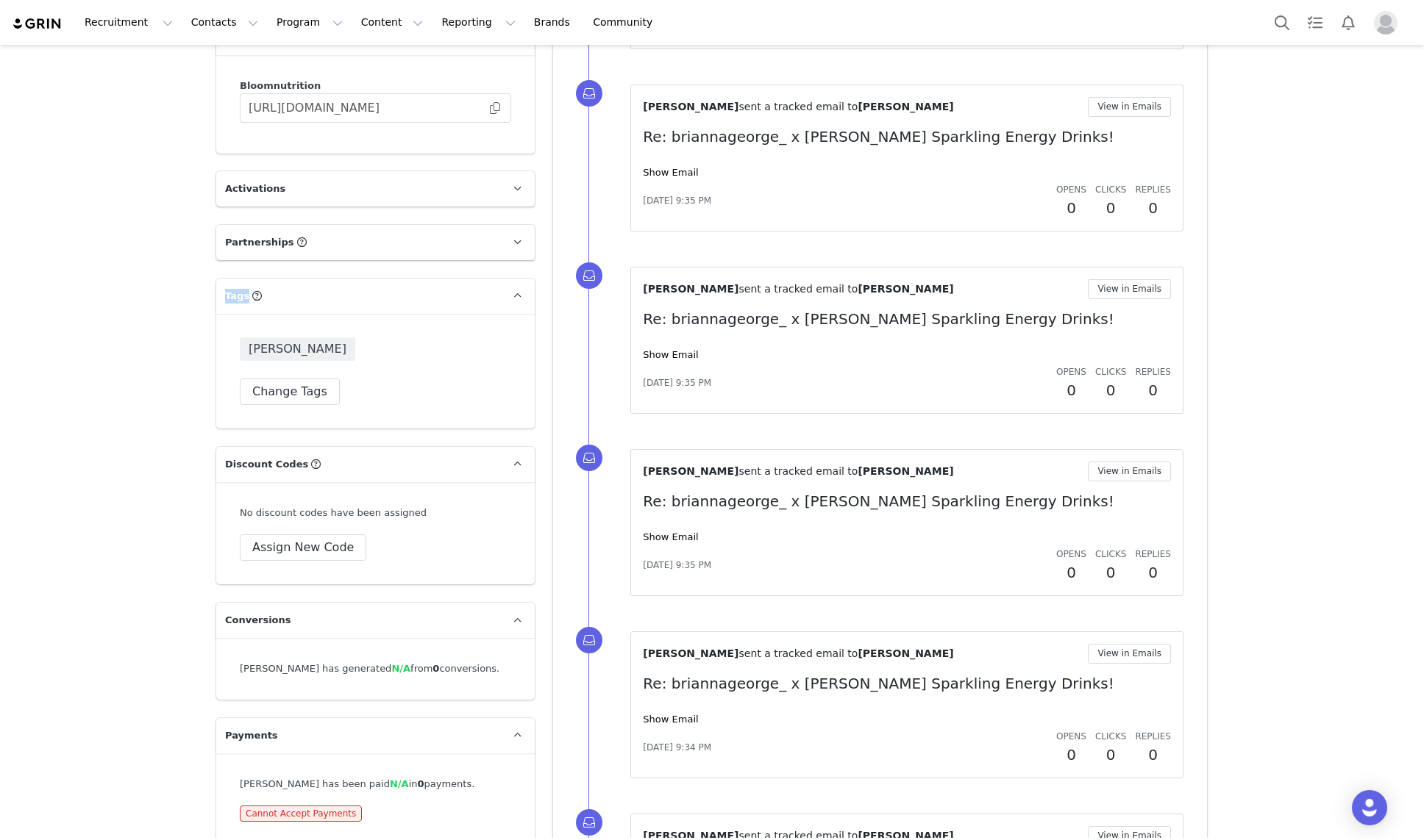
drag, startPoint x: 280, startPoint y: 296, endPoint x: 225, endPoint y: 297, distance: 55.0
click at [225, 297] on p "Tags" at bounding box center [358, 297] width 283 height 36
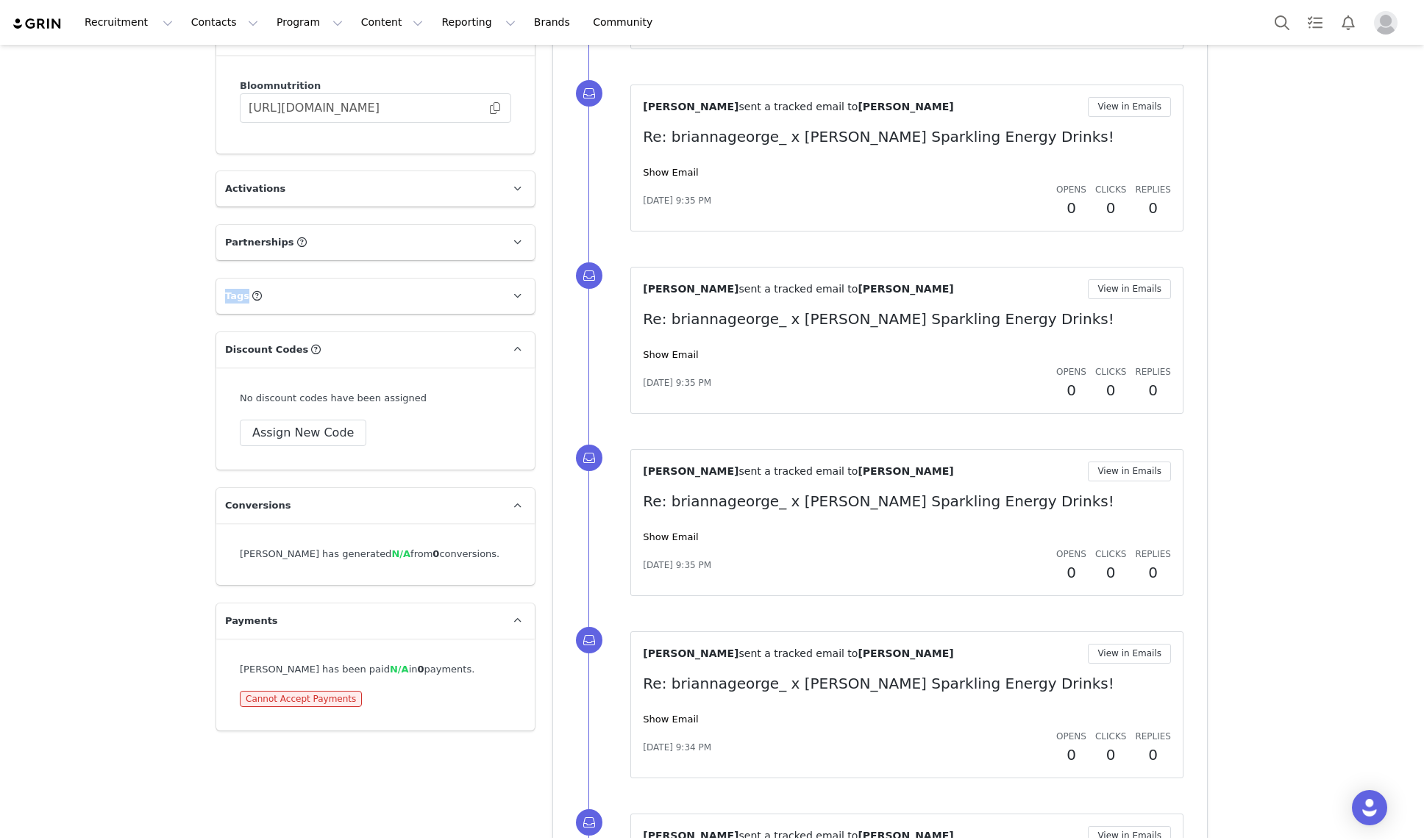
copy p "Tags Keep track of your contacts by assigning them tags. You can then filter yo…"
click at [307, 294] on p "Keep track of your contacts by assigning them tags. You can then filter your co…" at bounding box center [360, 298] width 143 height 62
click at [509, 293] on span at bounding box center [516, 296] width 18 height 18
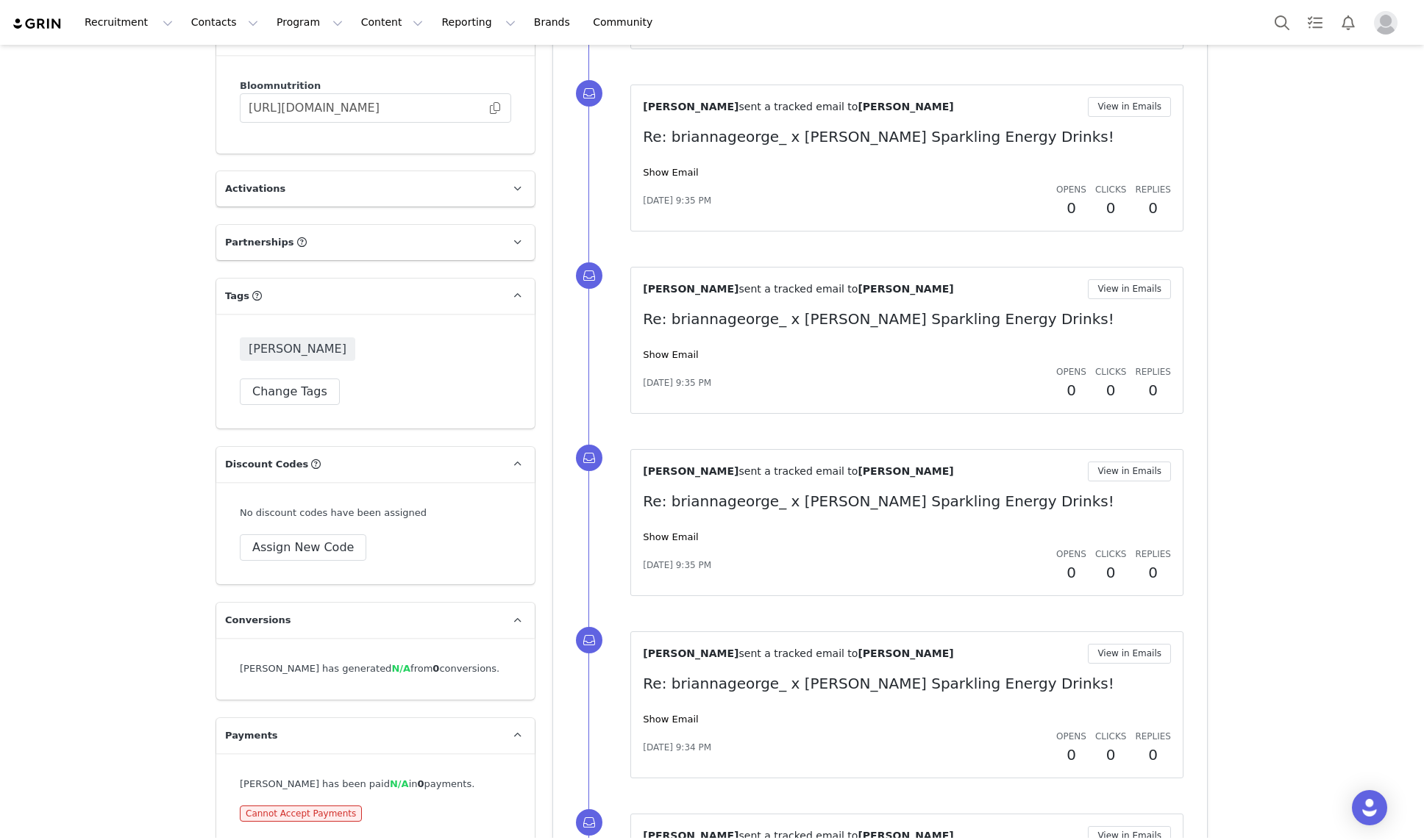
click at [370, 168] on div "Profile Brianna George 47.1K followers Audience Reports Request a detailed repo…" at bounding box center [375, 474] width 336 height 2213
click at [370, 180] on p "Activations" at bounding box center [358, 189] width 283 height 36
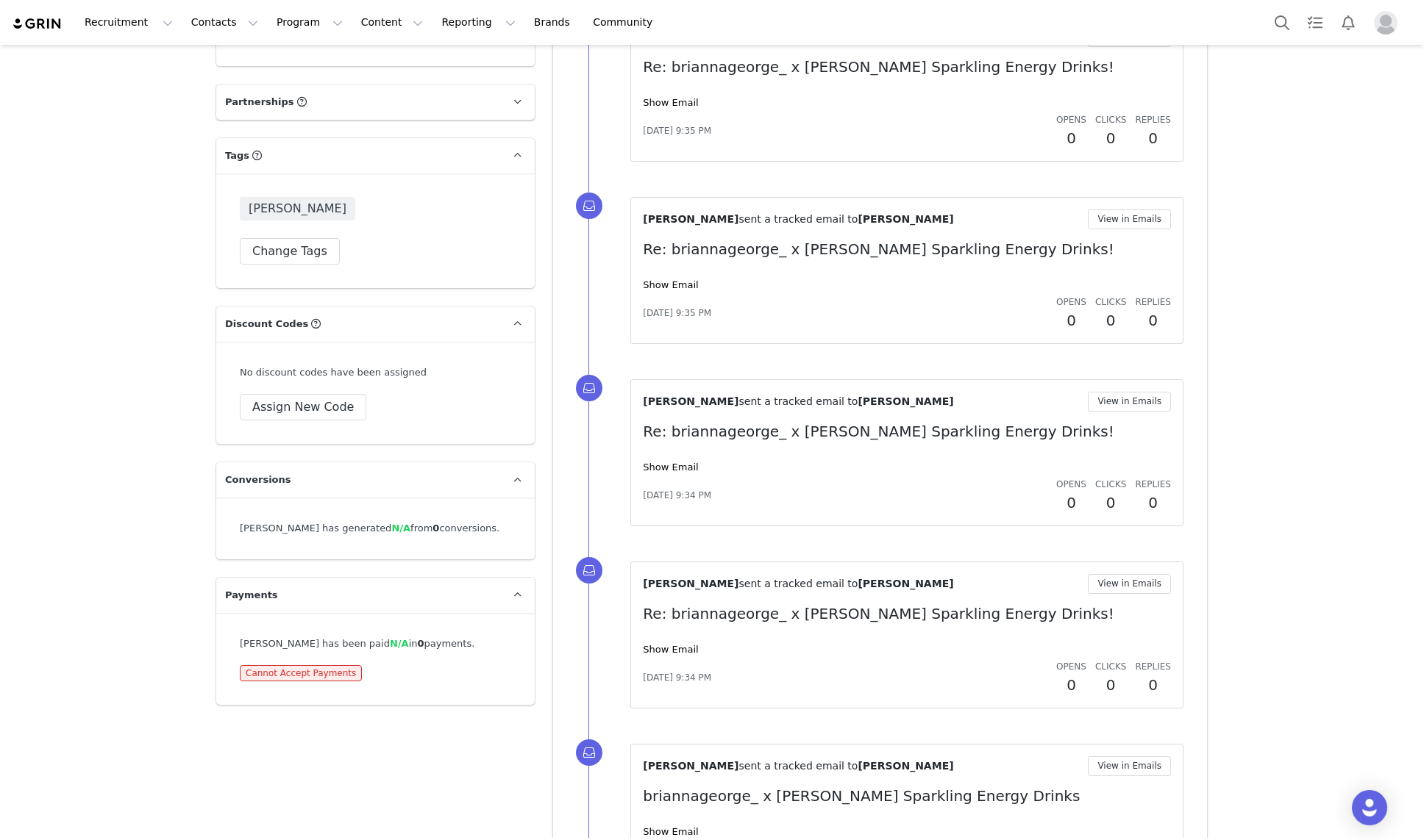
scroll to position [1041, 0]
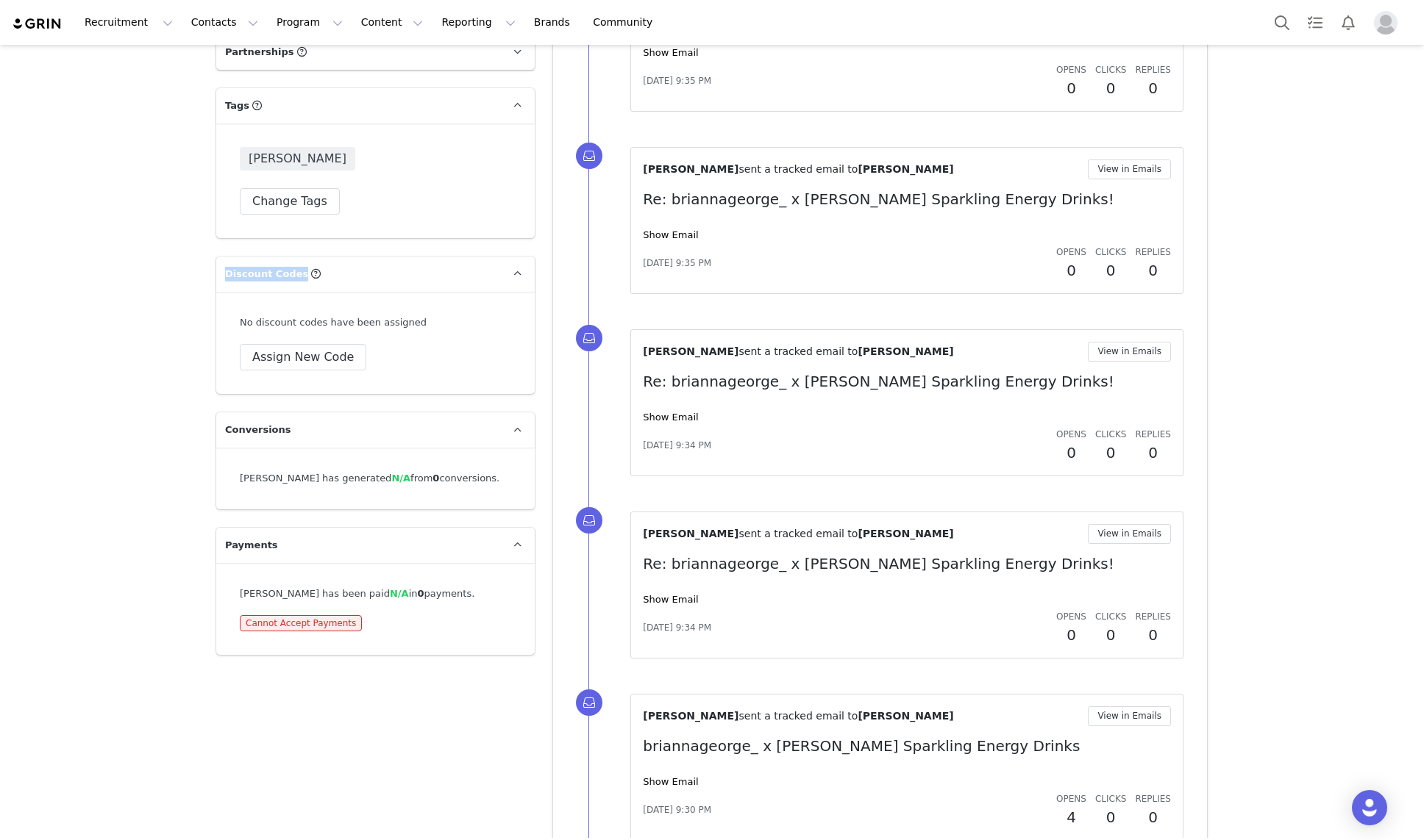
drag, startPoint x: 323, startPoint y: 271, endPoint x: 210, endPoint y: 269, distance: 113.0
click at [210, 269] on div "Profile Brianna George 47.1K followers Audience Reports Request a detailed repo…" at bounding box center [375, 172] width 336 height 2213
copy span "Discount Codes"
click at [429, 323] on div "No discount codes have been assigned" at bounding box center [375, 322] width 271 height 15
drag, startPoint x: 440, startPoint y: 324, endPoint x: 226, endPoint y: 324, distance: 214.0
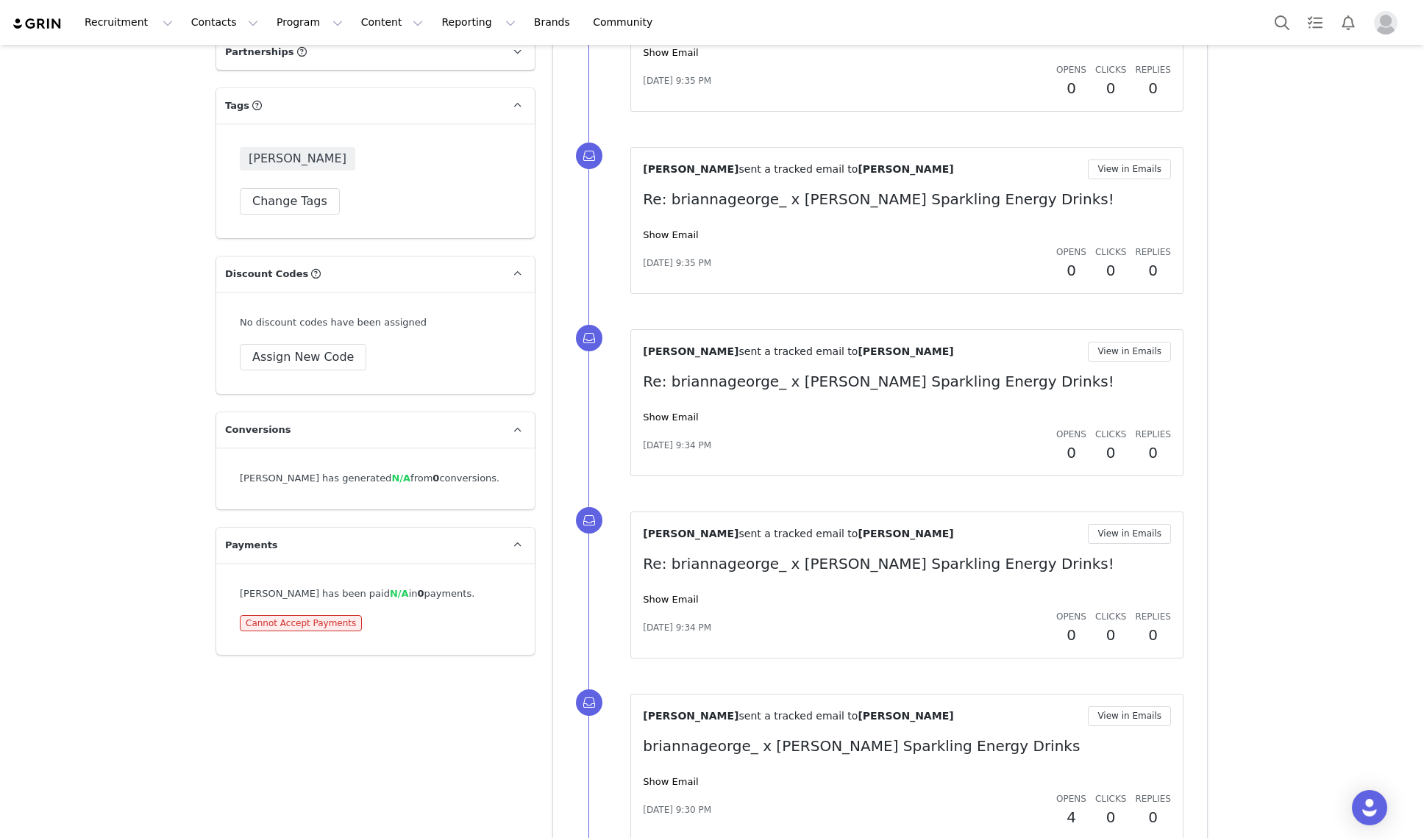
click at [226, 324] on div "No discount codes have been assigned Assign New Code" at bounding box center [376, 343] width 319 height 103
copy div "No discount codes have been assigned"
click at [483, 275] on p "Discount Codes" at bounding box center [358, 274] width 283 height 36
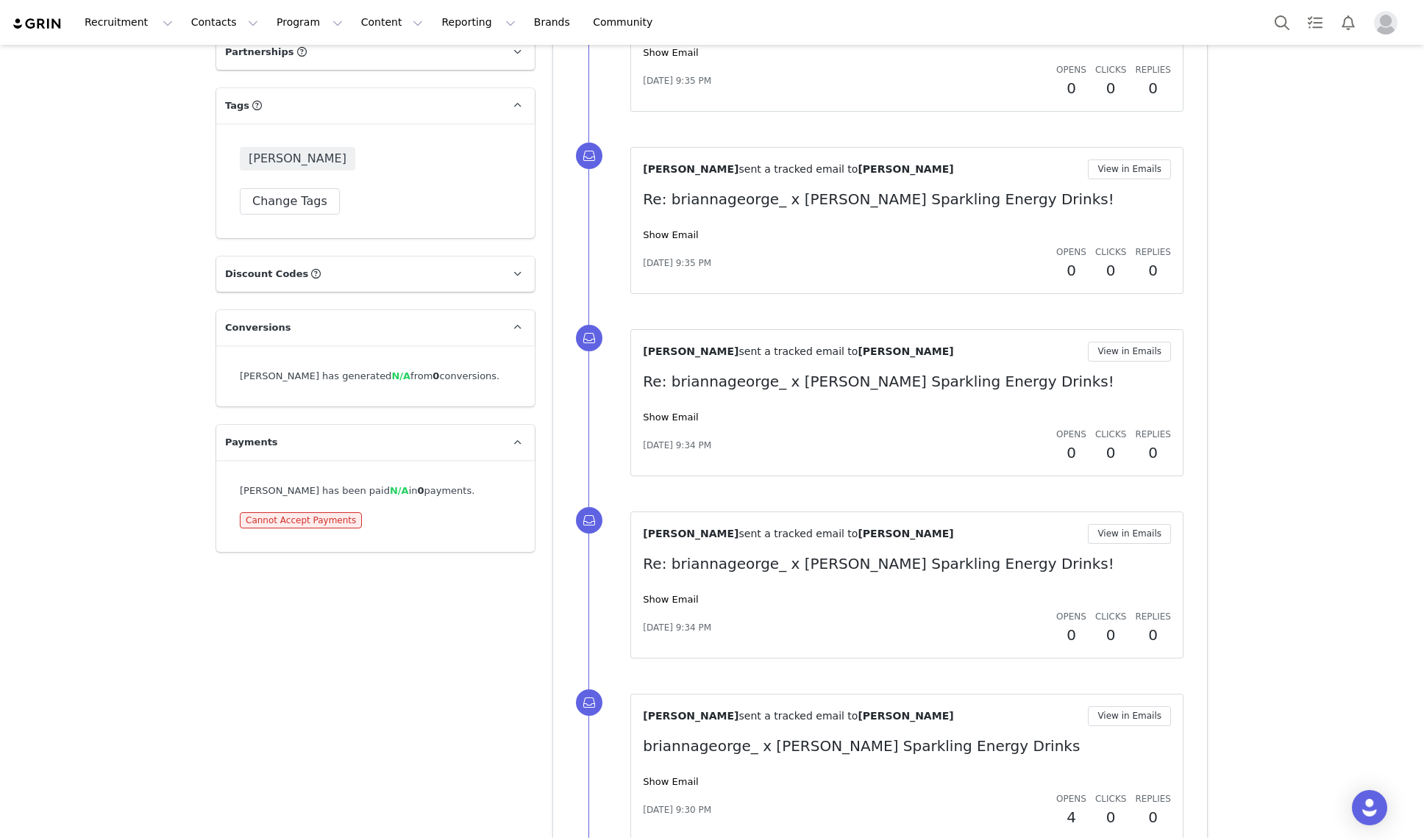
click at [498, 95] on p "Tags" at bounding box center [358, 106] width 283 height 36
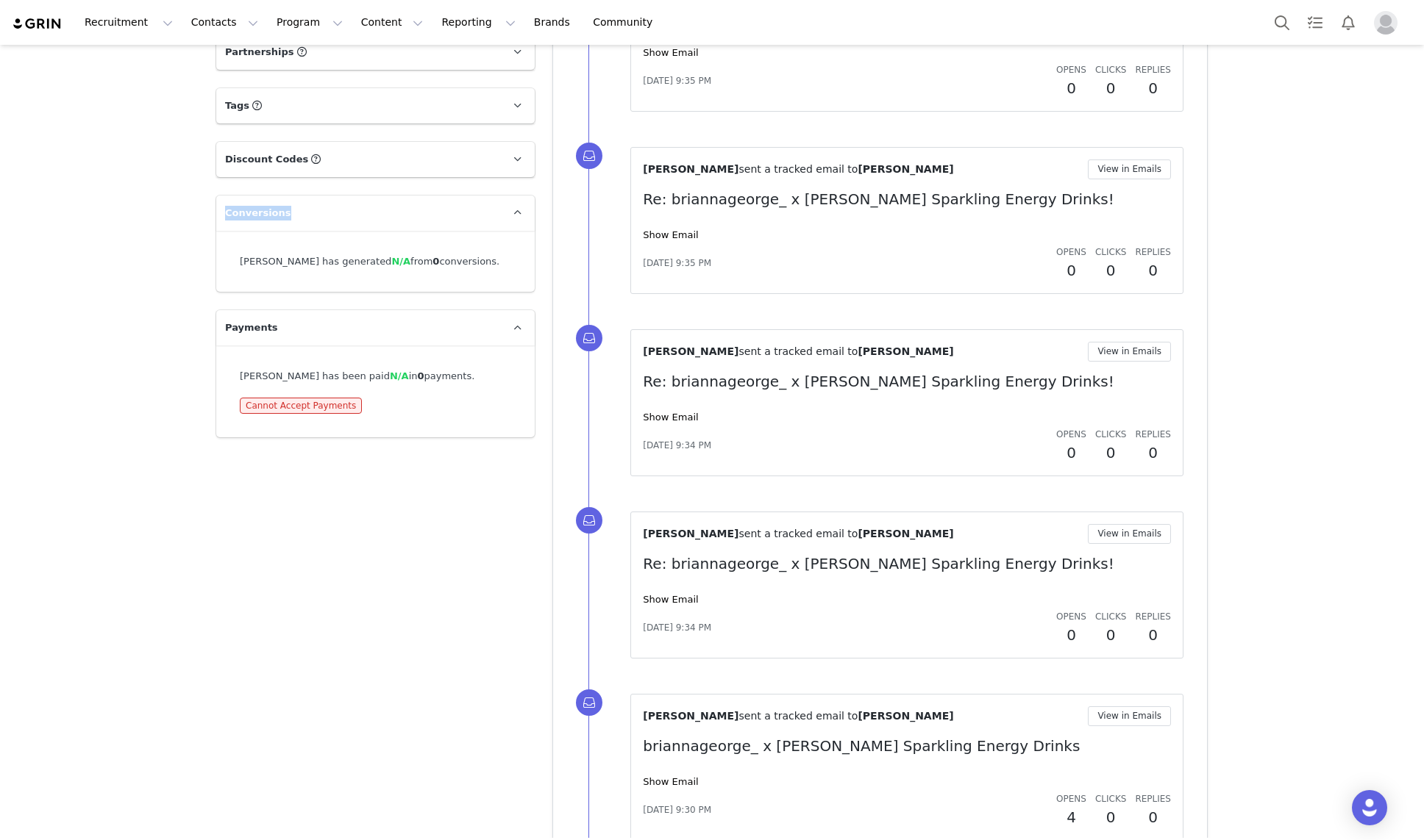
drag, startPoint x: 299, startPoint y: 211, endPoint x: 198, endPoint y: 212, distance: 101.0
click at [198, 212] on div "Creators Brianna George Profile Brianna George 47.1K followers Audience Reports…" at bounding box center [712, 141] width 1424 height 2276
copy span "Conversions"
drag, startPoint x: 508, startPoint y: 264, endPoint x: 232, endPoint y: 264, distance: 276.0
click at [232, 264] on div "Brianna George has generated N/A from 0 conversions." at bounding box center [376, 262] width 319 height 62
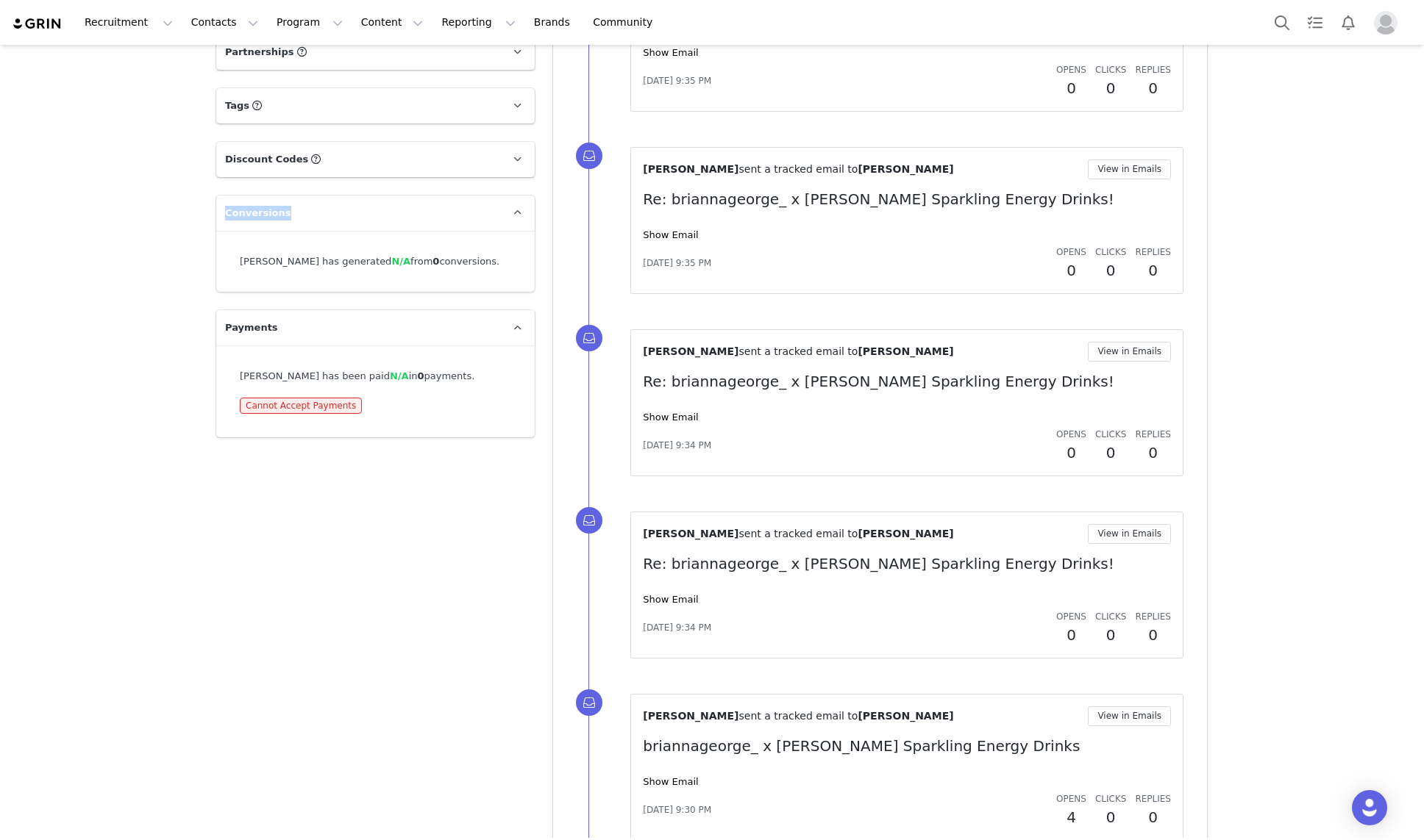
copy div "Brianna George has generated N/A from 0 conversions."
drag, startPoint x: 283, startPoint y: 326, endPoint x: 208, endPoint y: 324, distance: 75.0
click at [208, 324] on div "Profile Brianna George 47.1K followers Audience Reports Request a detailed repo…" at bounding box center [375, 172] width 336 height 2213
copy span "Payments"
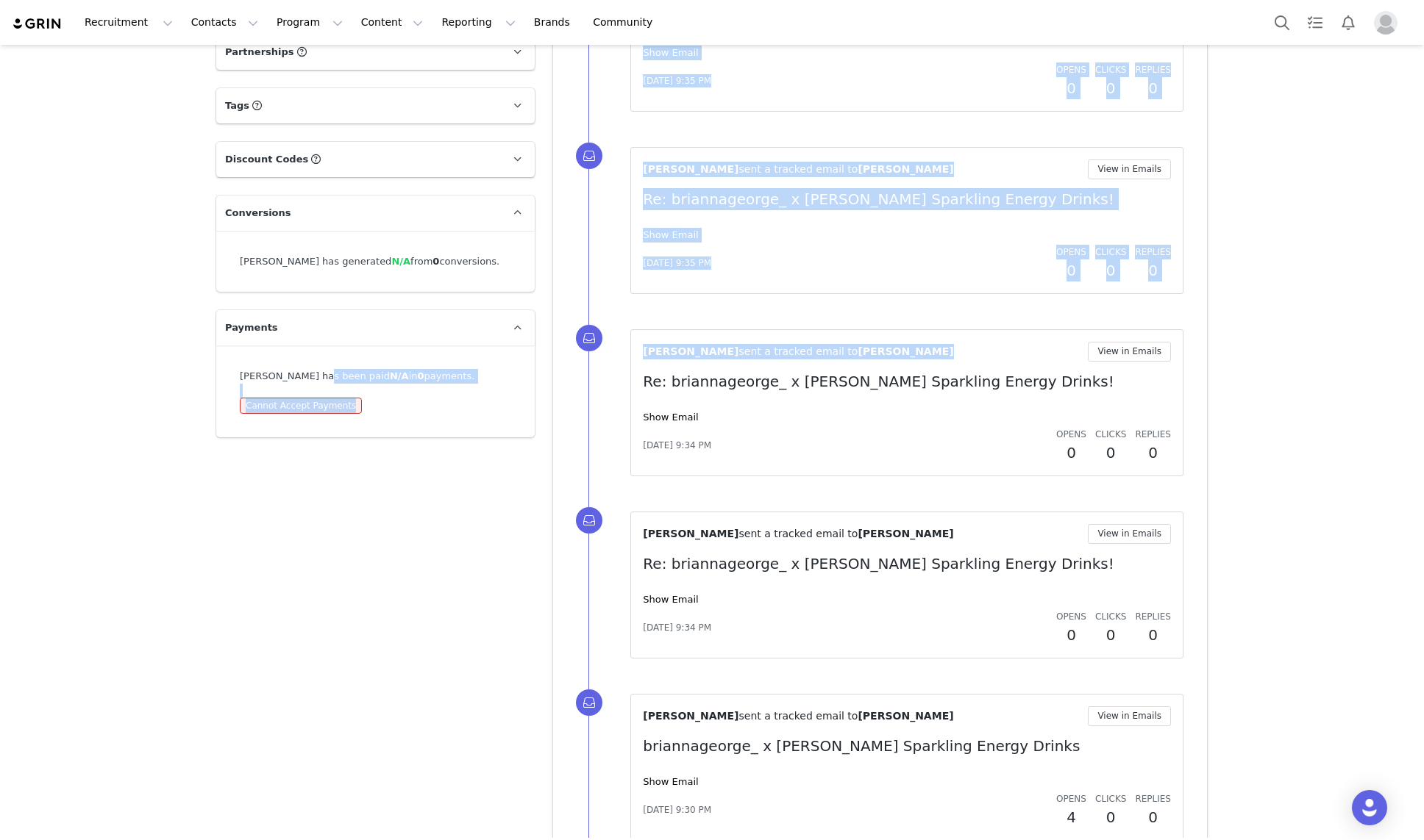
drag, startPoint x: 310, startPoint y: 375, endPoint x: 552, endPoint y: 374, distance: 242.0
click at [552, 374] on div "Profile Brianna George 47.1K followers Audience Reports Request a detailed repo…" at bounding box center [711, 172] width 1009 height 2213
click at [451, 370] on div "Brianna George has been paid N/A in 0 payments." at bounding box center [375, 376] width 271 height 15
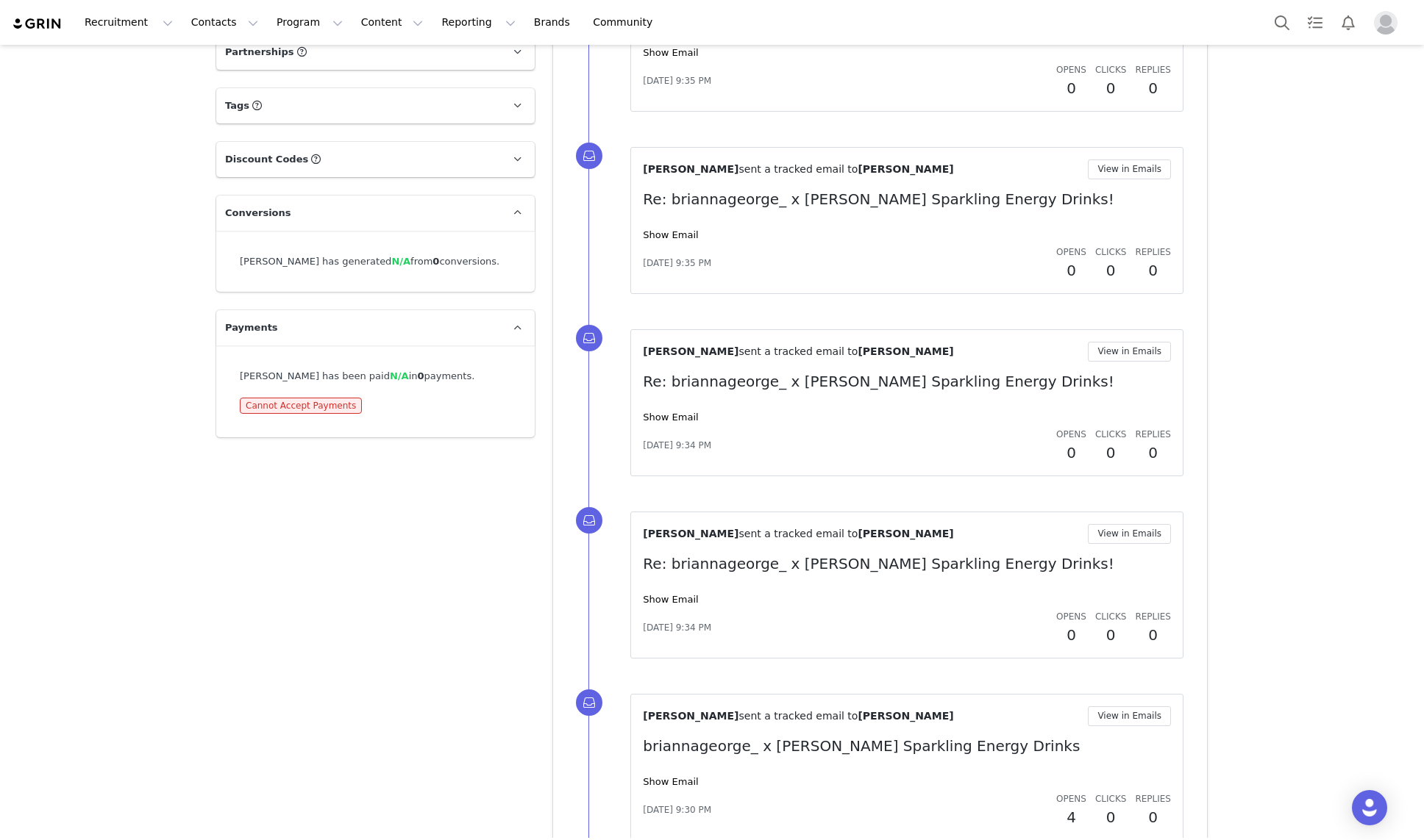
drag, startPoint x: 476, startPoint y: 375, endPoint x: 223, endPoint y: 372, distance: 253.0
click at [223, 372] on div "Brianna George has been paid N/A in 0 payments. Cannot Accept Payments" at bounding box center [376, 391] width 319 height 92
click at [295, 403] on span "Cannot Accept Payments" at bounding box center [301, 406] width 122 height 16
click at [315, 403] on span "Cannot Accept Payments" at bounding box center [301, 406] width 122 height 16
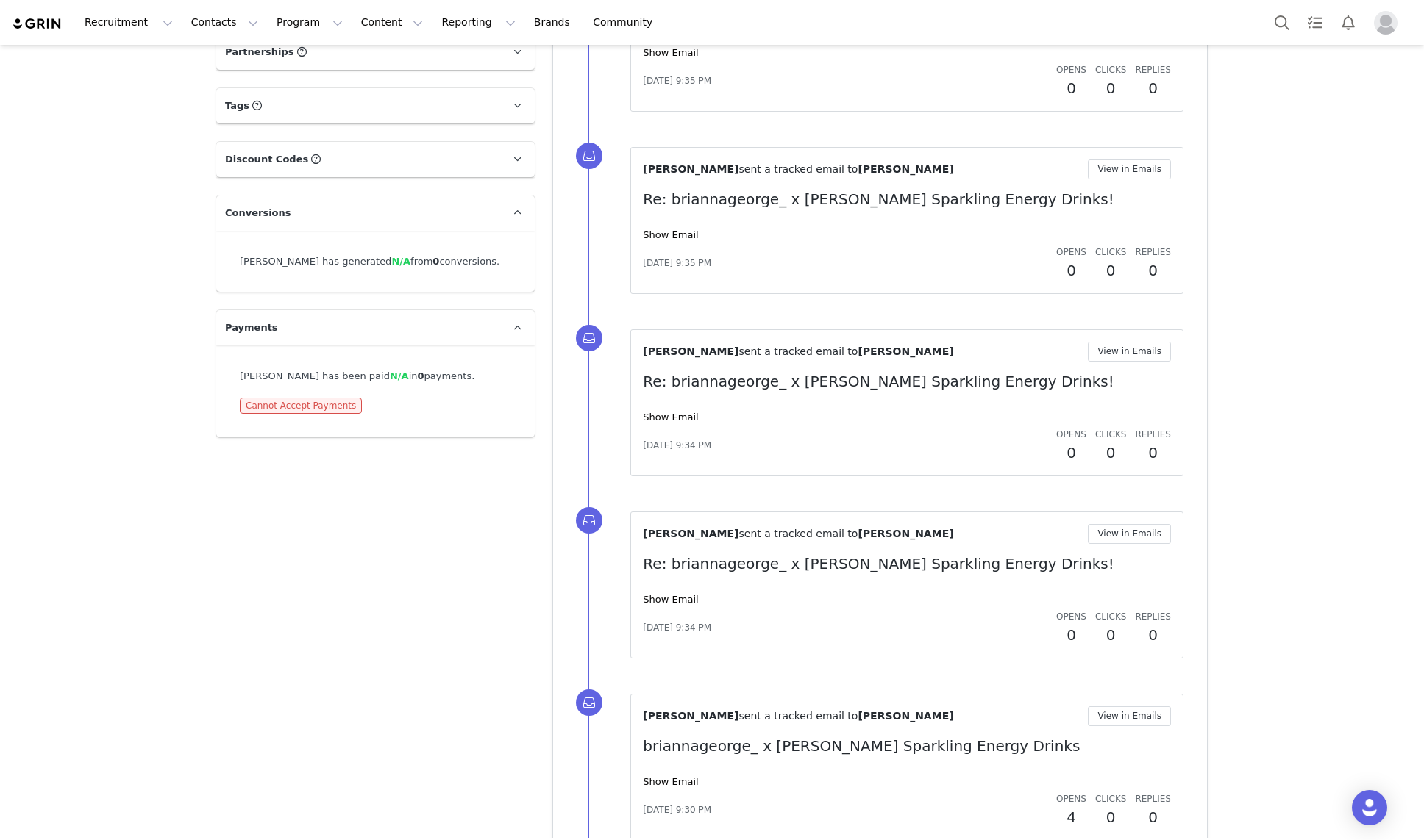
drag, startPoint x: 382, startPoint y: 403, endPoint x: 242, endPoint y: 404, distance: 140.0
click at [242, 404] on div "Cannot Accept Payments" at bounding box center [375, 406] width 271 height 16
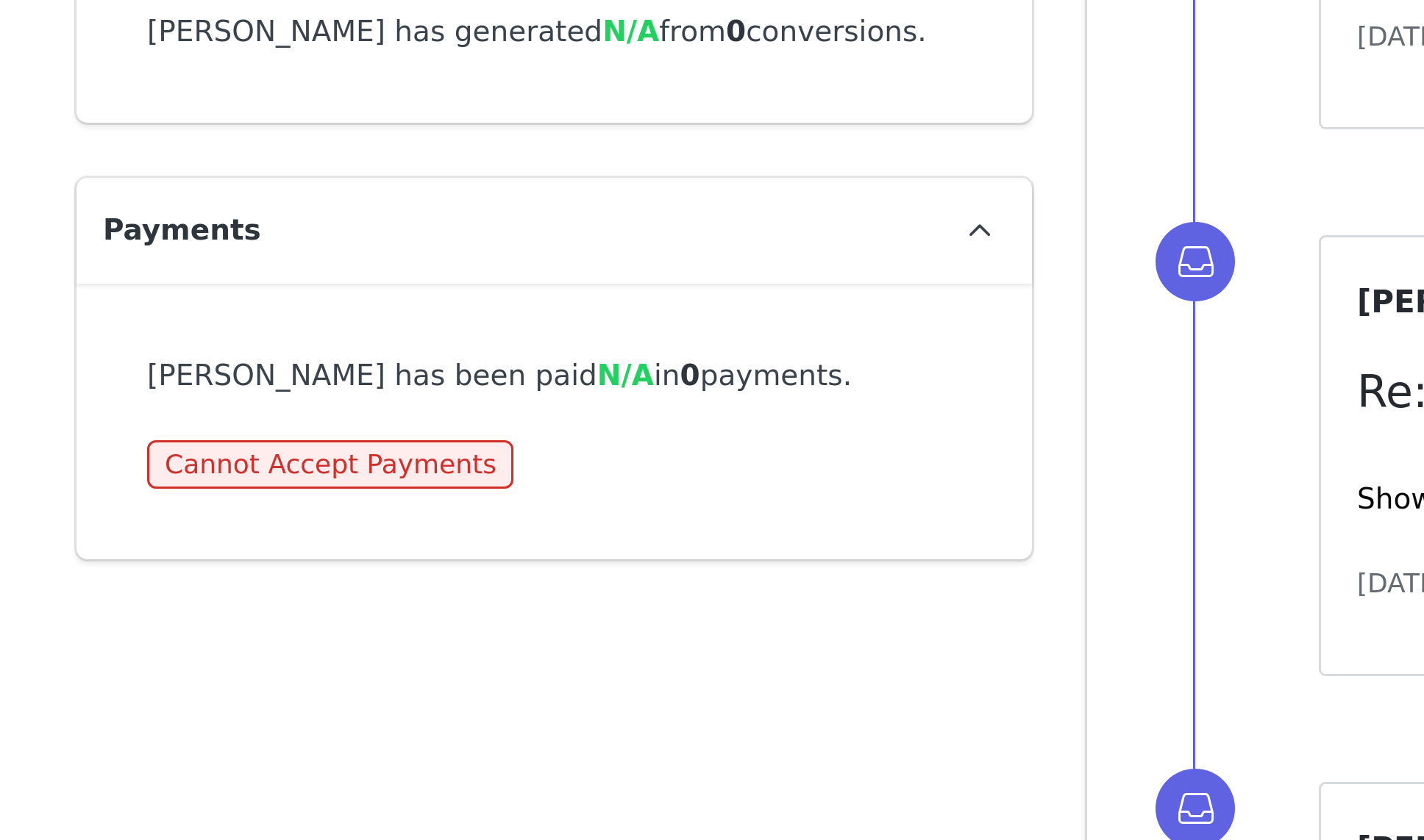
click at [418, 417] on div "Brianna George has been paid N/A in 0 payments. Cannot Accept Payments" at bounding box center [376, 391] width 319 height 92
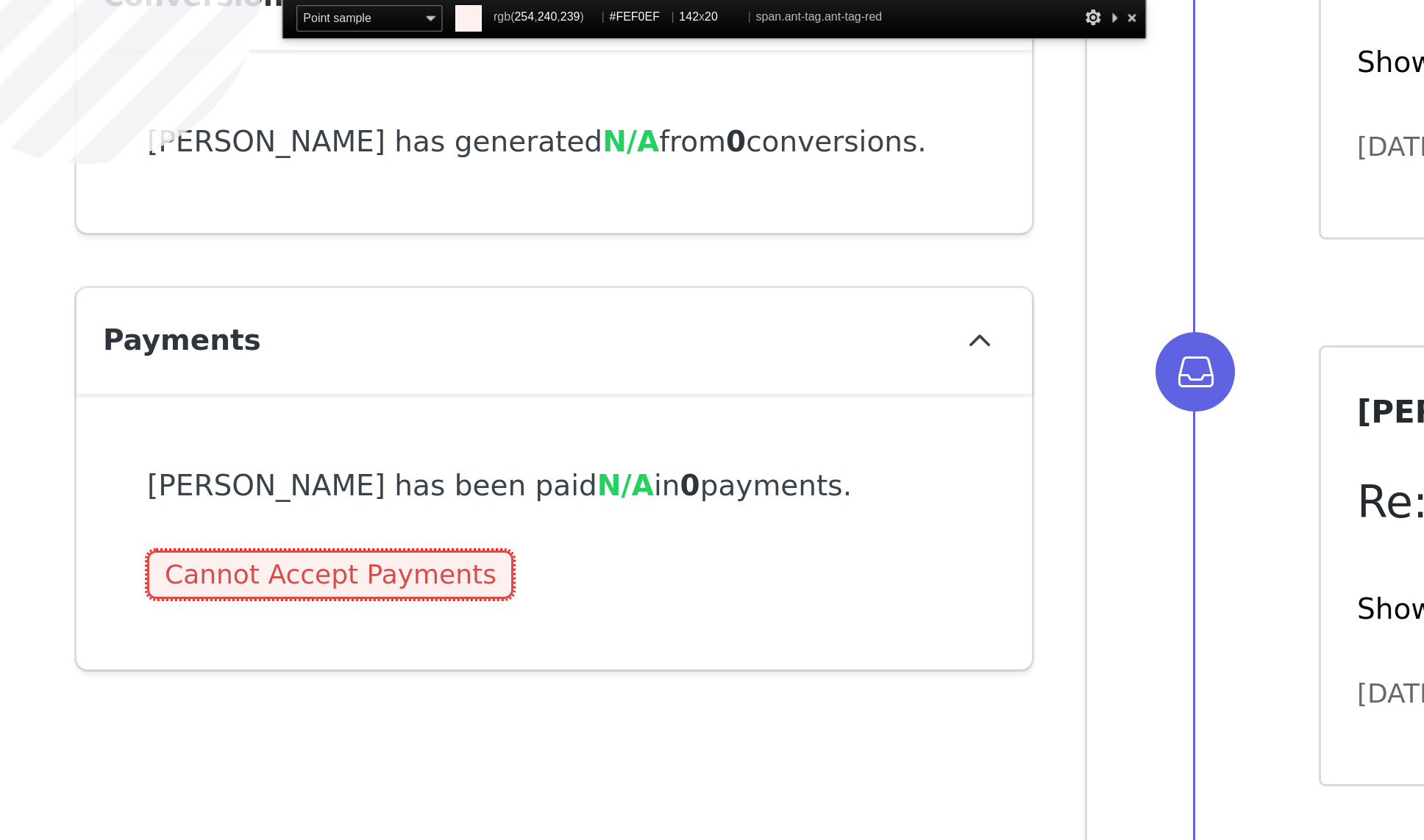
click at [351, 439] on span "Cannot Accept Payments" at bounding box center [301, 442] width 122 height 16
click at [336, 443] on span "Cannot Accept Payments" at bounding box center [301, 442] width 122 height 16
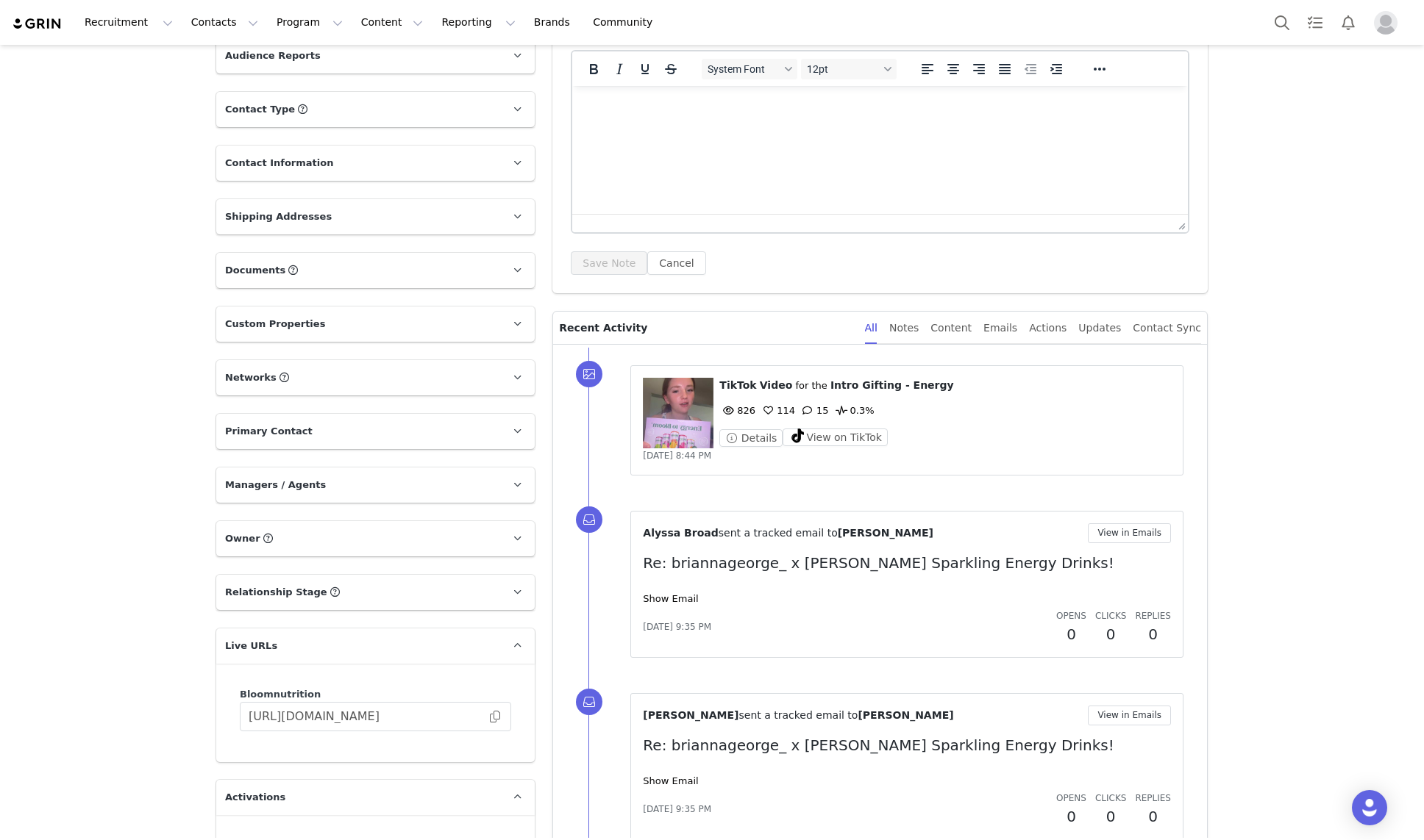
scroll to position [0, 0]
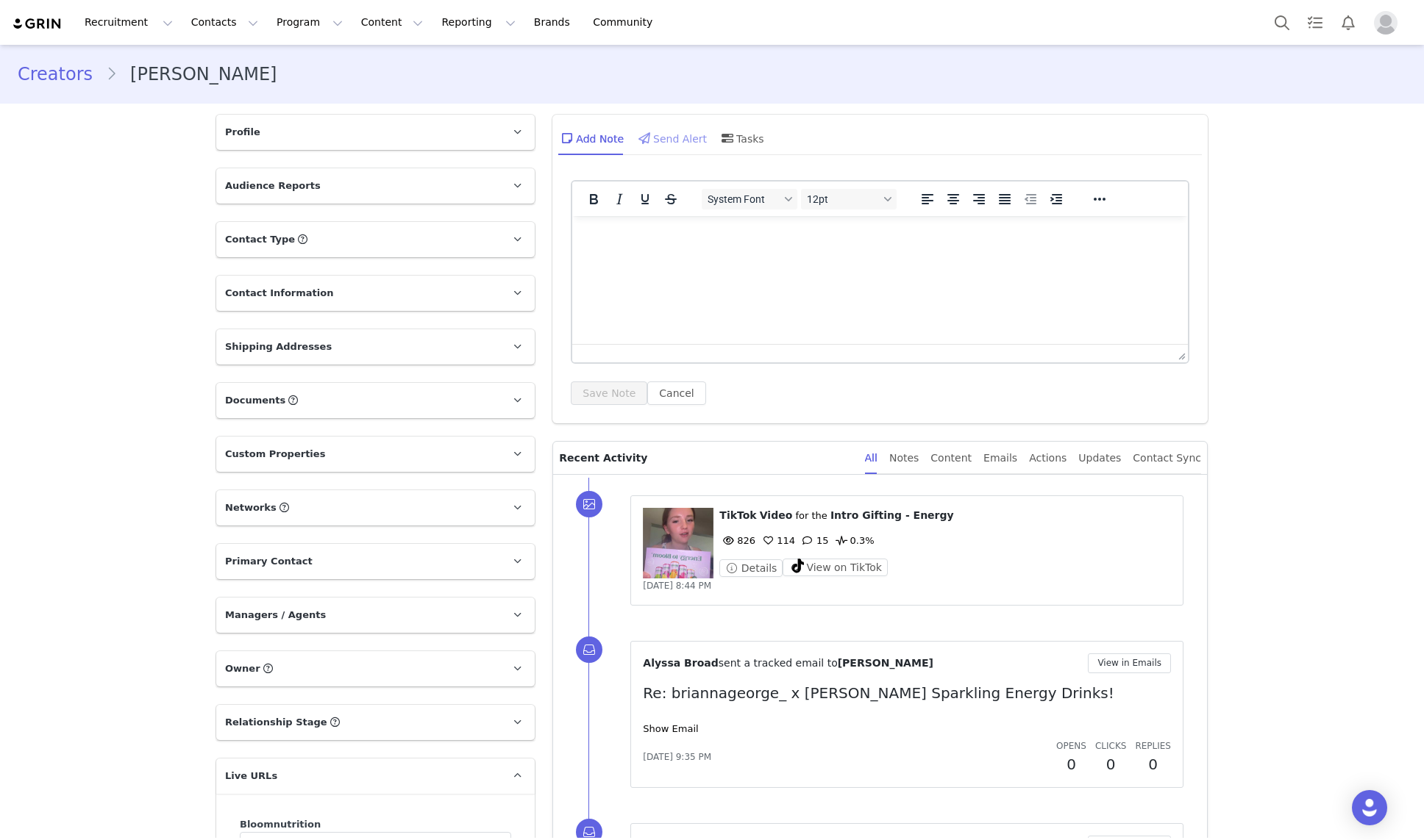
click at [691, 151] on div "Send Alert" at bounding box center [671, 138] width 71 height 36
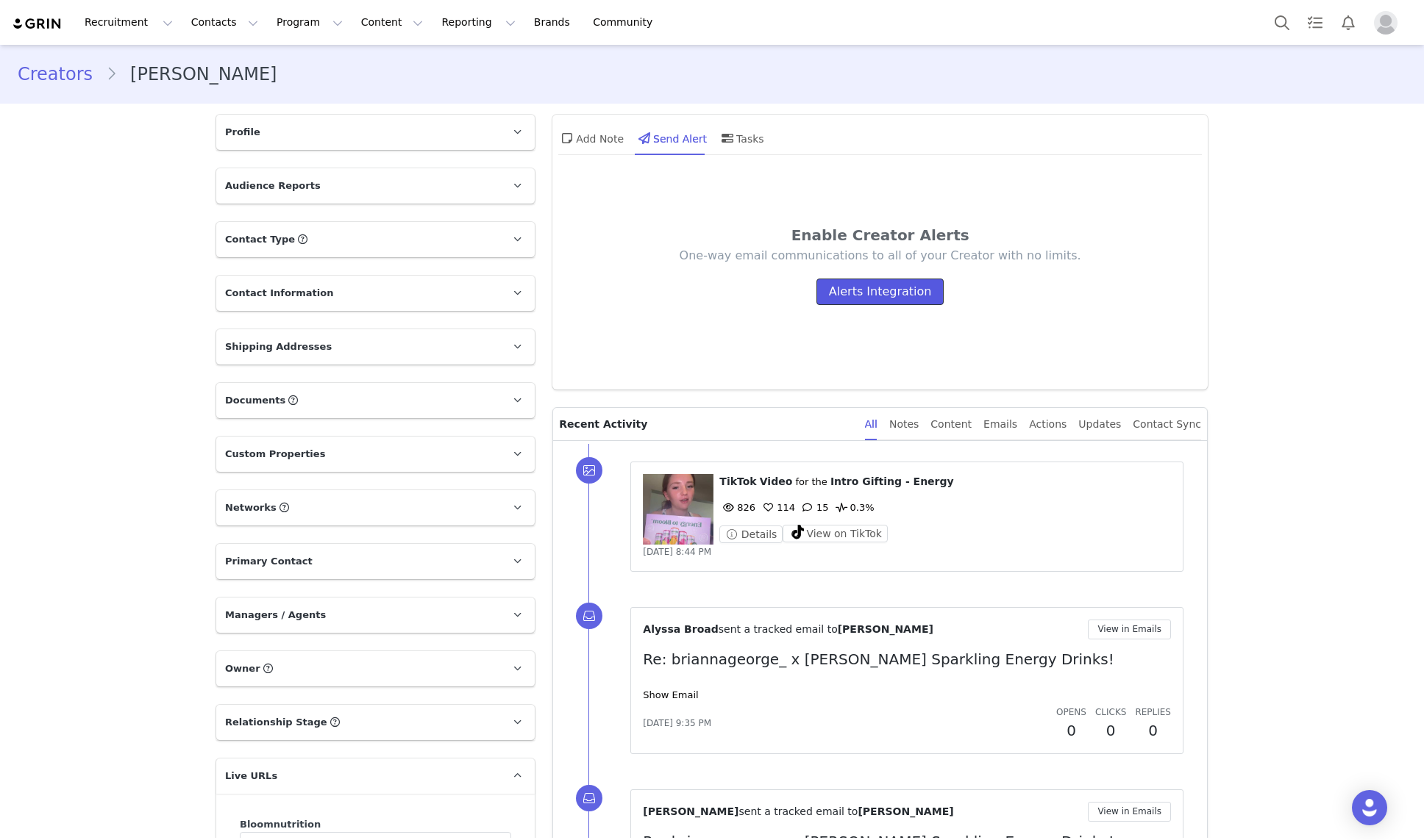
click at [876, 293] on button "Alerts Integration" at bounding box center [881, 292] width 128 height 26
